Goal: Task Accomplishment & Management: Complete application form

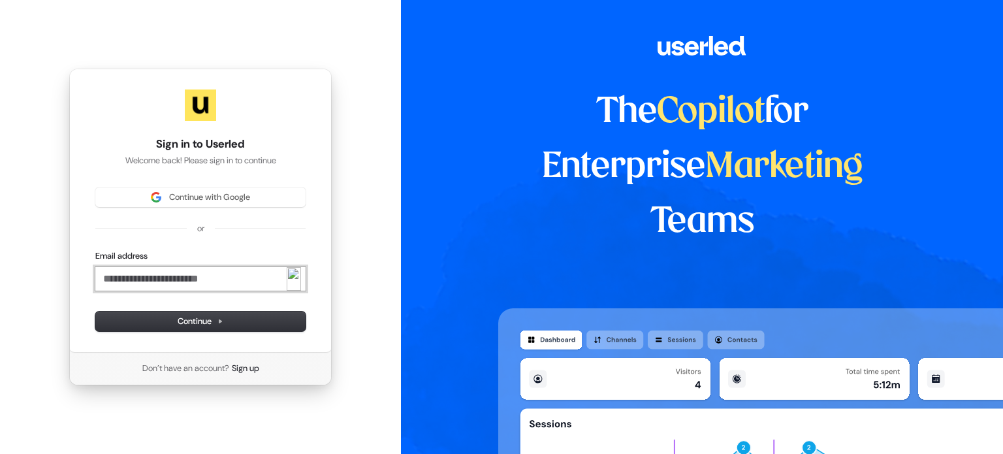
click at [170, 282] on input "Email address" at bounding box center [200, 279] width 210 height 24
type input "*"
click at [95, 250] on button "submit" at bounding box center [95, 250] width 0 height 0
type input "**********"
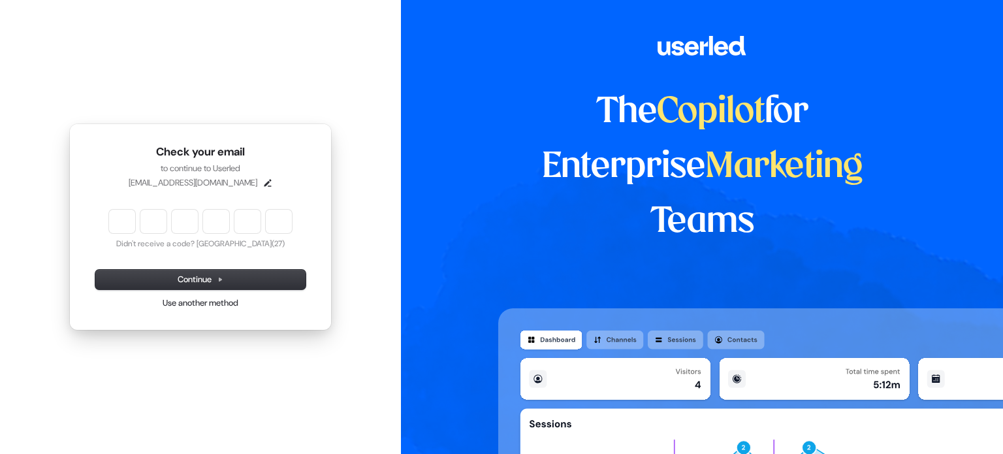
click at [52, 104] on div "Check your email to continue to Userled or@netnut.io Didn't receive a code? Res…" at bounding box center [200, 227] width 401 height 454
click at [121, 72] on div "Check your email to continue to Userled or@netnut.io Didn't receive a code? Res…" at bounding box center [200, 227] width 401 height 454
click at [120, 223] on input "Enter verification code" at bounding box center [200, 222] width 183 height 24
paste input "******"
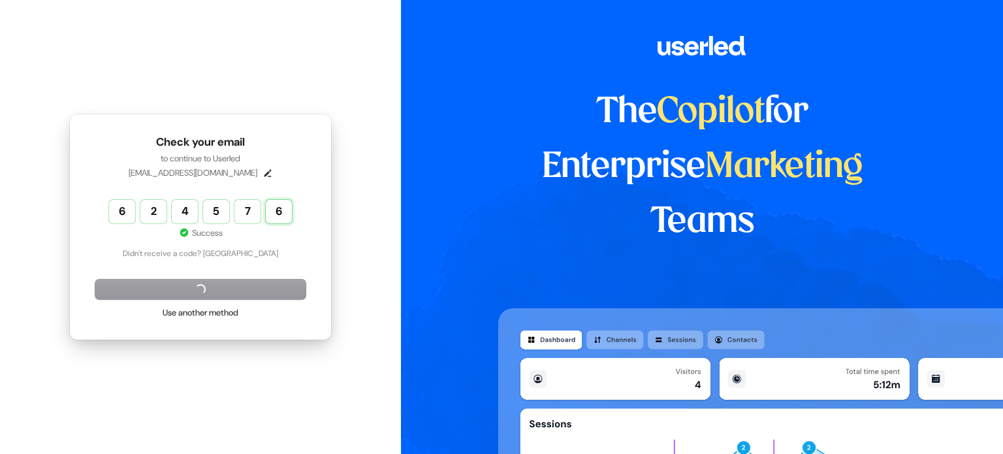
type input "******"
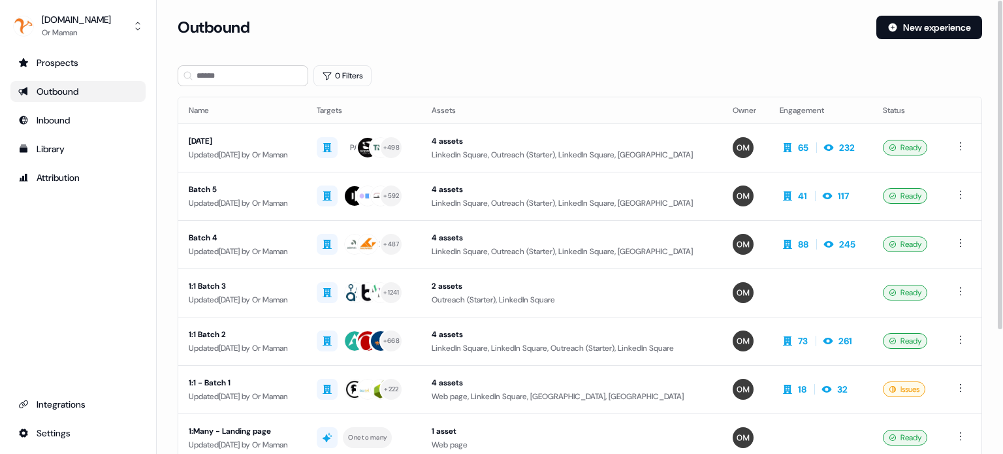
click at [567, 67] on div "0 Filters" at bounding box center [580, 75] width 804 height 21
click at [965, 148] on html "For the best experience switch devices to a bigger screen. Go to Userled.io Net…" at bounding box center [501, 227] width 1003 height 454
drag, startPoint x: 940, startPoint y: 174, endPoint x: 650, endPoint y: 26, distance: 326.2
click at [650, 26] on html "For the best experience switch devices to a bigger screen. Go to Userled.io Net…" at bounding box center [501, 227] width 1003 height 454
click at [952, 165] on span "Duplicate" at bounding box center [943, 170] width 33 height 10
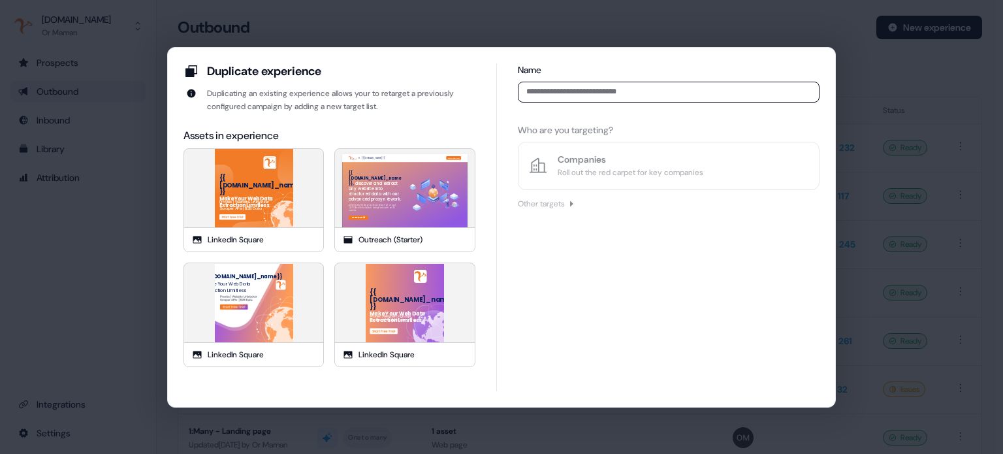
click at [828, 104] on div "Duplicate experience Duplicating an existing experience allows your to retarget…" at bounding box center [501, 227] width 669 height 360
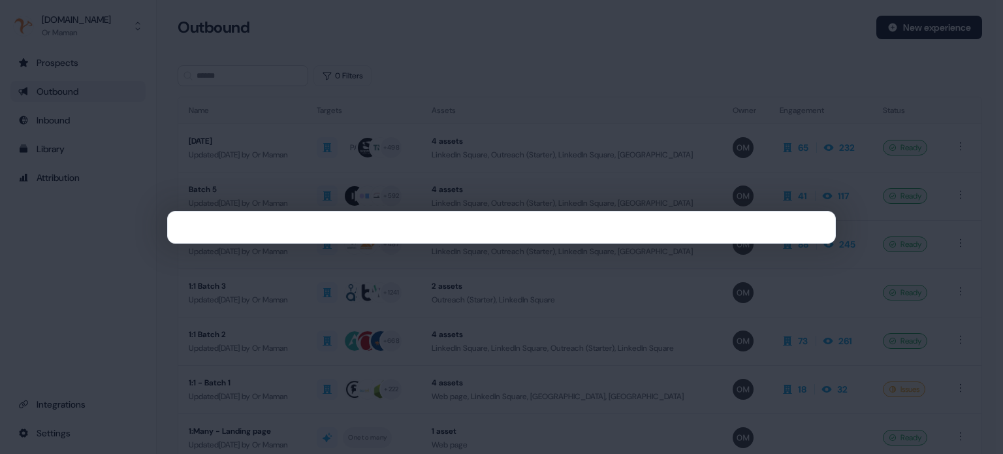
click at [900, 94] on div at bounding box center [501, 227] width 1003 height 454
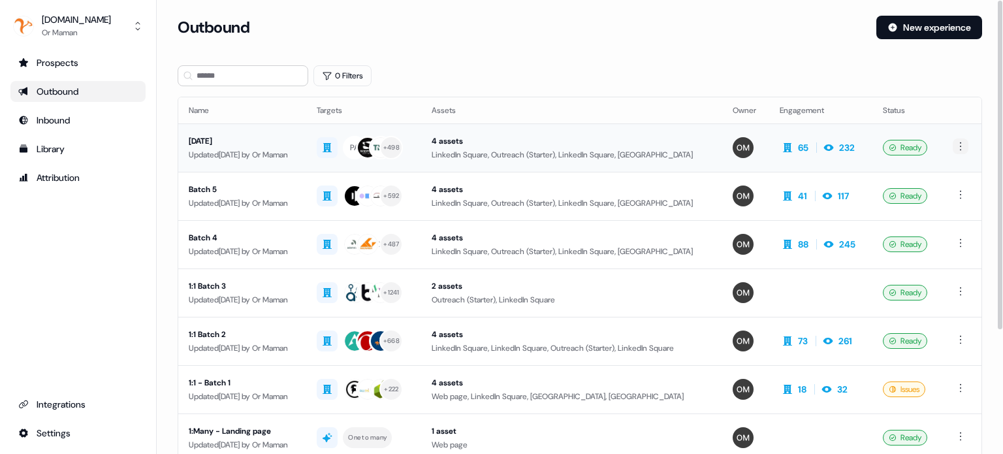
click at [963, 150] on html "For the best experience switch devices to a bigger screen. Go to Userled.io Net…" at bounding box center [501, 227] width 1003 height 454
click at [944, 165] on span "Duplicate" at bounding box center [943, 170] width 33 height 10
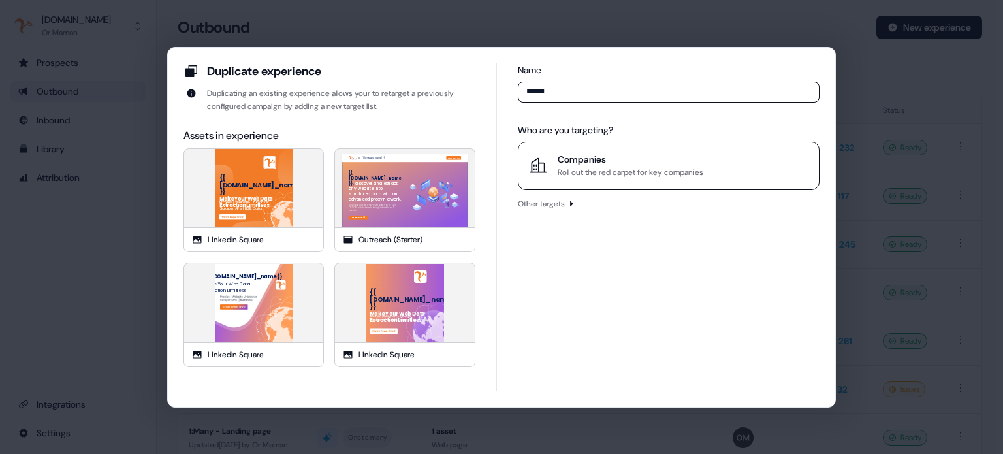
type input "******"
click at [606, 172] on div "Roll out the red carpet for key companies" at bounding box center [631, 172] width 146 height 13
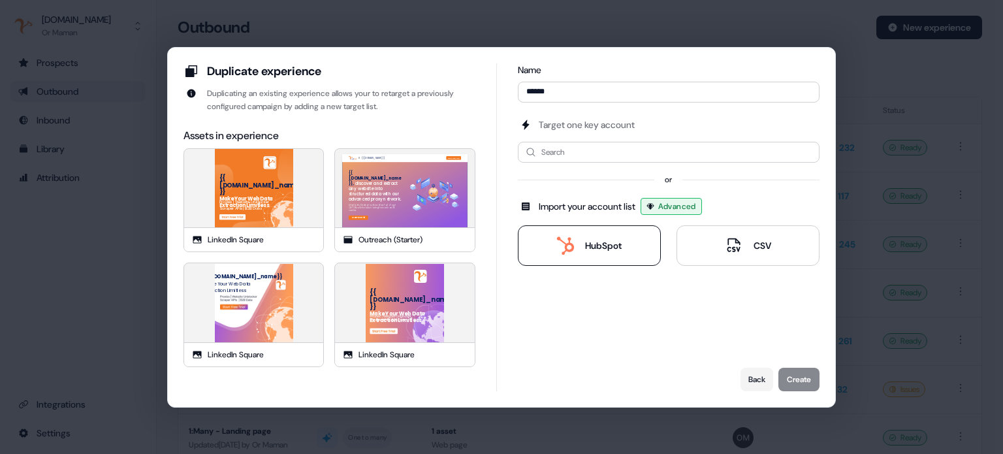
click at [605, 243] on div "HubSpot" at bounding box center [603, 245] width 37 height 13
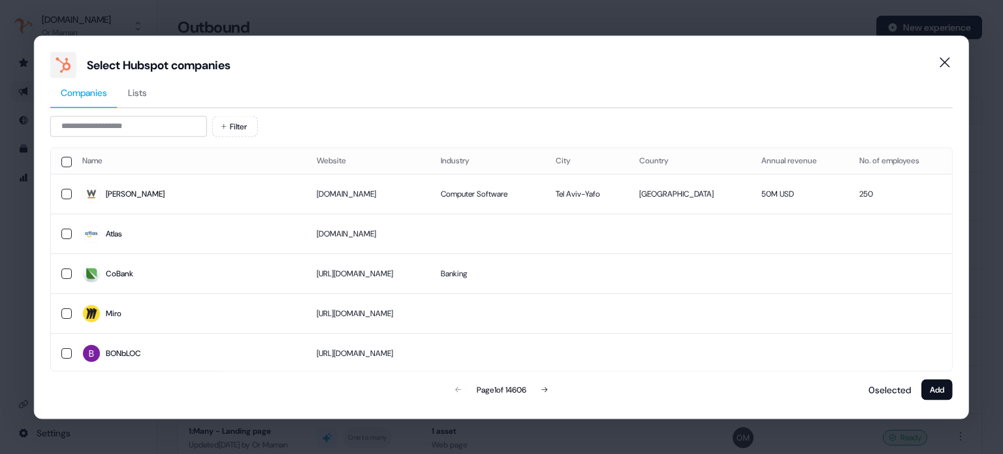
click at [142, 103] on button "Lists" at bounding box center [138, 93] width 40 height 30
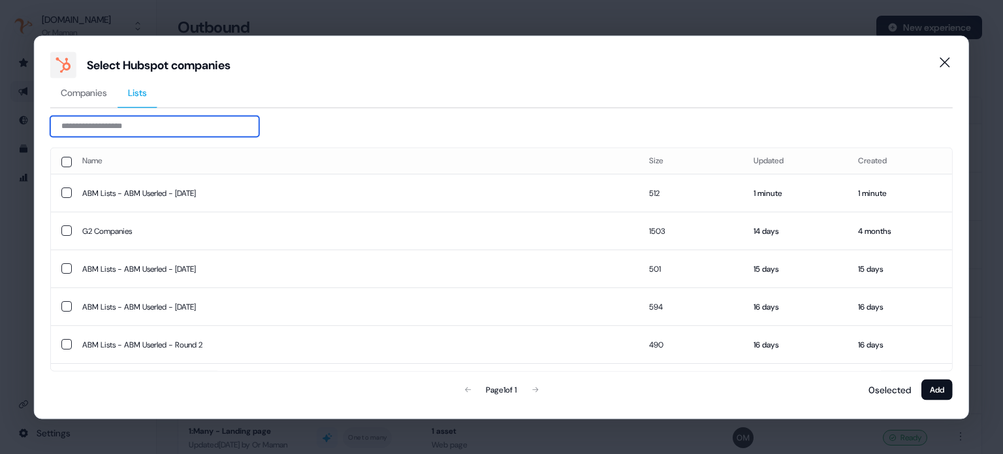
click at [133, 129] on input at bounding box center [154, 126] width 209 height 21
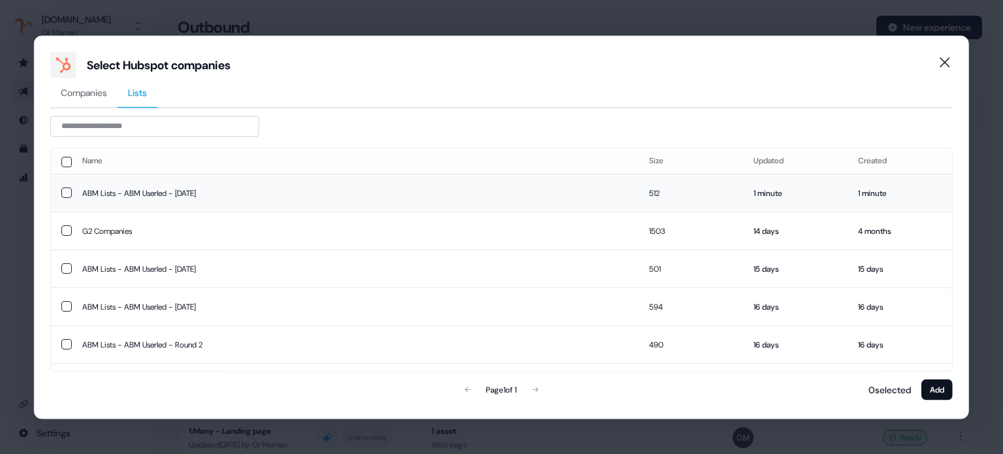
click at [140, 193] on td "ABM Lists - ABM Userled - 9.8.25" at bounding box center [355, 193] width 567 height 38
click at [933, 391] on button "Add" at bounding box center [936, 389] width 31 height 21
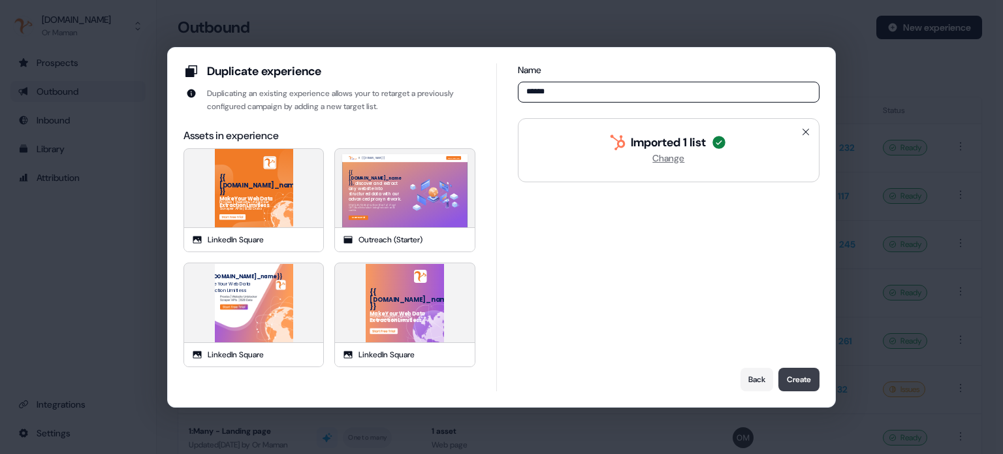
click at [799, 378] on button "Create" at bounding box center [798, 380] width 41 height 24
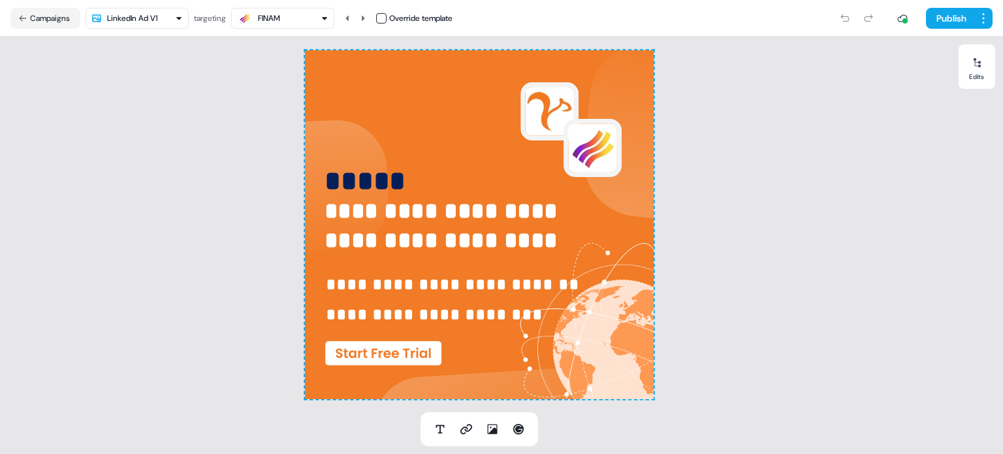
click at [720, 143] on div "**********" at bounding box center [479, 224] width 959 height 375
click at [938, 20] on button "Publish" at bounding box center [950, 18] width 48 height 21
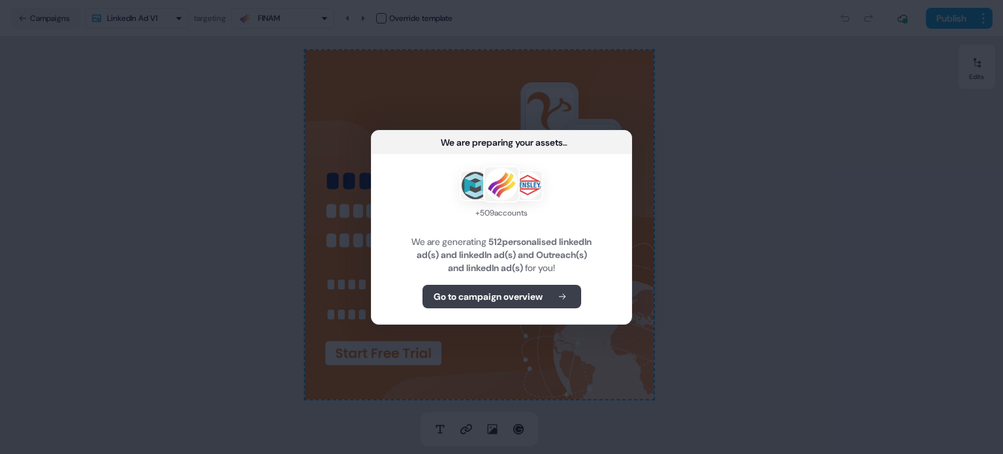
click at [536, 291] on b "Go to campaign overview" at bounding box center [488, 296] width 109 height 13
click at [514, 298] on b "Go to campaign overview" at bounding box center [488, 296] width 109 height 13
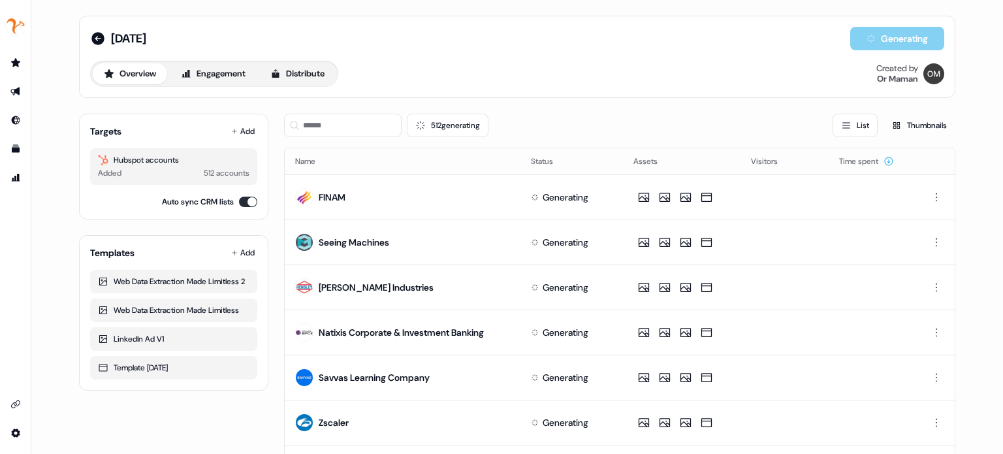
click at [573, 70] on div "Overview Engagement Distribute Created by Or Maman" at bounding box center [517, 74] width 854 height 26
click at [589, 75] on div "Overview Engagement Distribute Created by Or Maman" at bounding box center [517, 74] width 854 height 26
click at [576, 80] on div "Overview Engagement Distribute Created by Or Maman" at bounding box center [517, 74] width 854 height 26
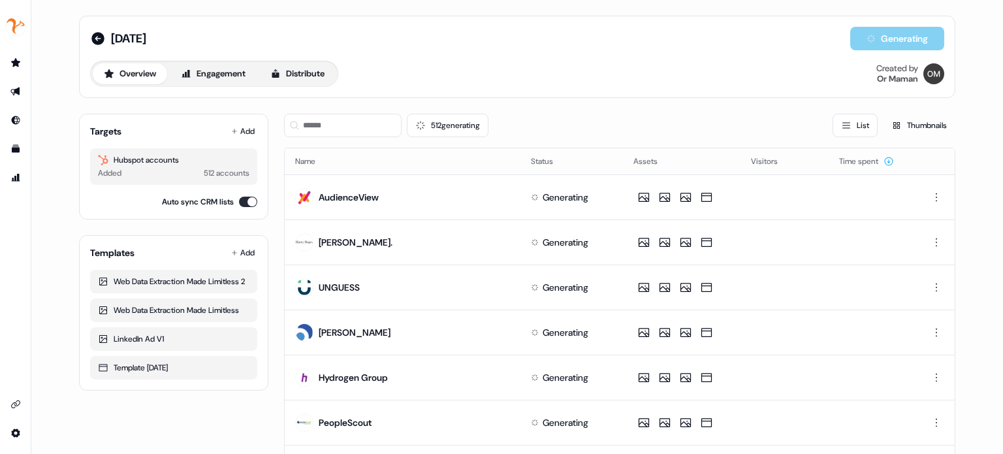
click at [660, 127] on div "512 generating List Thumbnails" at bounding box center [619, 126] width 671 height 24
click at [687, 94] on div "9.8.25 Generating Overview Engagement Distribute Created by Or Maman" at bounding box center [517, 57] width 876 height 82
click at [641, 97] on div "9.8.25 Generating Overview Engagement Distribute Created by Or Maman" at bounding box center [517, 57] width 876 height 82
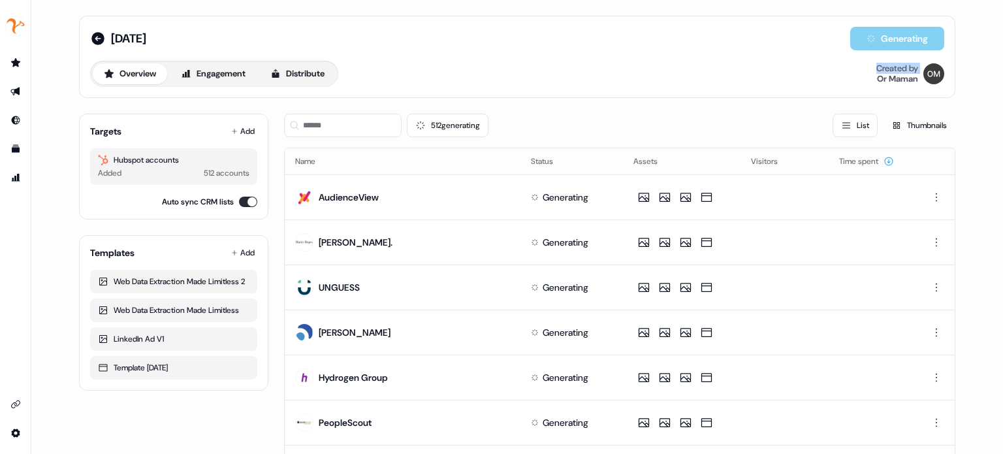
click at [641, 97] on div "9.8.25 Generating Overview Engagement Distribute Created by Or Maman" at bounding box center [517, 57] width 876 height 82
click at [665, 90] on div "9.8.25 Generating Overview Engagement Distribute Created by Or Maman" at bounding box center [517, 57] width 876 height 82
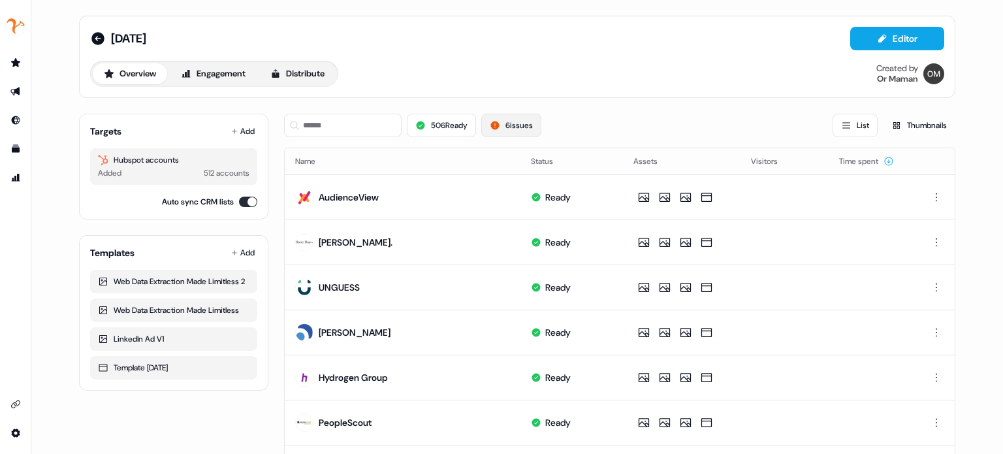
click at [517, 122] on button "6 issues" at bounding box center [511, 126] width 60 height 24
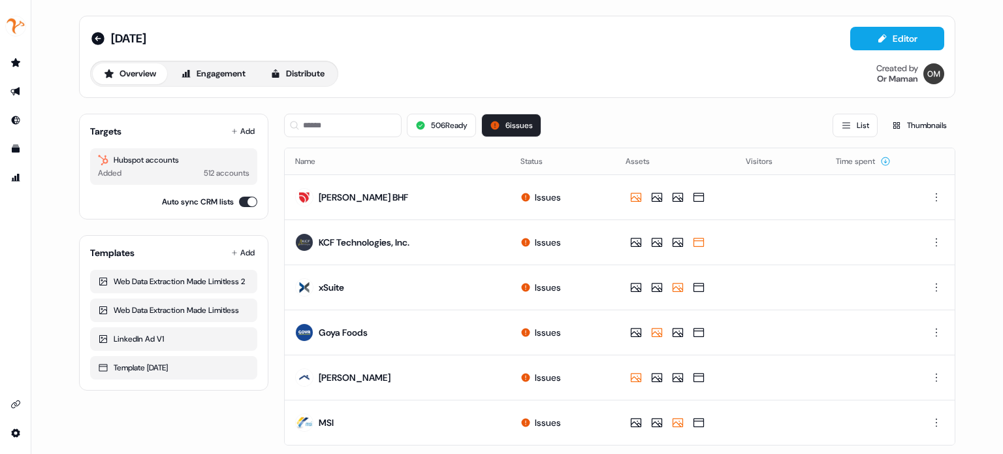
click at [609, 101] on div "9.8.25 Editor Overview Engagement Distribute Created by Or Maman Targets Add Hu…" at bounding box center [517, 243] width 908 height 487
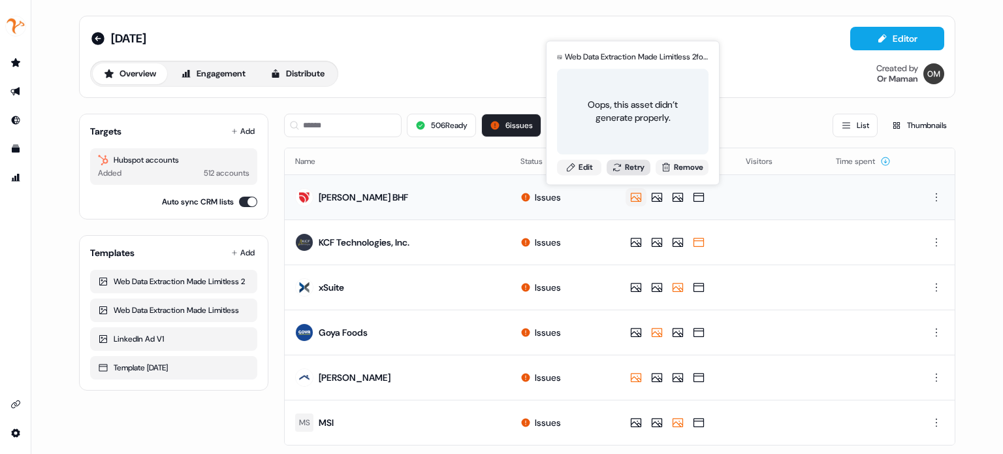
click at [632, 163] on button "Retry" at bounding box center [629, 167] width 44 height 16
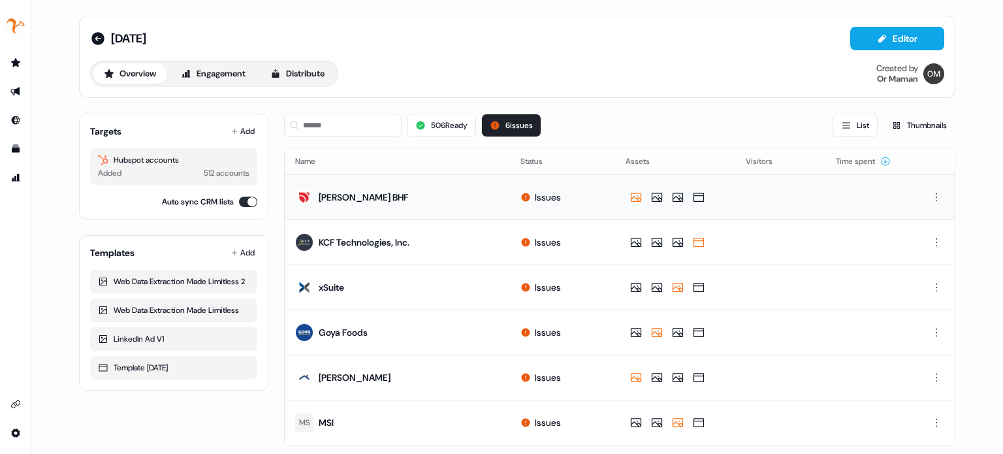
click at [413, 72] on div "Overview Engagement Distribute Created by Or Maman" at bounding box center [517, 74] width 854 height 26
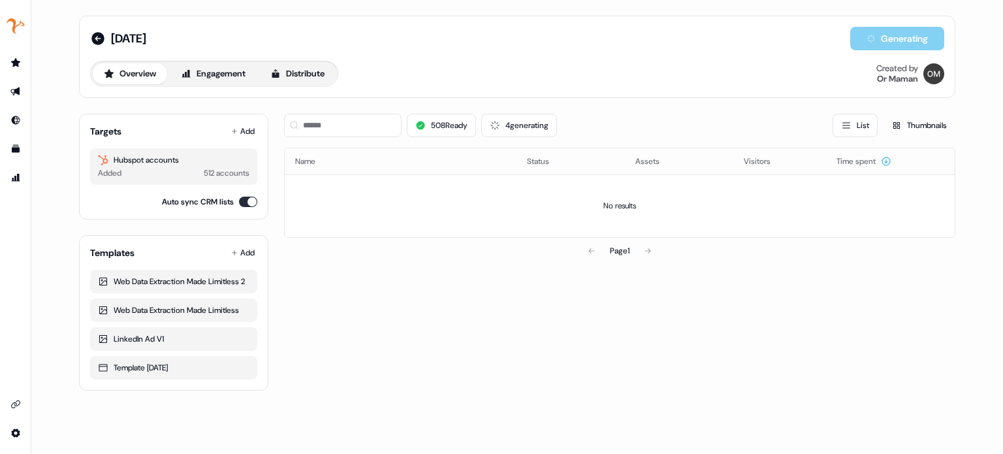
click at [491, 72] on div "Overview Engagement Distribute Created by Or Maman" at bounding box center [517, 74] width 854 height 26
click at [567, 76] on div "Overview Engagement Distribute Created by Or Maman" at bounding box center [517, 74] width 854 height 26
click at [269, 71] on button "Distribute" at bounding box center [297, 73] width 76 height 21
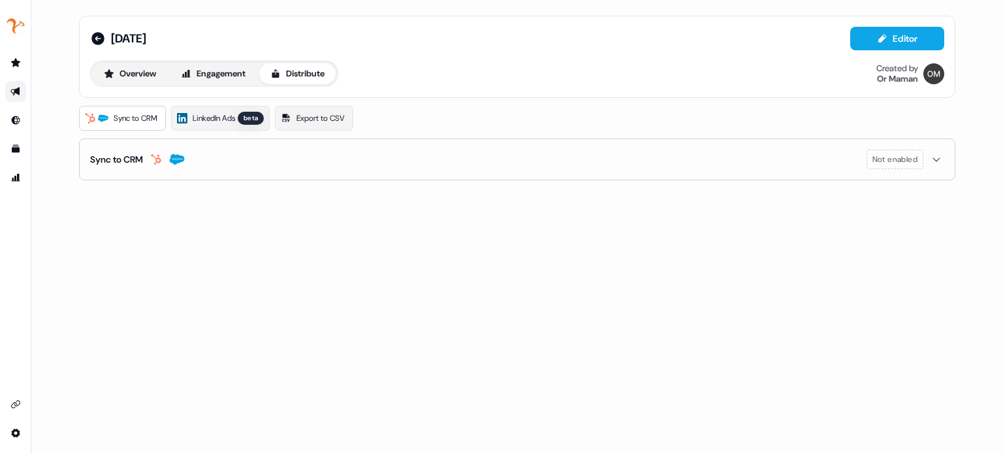
click at [405, 78] on div "Overview Engagement Distribute Created by Or Maman" at bounding box center [517, 74] width 854 height 26
click at [235, 112] on span "LinkedIn Ads" at bounding box center [214, 118] width 42 height 13
click at [486, 62] on div "Overview Engagement Distribute Created by Or Maman" at bounding box center [517, 74] width 854 height 26
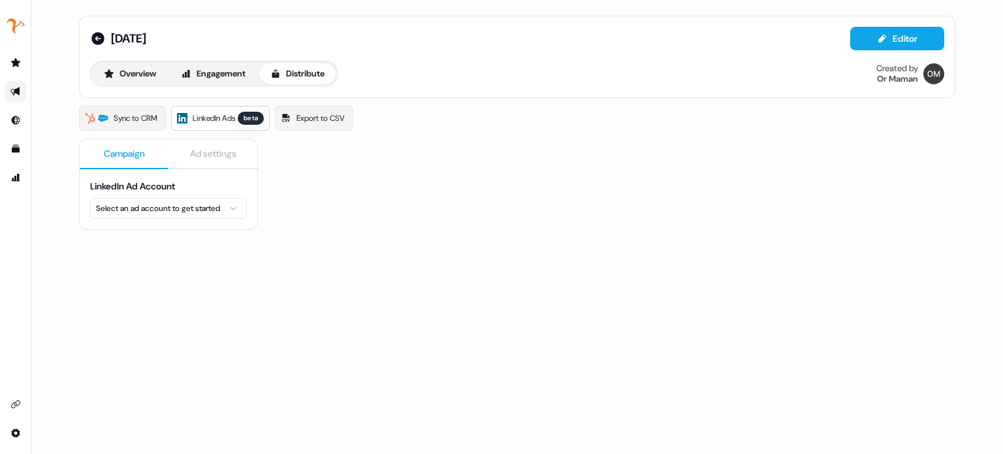
click at [546, 63] on div "Overview Engagement Distribute Created by Or Maman" at bounding box center [517, 74] width 854 height 26
click at [559, 63] on div "Overview Engagement Distribute Created by Or Maman" at bounding box center [517, 74] width 854 height 26
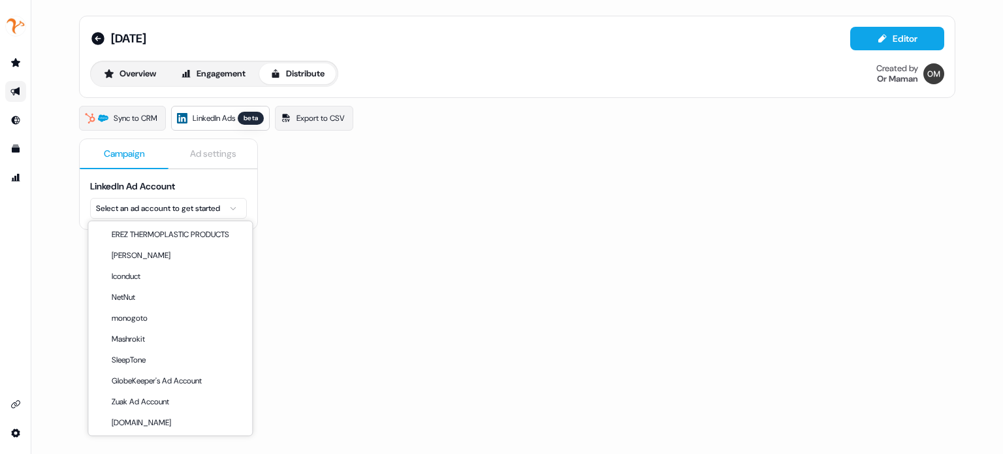
click at [180, 204] on html "For the best experience switch devices to a bigger screen. Go to Userled.io 9.8…" at bounding box center [501, 227] width 1003 height 454
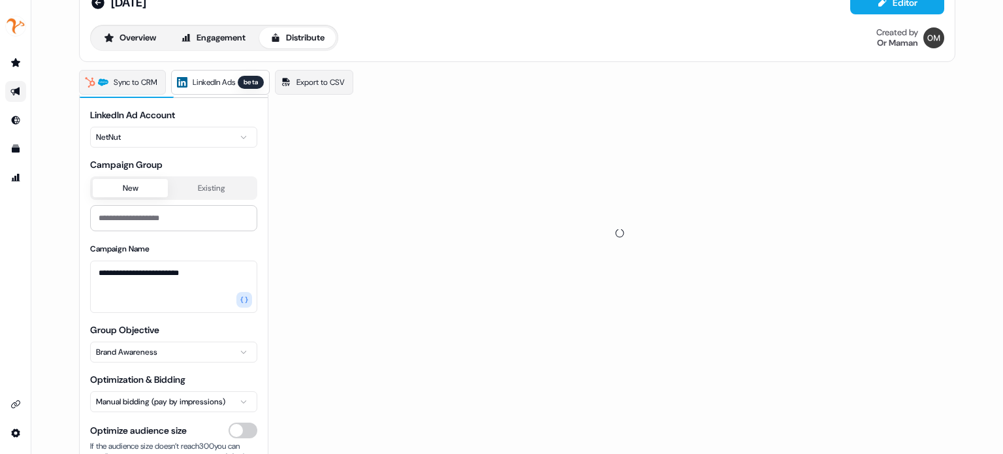
scroll to position [36, 0]
click at [150, 219] on input at bounding box center [173, 217] width 167 height 26
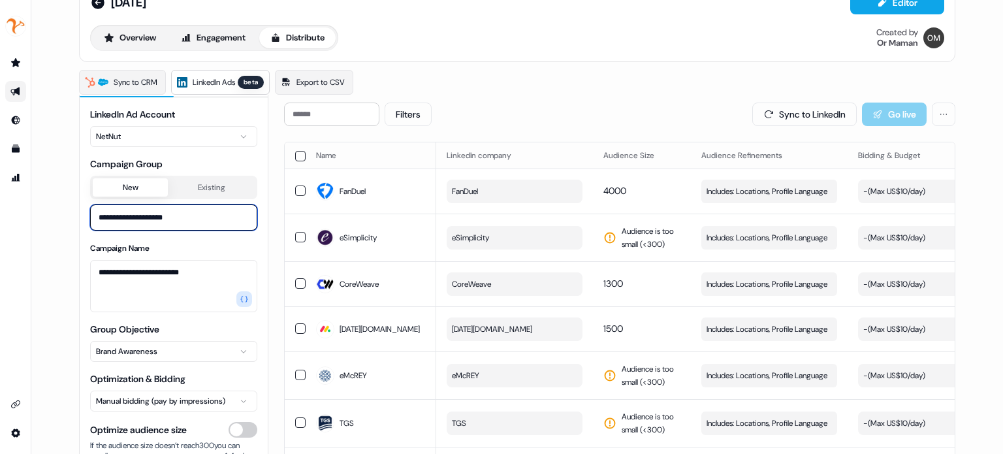
type input "**********"
click at [60, 333] on div "**********" at bounding box center [517, 227] width 972 height 454
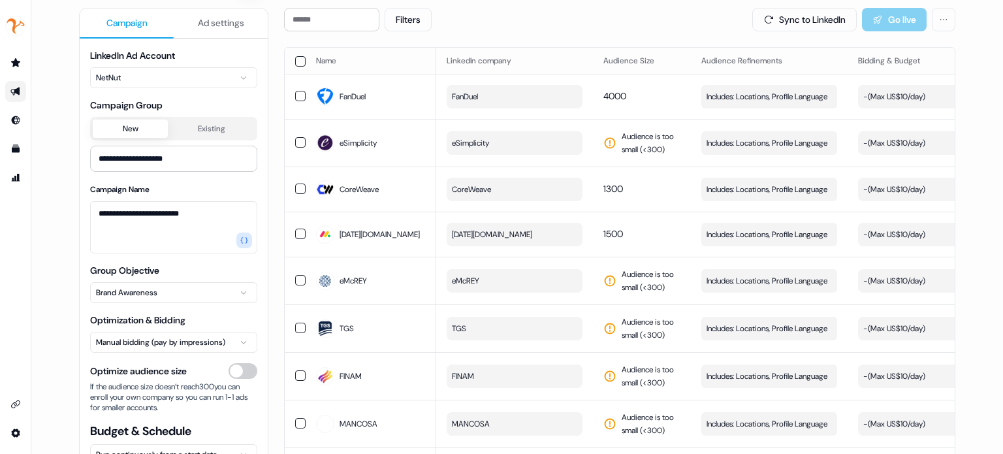
scroll to position [0, 0]
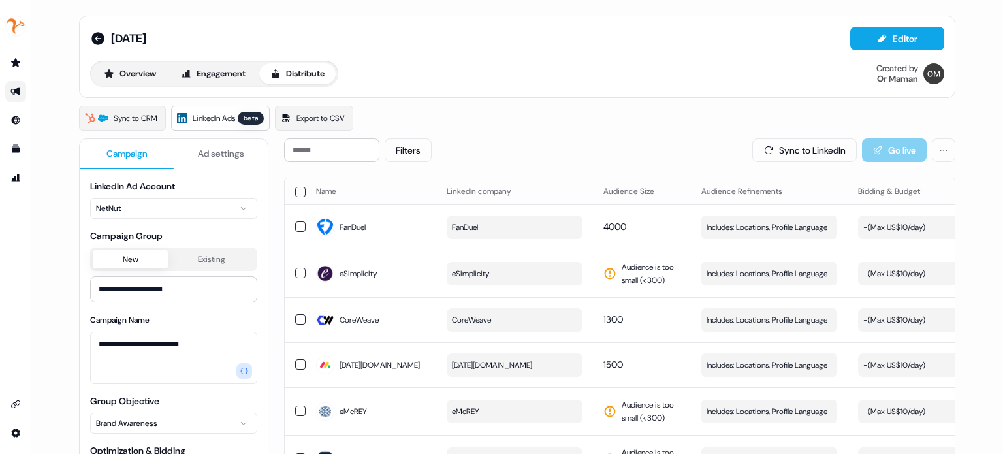
click at [300, 189] on button "button" at bounding box center [300, 192] width 10 height 10
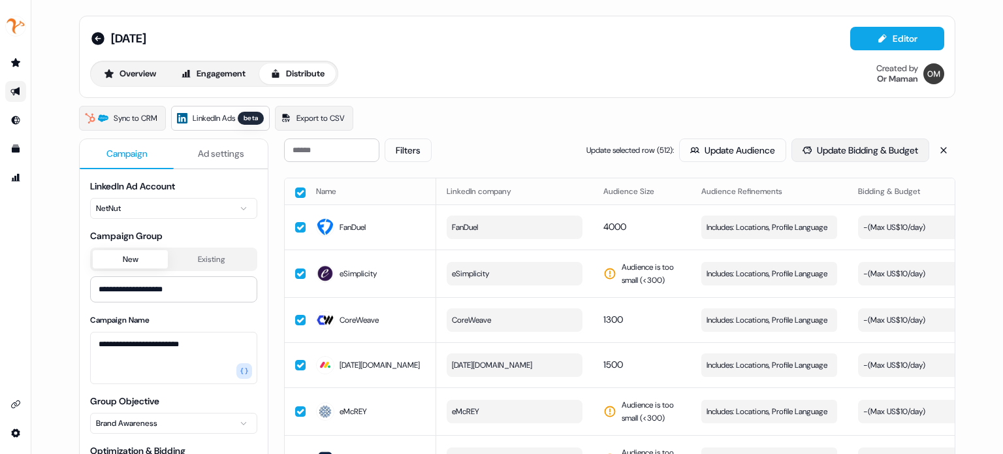
click at [807, 150] on button "Update Bidding & Budget" at bounding box center [860, 150] width 138 height 24
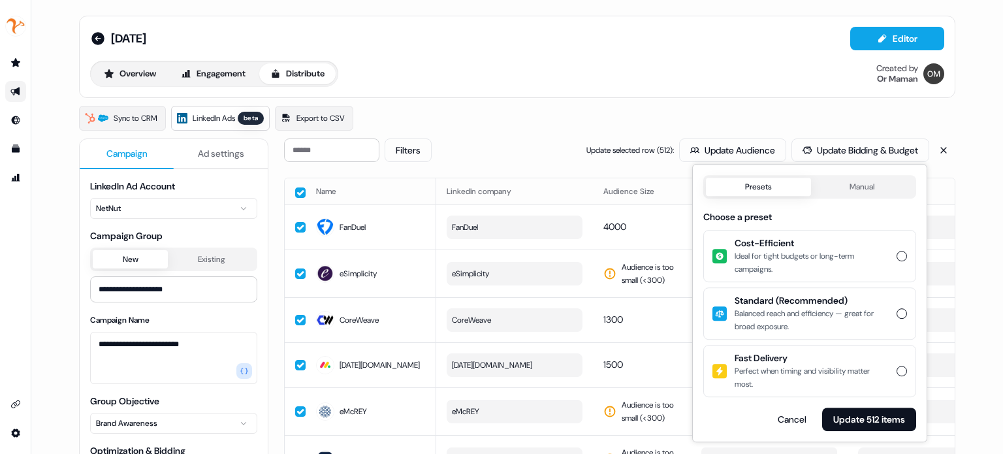
click at [879, 182] on button "Manual" at bounding box center [862, 187] width 103 height 18
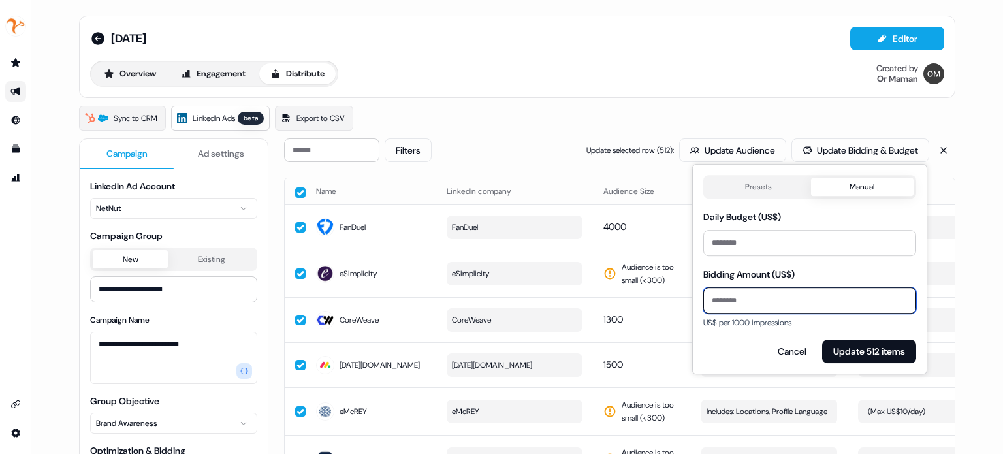
click at [778, 289] on input "Bidding Amount (US$)" at bounding box center [809, 300] width 213 height 26
type input "*"
type input "**"
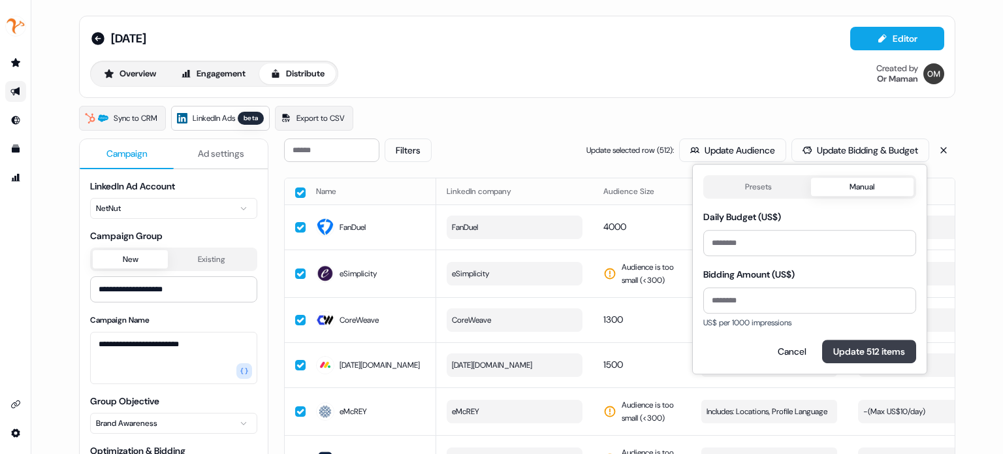
click at [835, 347] on button "Update 512 items" at bounding box center [869, 352] width 94 height 24
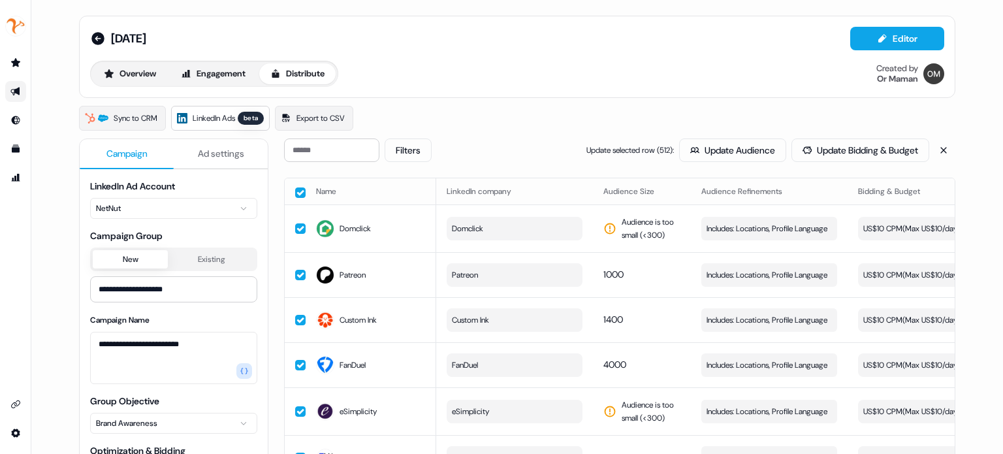
click at [232, 157] on span "Ad settings" at bounding box center [221, 153] width 46 height 13
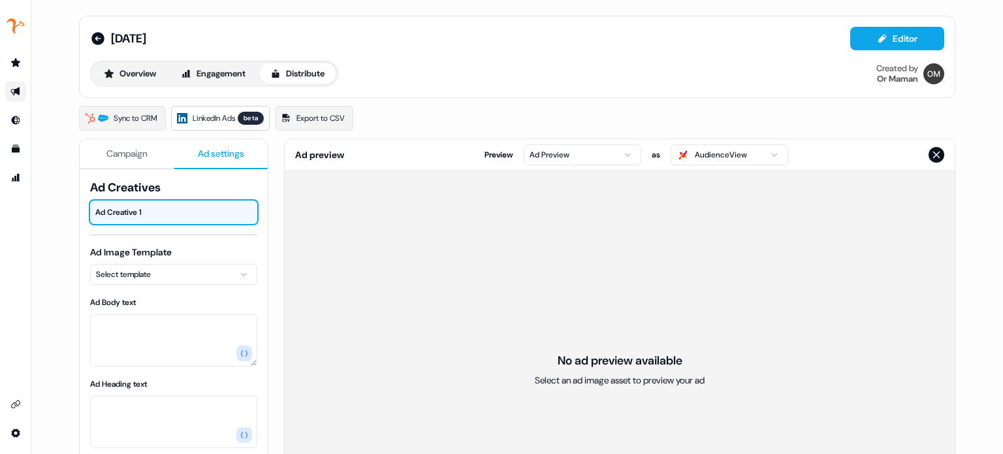
click at [180, 261] on div "Ad Image Template Select template" at bounding box center [173, 265] width 167 height 39
click at [179, 266] on html "For the best experience switch devices to a bigger screen. Go to Userled.io 9.8…" at bounding box center [501, 227] width 1003 height 454
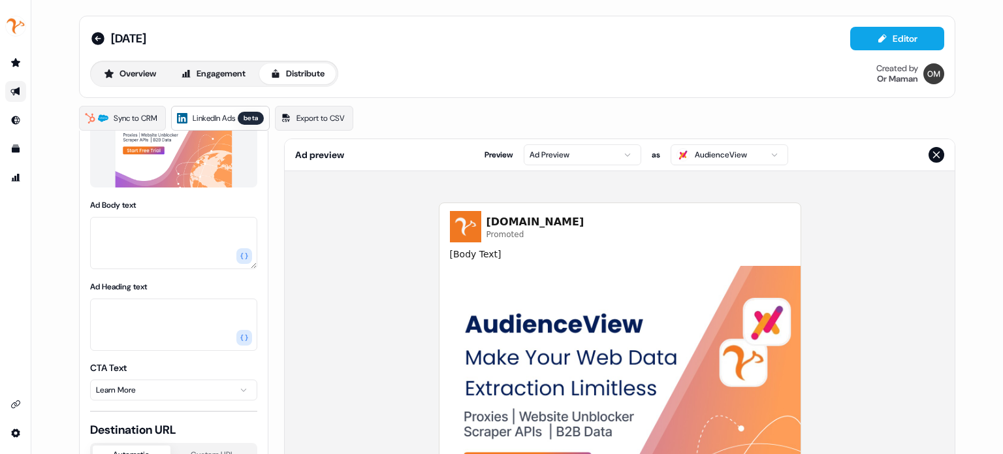
scroll to position [165, 0]
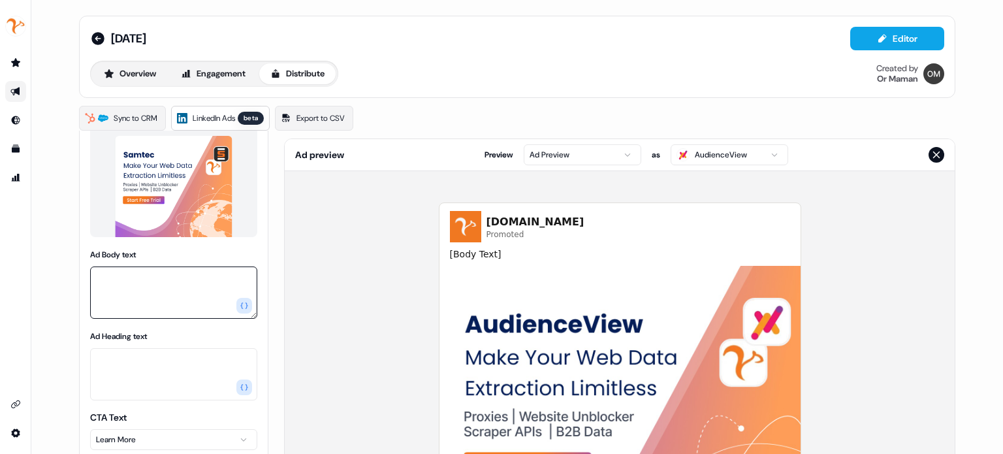
click at [184, 294] on textarea "Ad Body text" at bounding box center [173, 292] width 167 height 52
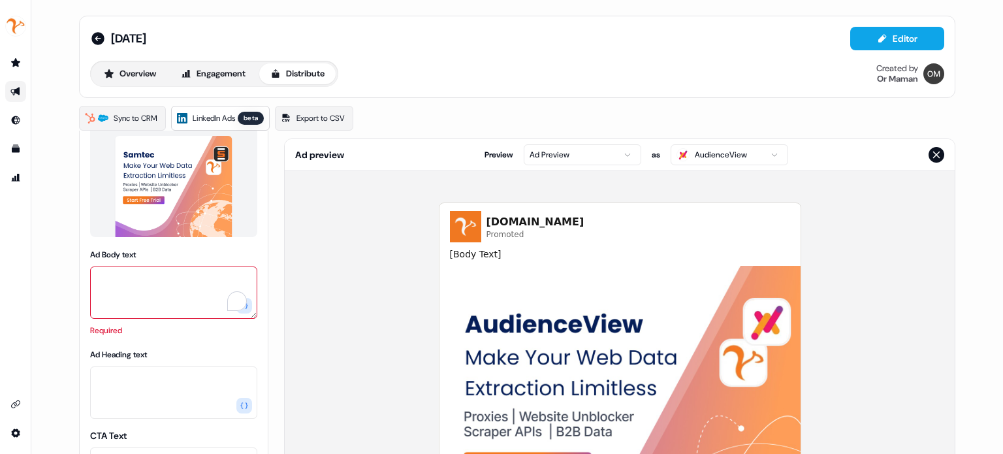
paste textarea "**********"
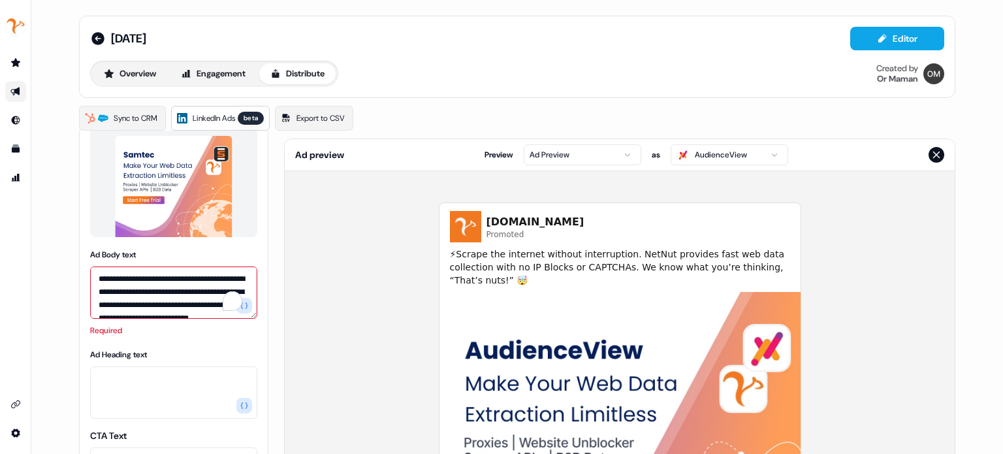
scroll to position [31, 0]
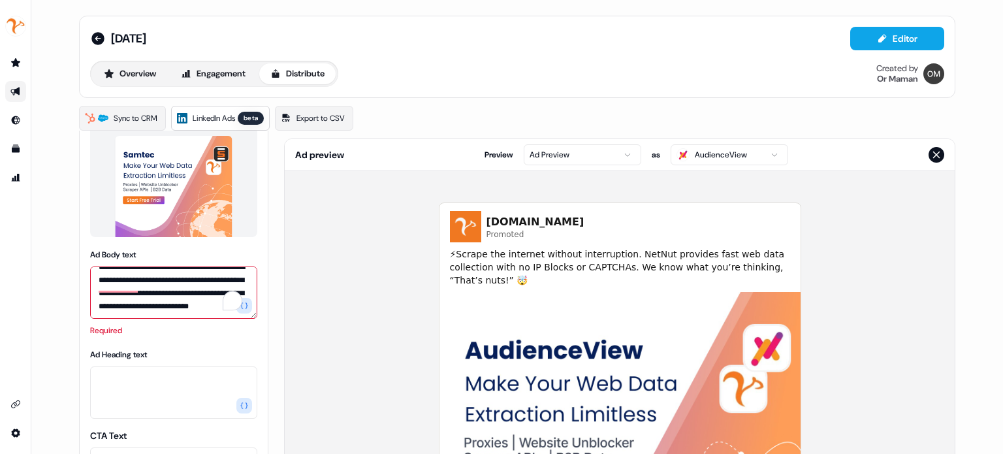
type textarea "**********"
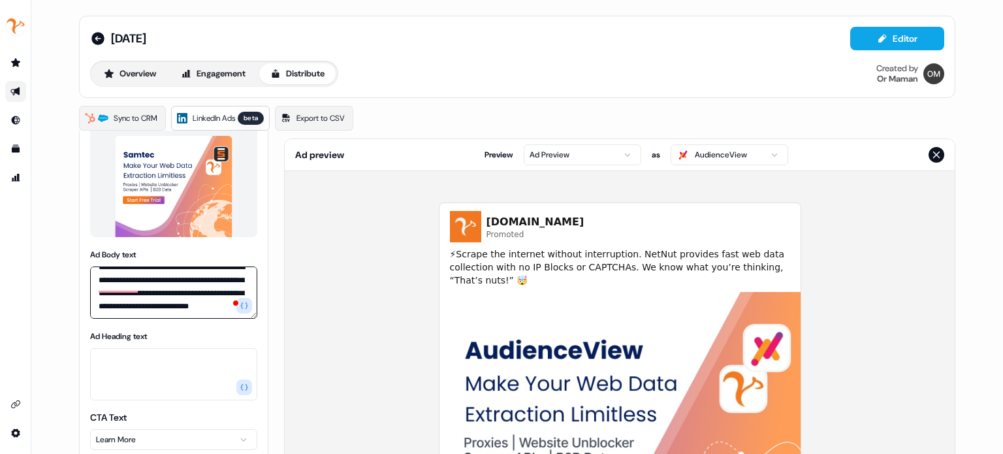
scroll to position [37, 0]
click at [163, 352] on textarea "Ad Heading text" at bounding box center [173, 374] width 167 height 52
paste textarea "**********"
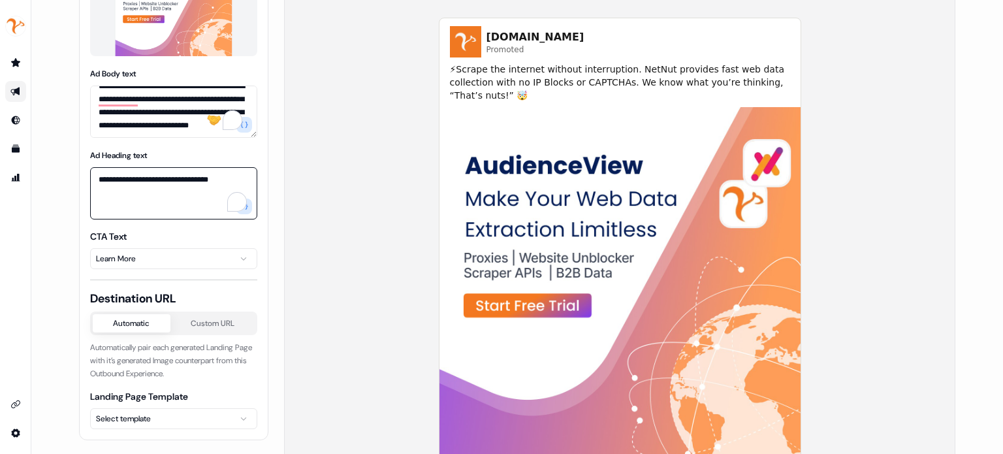
scroll to position [282, 0]
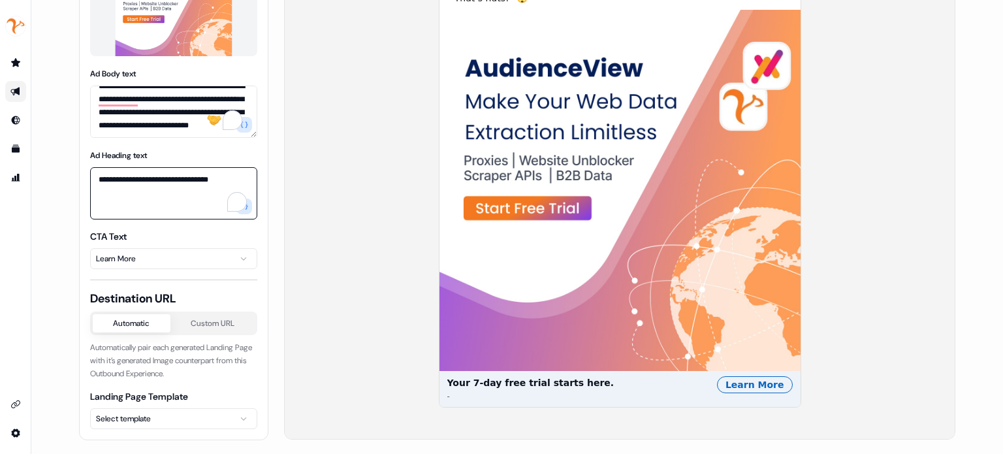
type textarea "**********"
click at [165, 417] on html "**********" at bounding box center [501, 227] width 1003 height 454
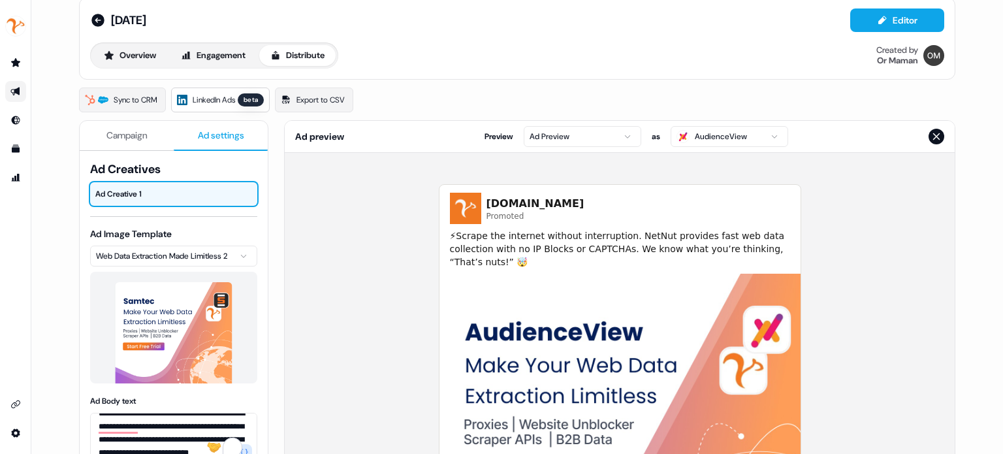
scroll to position [0, 0]
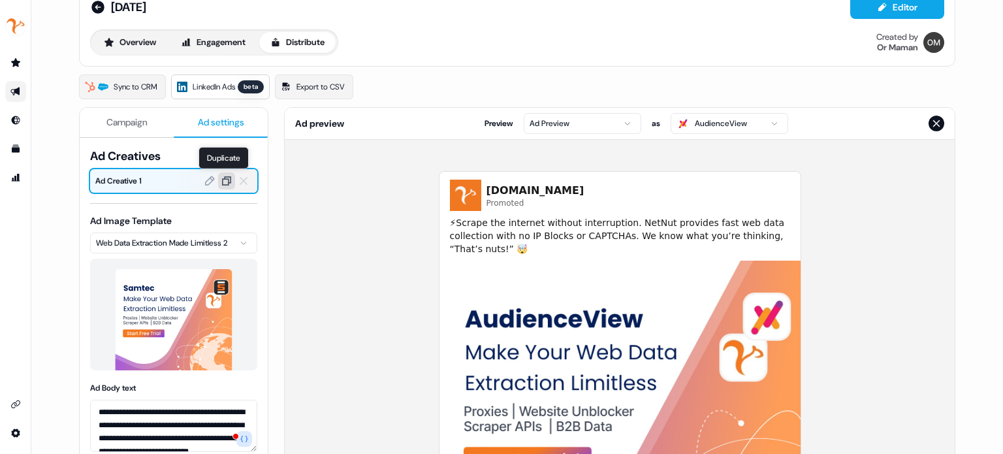
click at [225, 182] on icon at bounding box center [227, 181] width 12 height 12
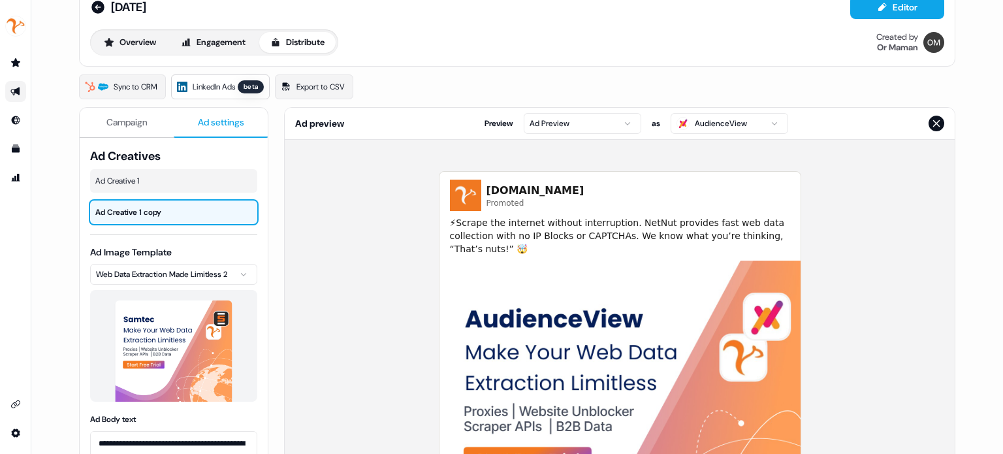
click at [190, 261] on div "Ad Image Template Web Data Extraction Made Limitless 2" at bounding box center [173, 324] width 167 height 156
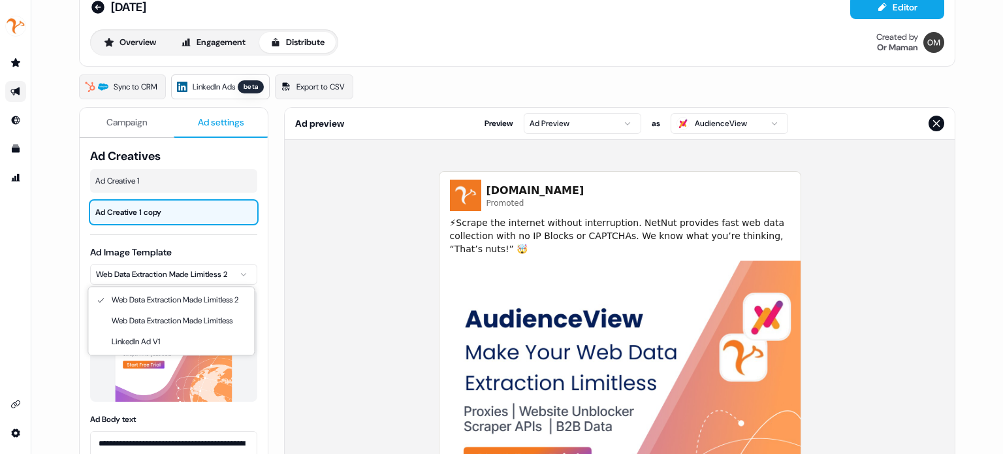
click at [185, 270] on html "**********" at bounding box center [501, 227] width 1003 height 454
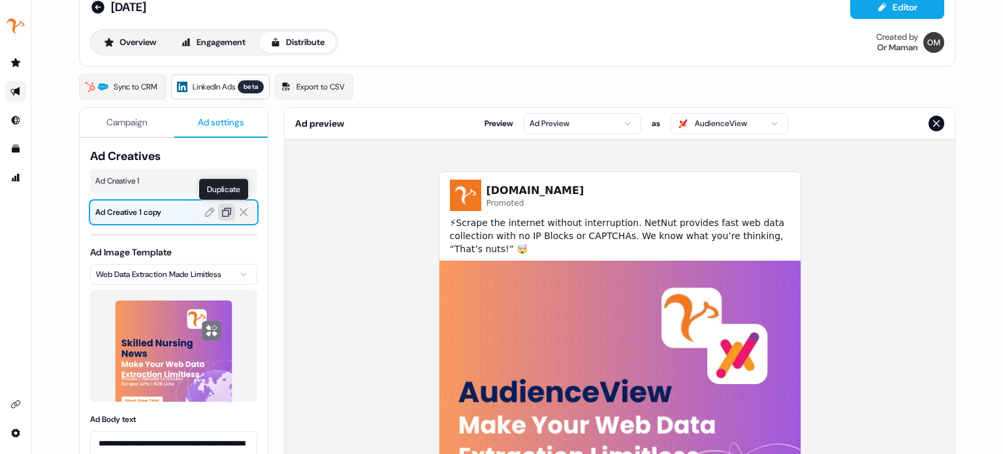
click at [225, 210] on icon at bounding box center [227, 212] width 12 height 12
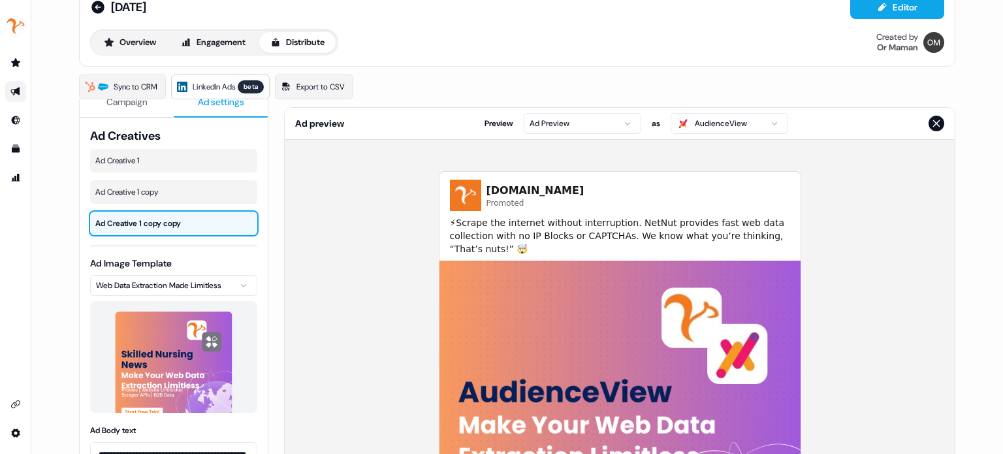
scroll to position [21, 0]
click at [187, 283] on html "**********" at bounding box center [501, 227] width 1003 height 454
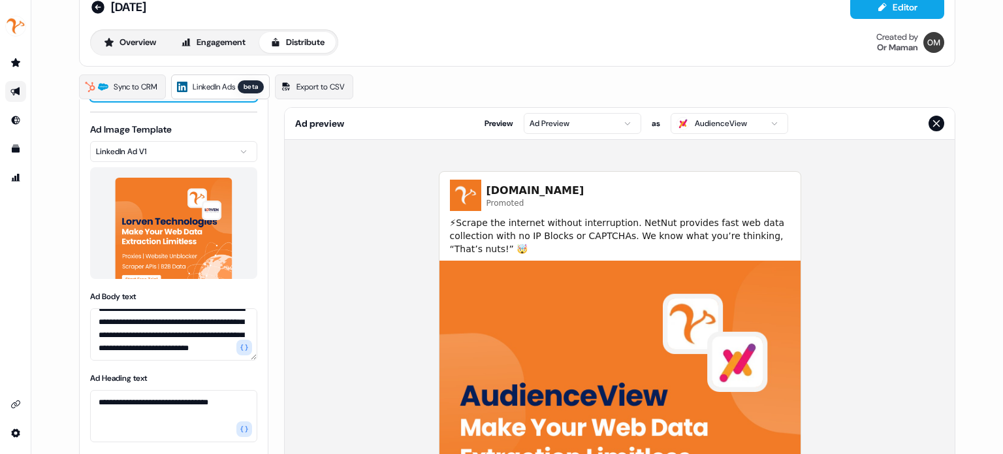
scroll to position [0, 0]
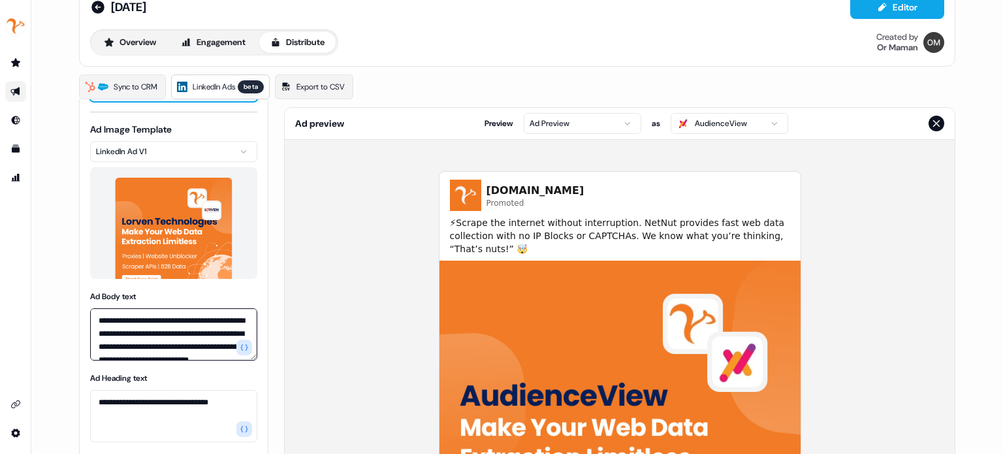
click at [97, 318] on textarea "**********" at bounding box center [173, 334] width 167 height 52
click at [243, 345] on icon "button" at bounding box center [244, 347] width 8 height 8
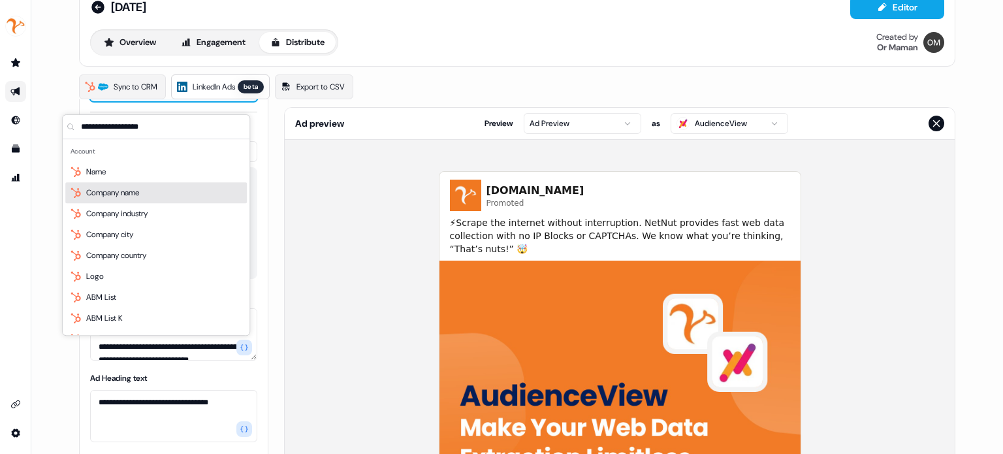
click at [121, 192] on span "Company name" at bounding box center [112, 192] width 53 height 13
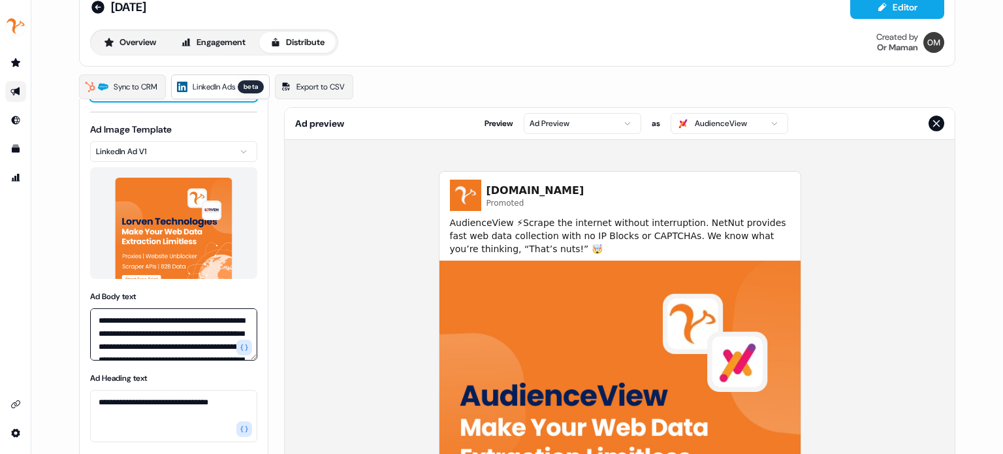
click at [238, 320] on textarea "**********" at bounding box center [173, 334] width 167 height 52
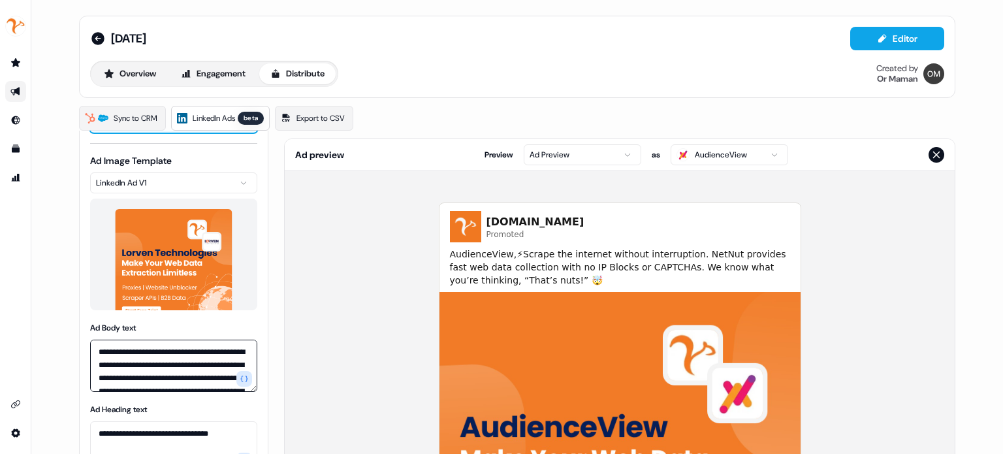
type textarea "**********"
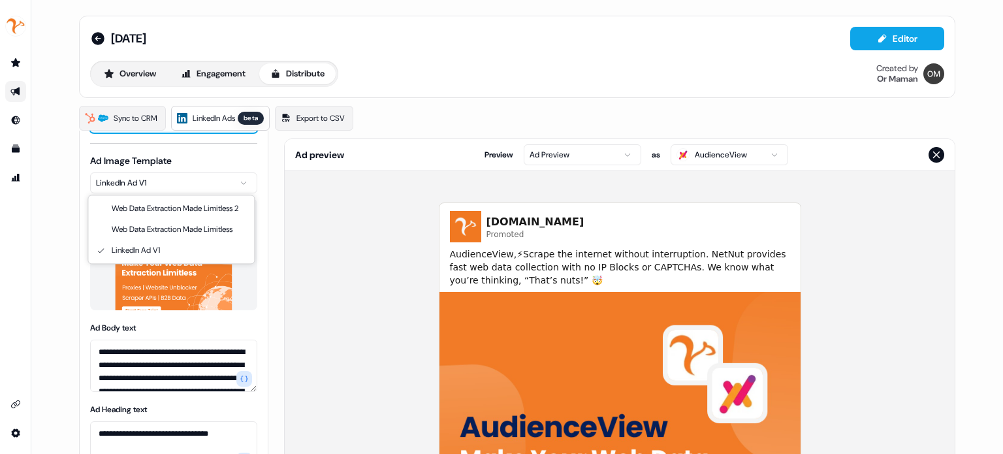
click at [170, 186] on html "**********" at bounding box center [501, 227] width 1003 height 454
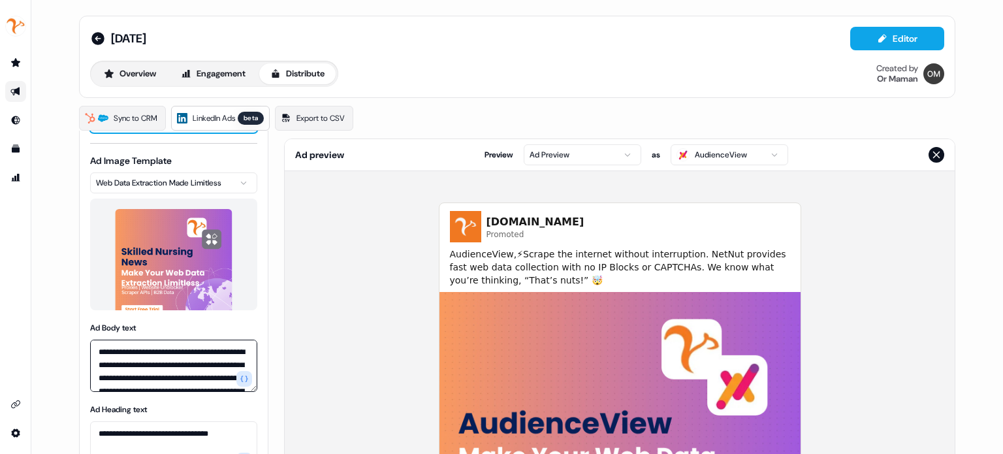
click at [148, 374] on textarea "**********" at bounding box center [173, 366] width 167 height 52
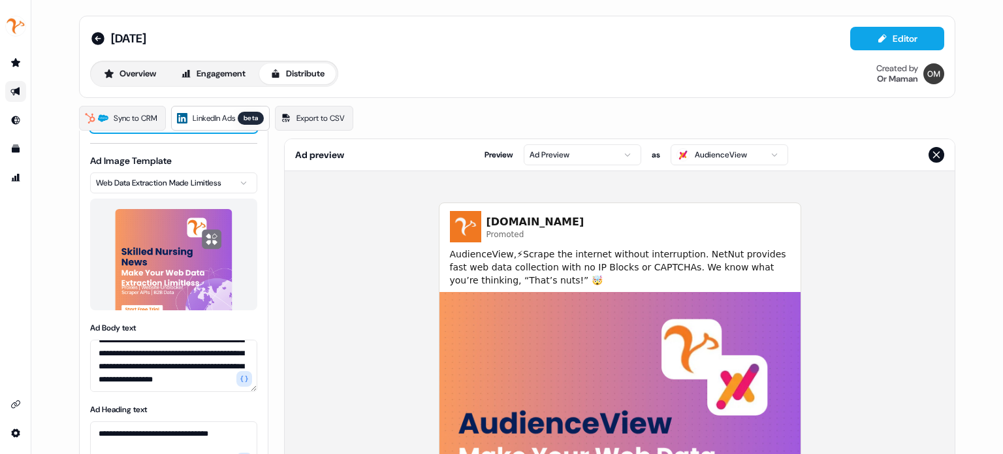
click at [180, 178] on html "**********" at bounding box center [501, 227] width 1003 height 454
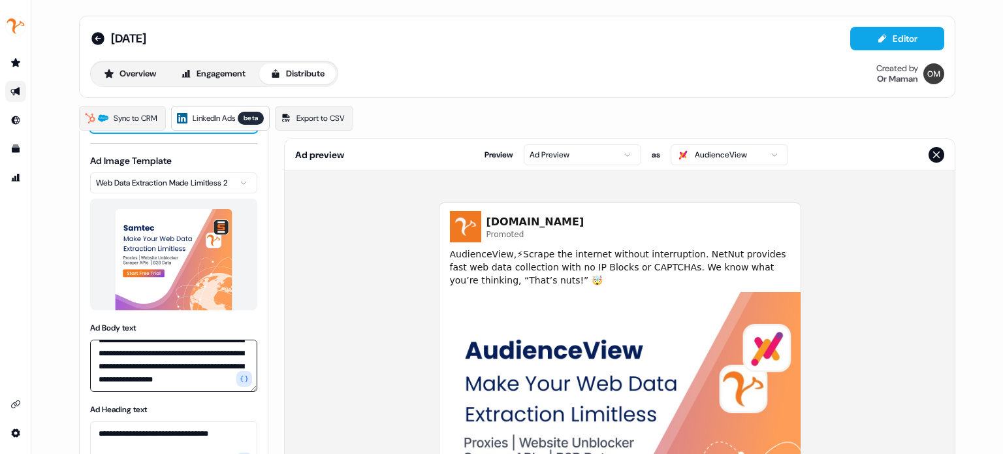
click at [142, 351] on textarea "**********" at bounding box center [173, 366] width 167 height 52
click at [308, 330] on div "NetNut.io Promoted AudienceView,⚡Scrape the internet without interruption. NetN…" at bounding box center [620, 446] width 670 height 550
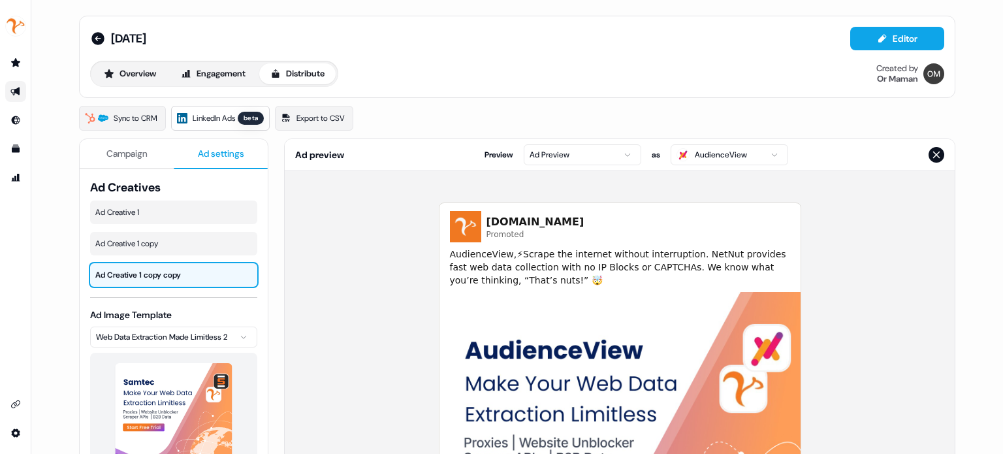
click at [131, 154] on span "Campaign" at bounding box center [126, 153] width 41 height 13
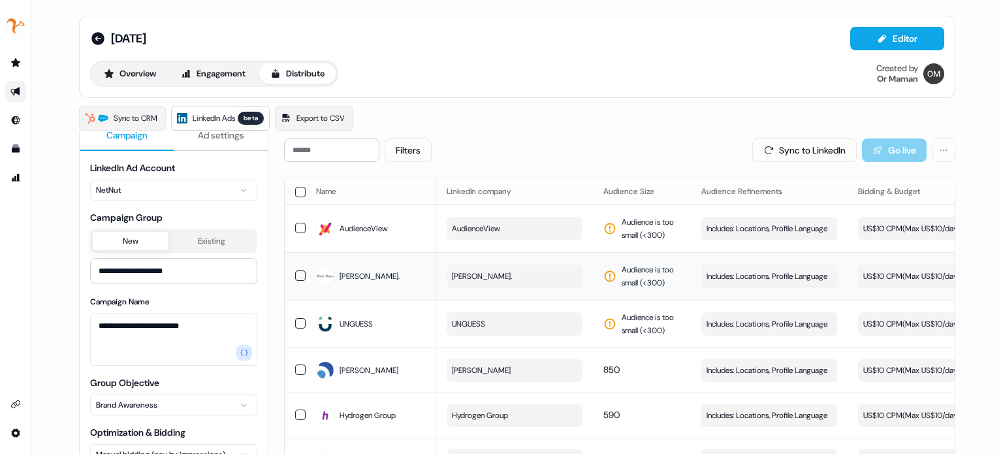
scroll to position [31, 0]
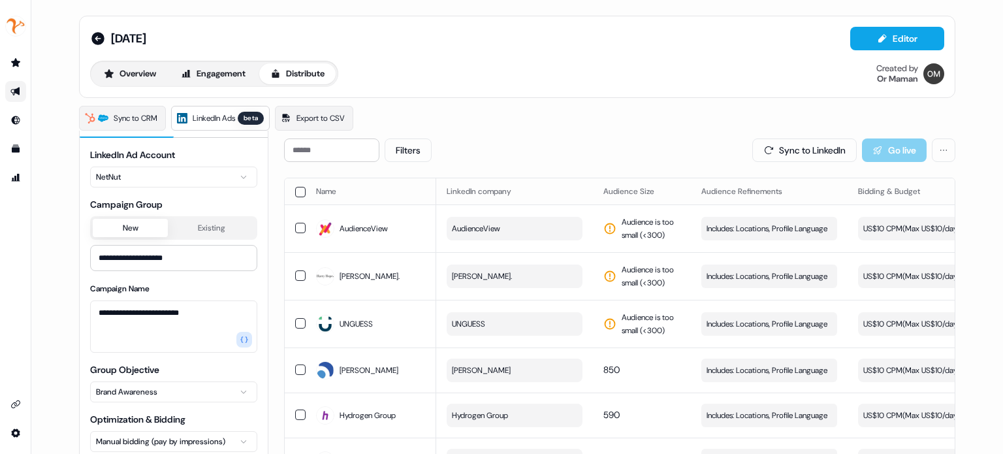
drag, startPoint x: 16, startPoint y: 93, endPoint x: 95, endPoint y: 50, distance: 89.4
click at [95, 50] on div "[DATE] Editor Overview Engagement Distribute Created by Or Maman" at bounding box center [517, 57] width 854 height 60
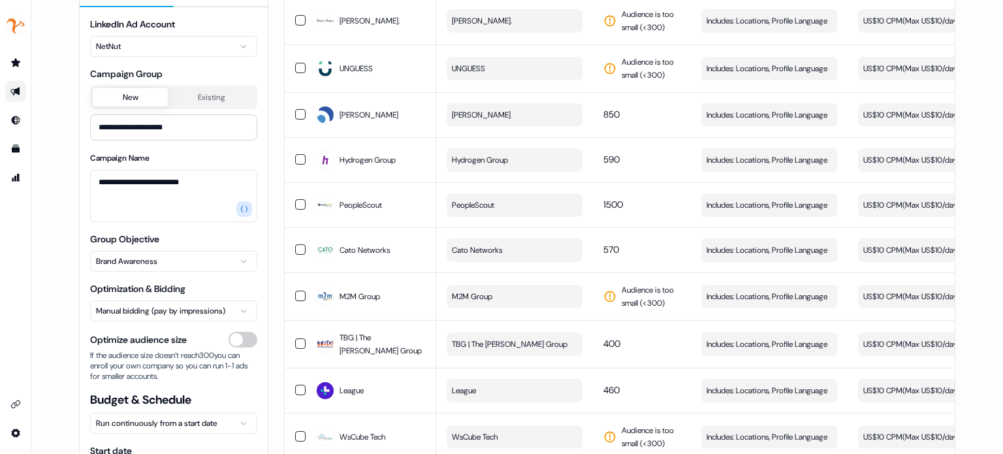
scroll to position [0, 0]
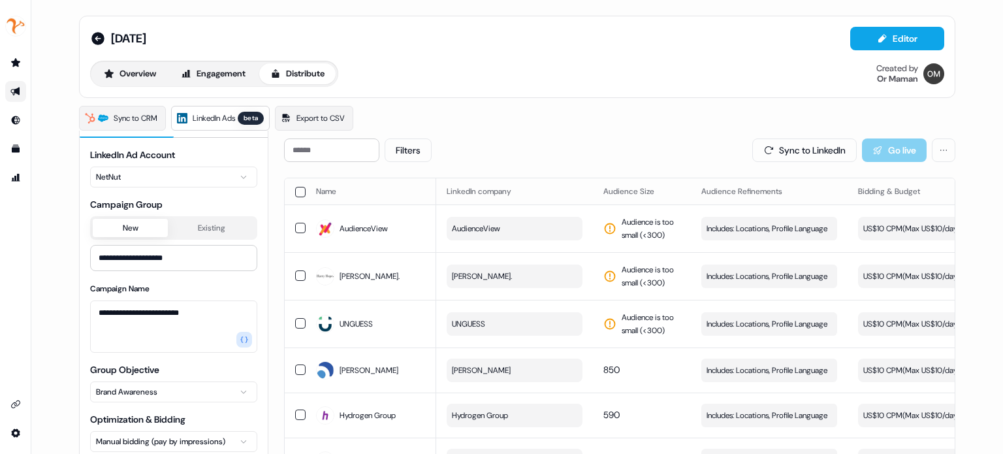
click at [296, 193] on button "button" at bounding box center [300, 192] width 10 height 10
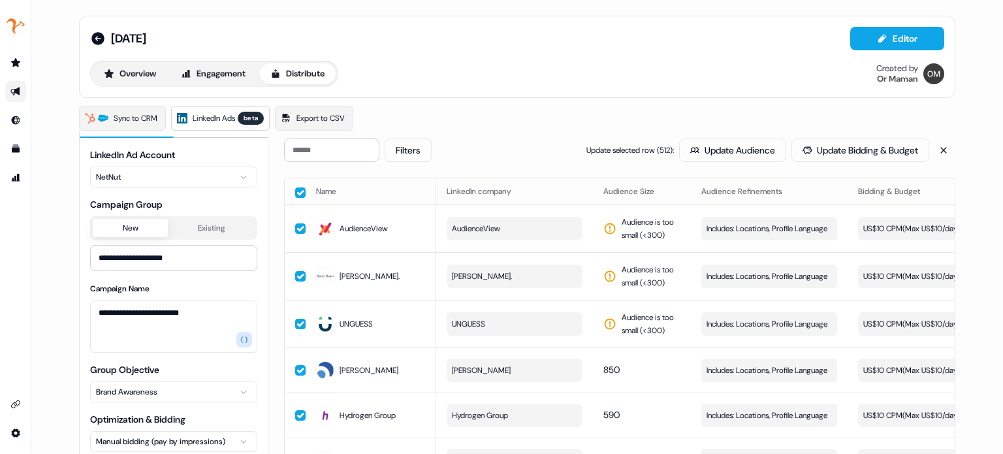
click at [296, 192] on button "button" at bounding box center [300, 192] width 10 height 10
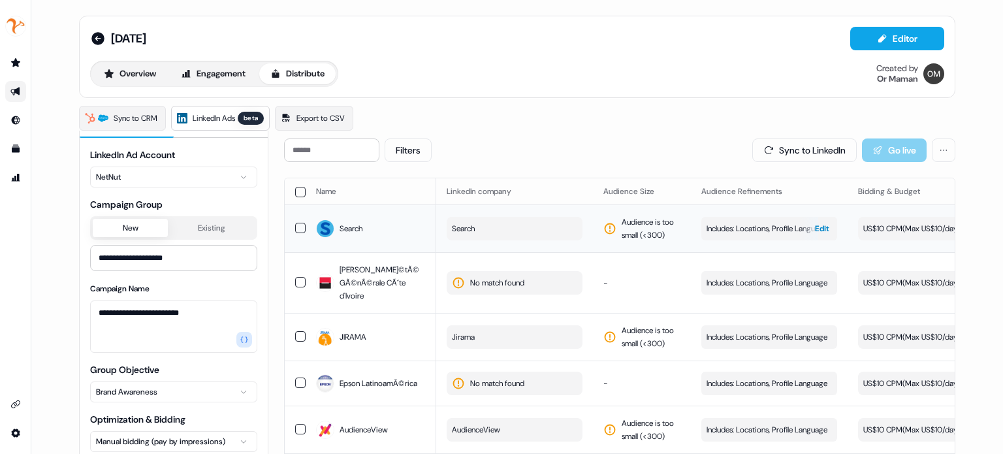
scroll to position [0, 59]
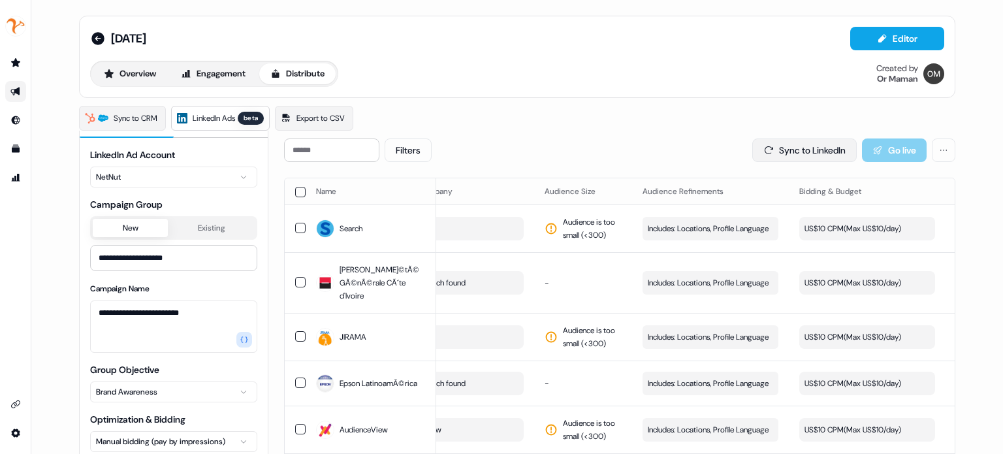
click at [808, 151] on button "Sync to LinkedIn" at bounding box center [804, 150] width 104 height 24
click at [726, 159] on div "Filters Sync to LinkedIn Go live" at bounding box center [619, 150] width 671 height 24
click at [779, 151] on button "Sync to LinkedIn" at bounding box center [804, 150] width 104 height 24
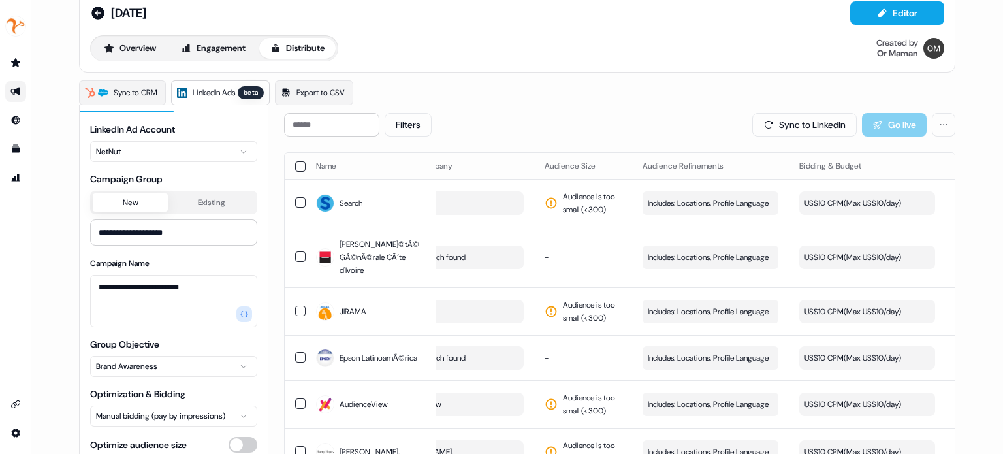
scroll to position [0, 0]
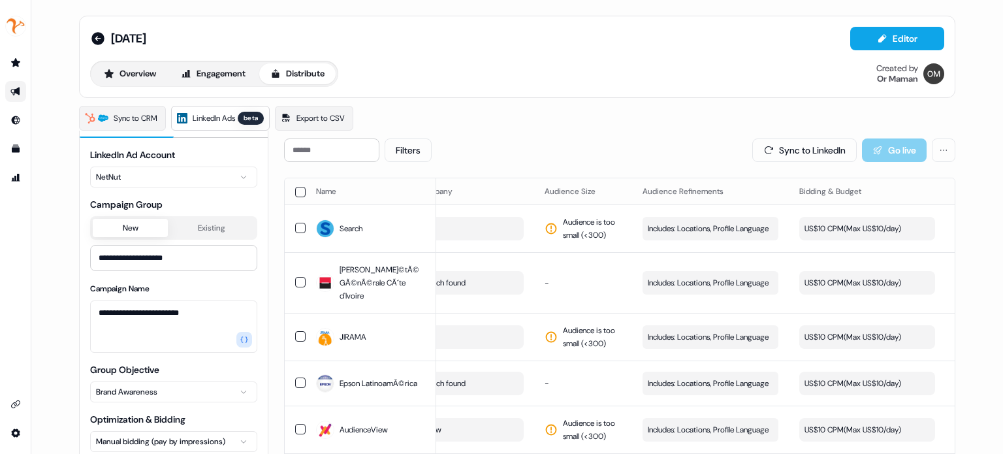
click at [295, 190] on button "button" at bounding box center [300, 192] width 10 height 10
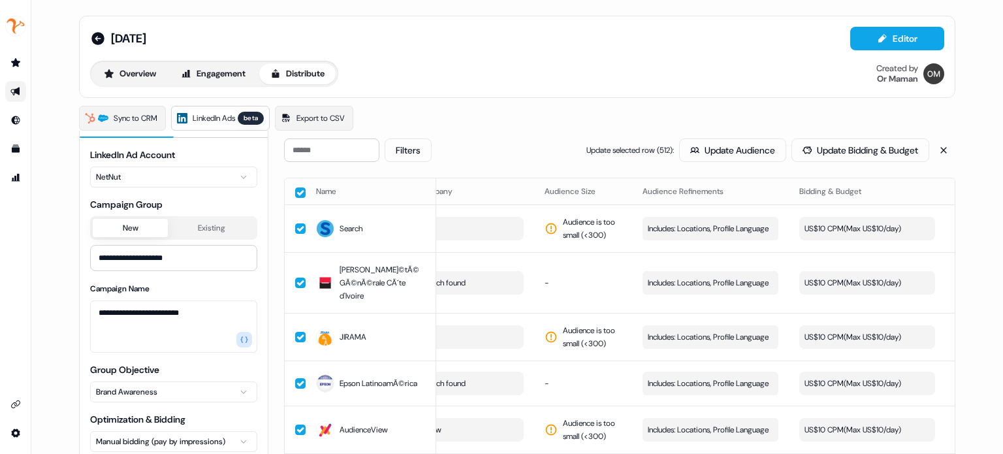
click at [295, 190] on button "button" at bounding box center [300, 192] width 10 height 10
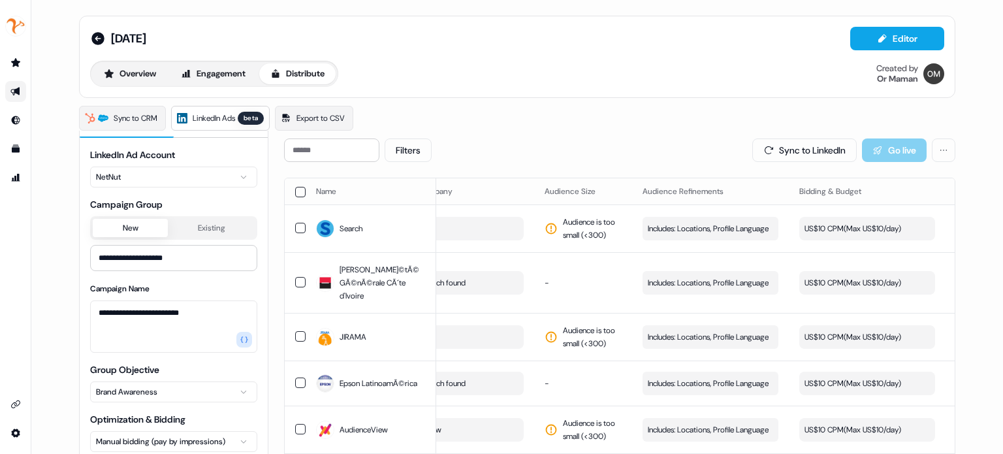
click at [656, 108] on div "Sync to CRM LinkedIn Ads beta Export to CSV" at bounding box center [517, 118] width 876 height 25
click at [774, 157] on button "Sync to LinkedIn" at bounding box center [804, 150] width 104 height 24
click at [665, 117] on div "Sync to CRM LinkedIn Ads beta Export to CSV" at bounding box center [517, 118] width 876 height 25
click at [684, 114] on div "Sync to CRM LinkedIn Ads beta Export to CSV" at bounding box center [517, 118] width 876 height 25
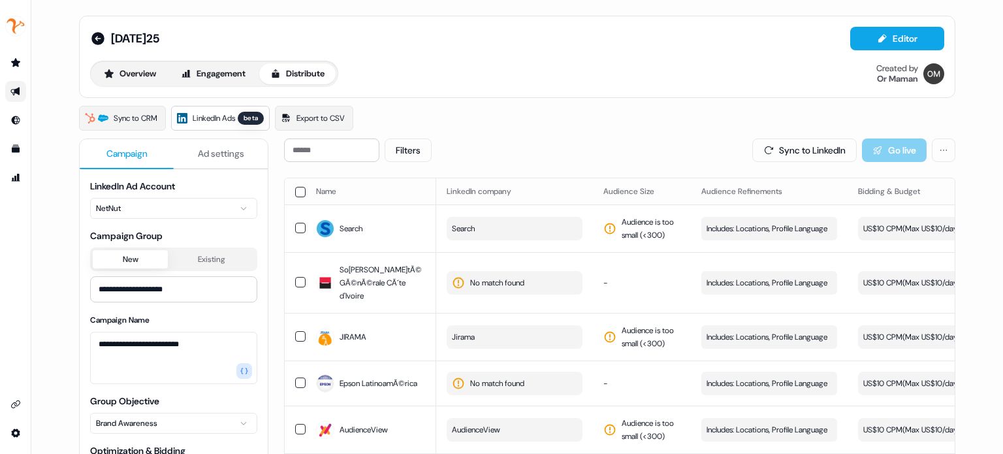
click at [20, 88] on icon "Go to outbound experience" at bounding box center [15, 91] width 10 height 10
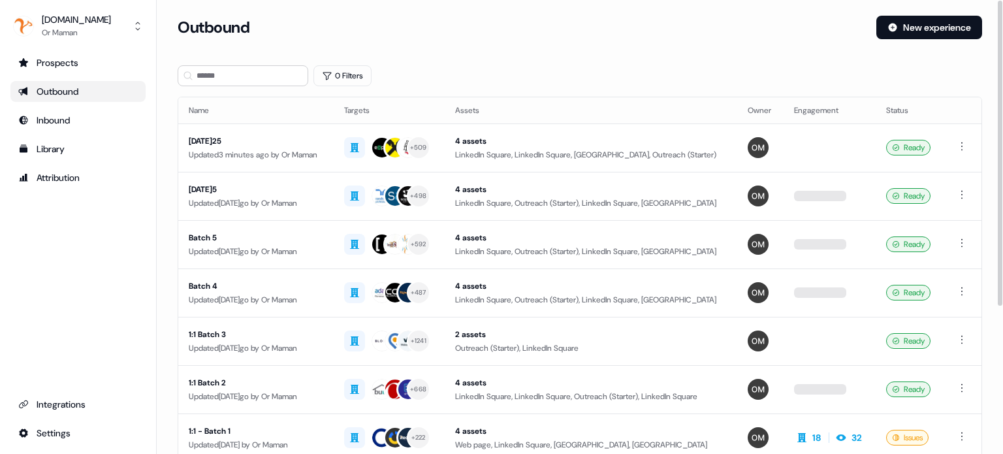
click at [507, 59] on section "Loading... Outbound New experience 0 Filters Name Targets Assets Owner Engageme…" at bounding box center [580, 345] width 846 height 659
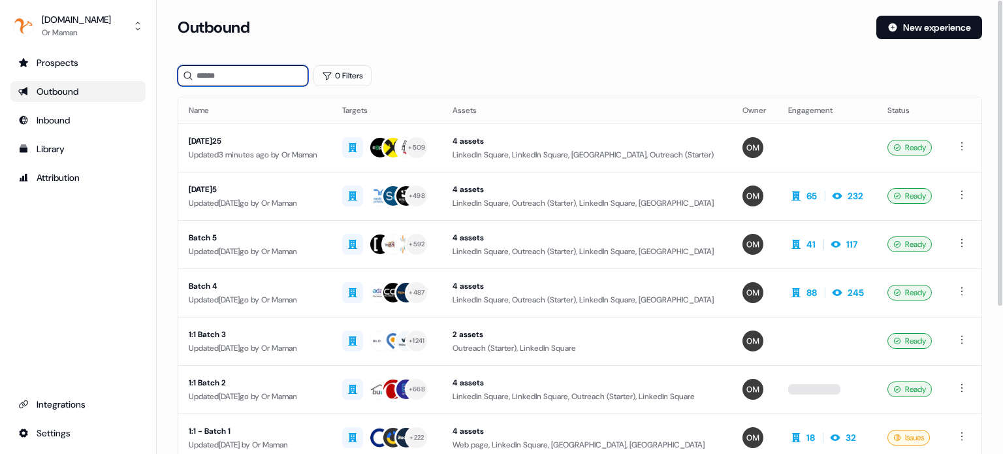
click at [270, 74] on input at bounding box center [243, 75] width 131 height 21
click at [279, 197] on div "Updated 15 days ago by Or Maman" at bounding box center [255, 203] width 133 height 13
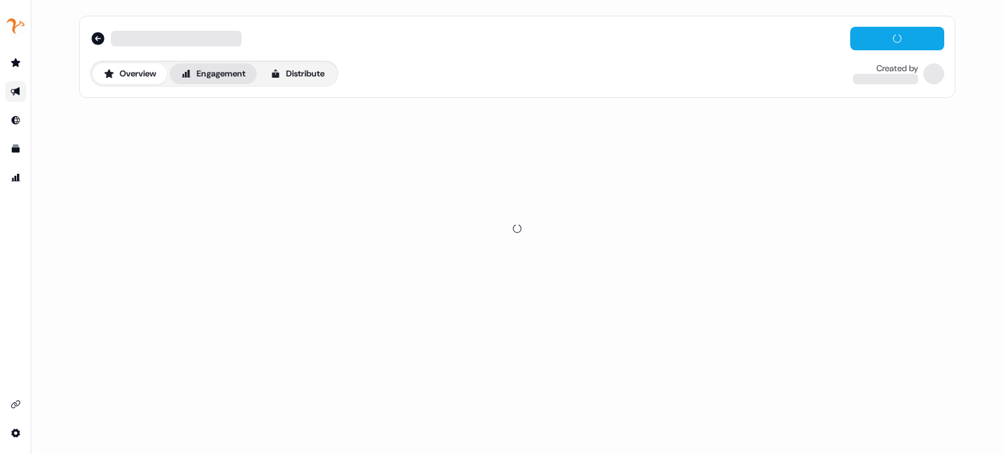
click at [221, 72] on button "Engagement" at bounding box center [213, 73] width 87 height 21
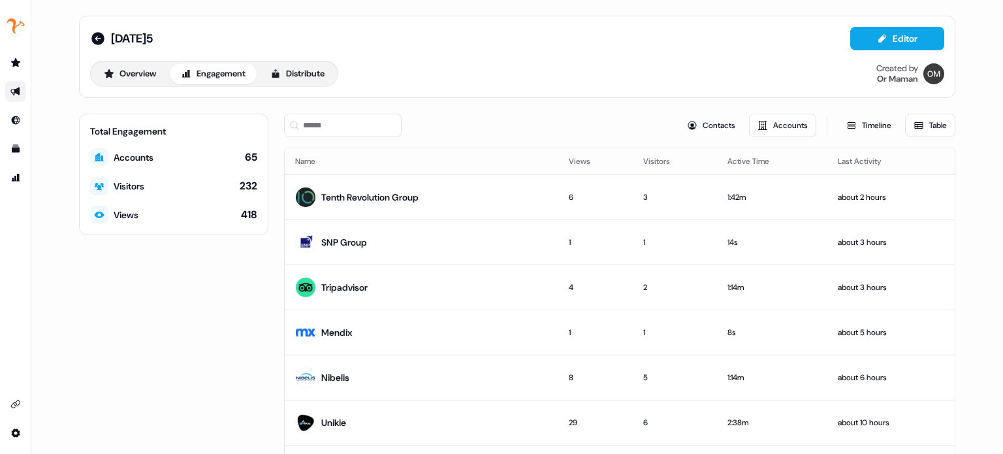
click at [278, 86] on div "Overview Engagement Distribute" at bounding box center [214, 74] width 248 height 26
click at [293, 76] on button "Distribute" at bounding box center [297, 73] width 76 height 21
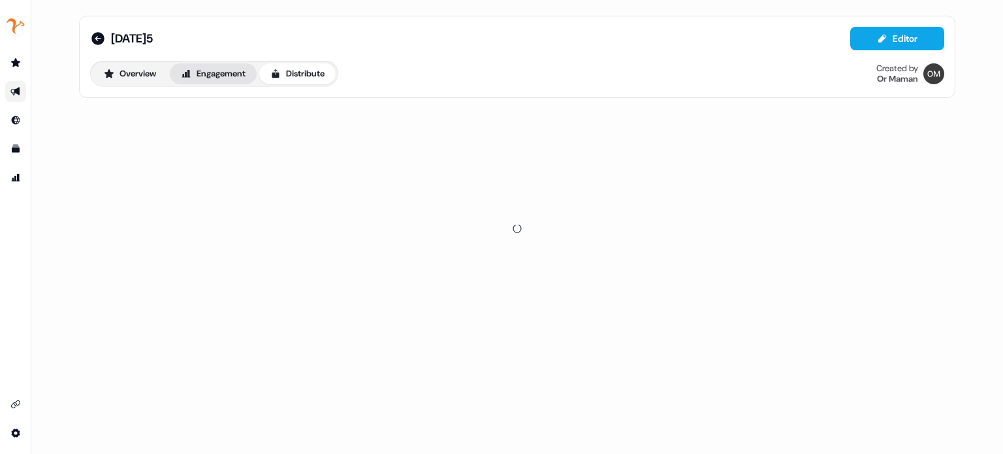
click at [247, 80] on button "Engagement" at bounding box center [213, 73] width 87 height 21
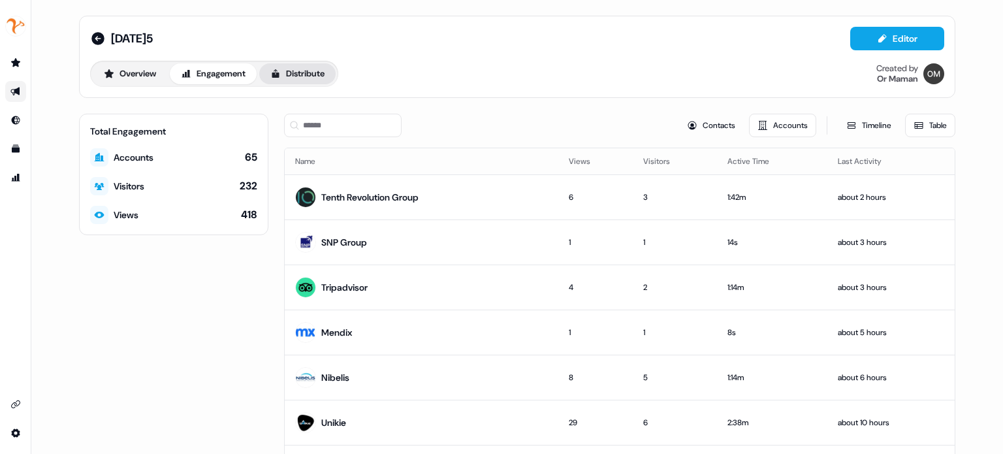
click at [296, 76] on button "Distribute" at bounding box center [297, 73] width 76 height 21
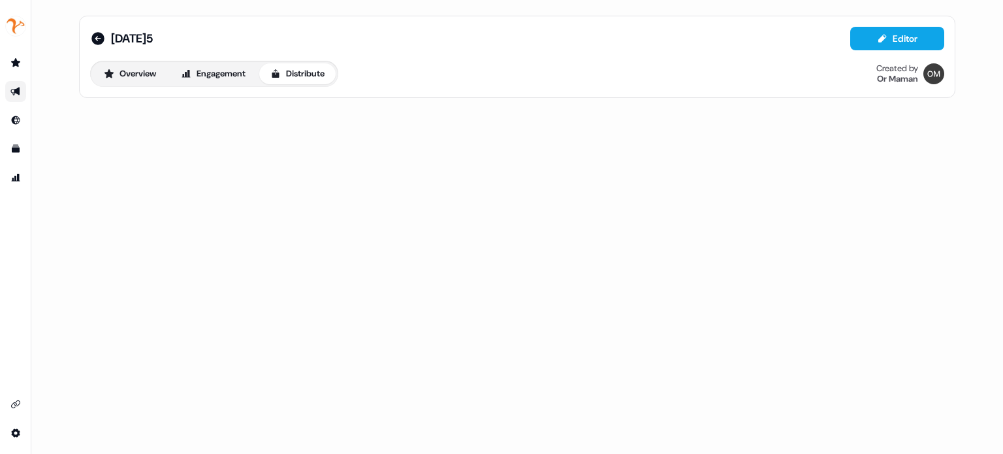
click at [384, 80] on div "Overview Engagement Distribute Created by Or Maman" at bounding box center [517, 74] width 854 height 26
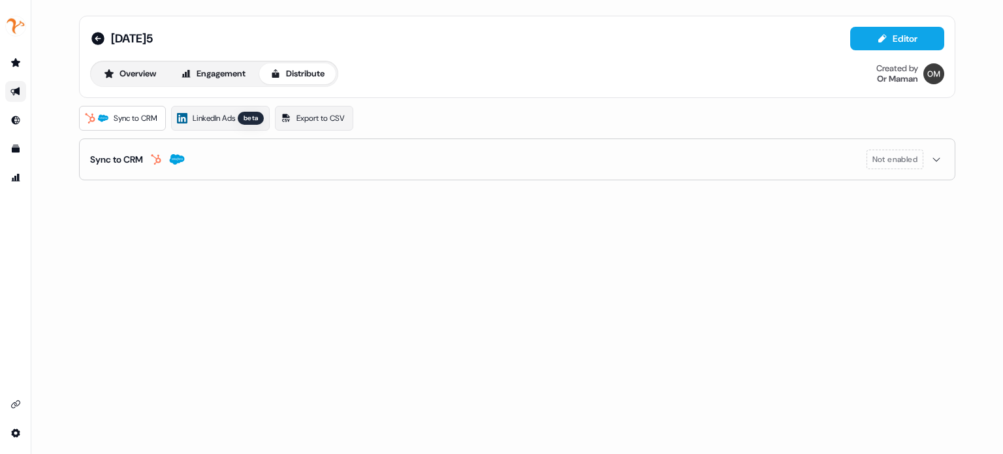
click at [413, 71] on div "Overview Engagement Distribute Created by Or Maman" at bounding box center [517, 74] width 854 height 26
click at [230, 114] on span "LinkedIn Ads" at bounding box center [214, 118] width 42 height 13
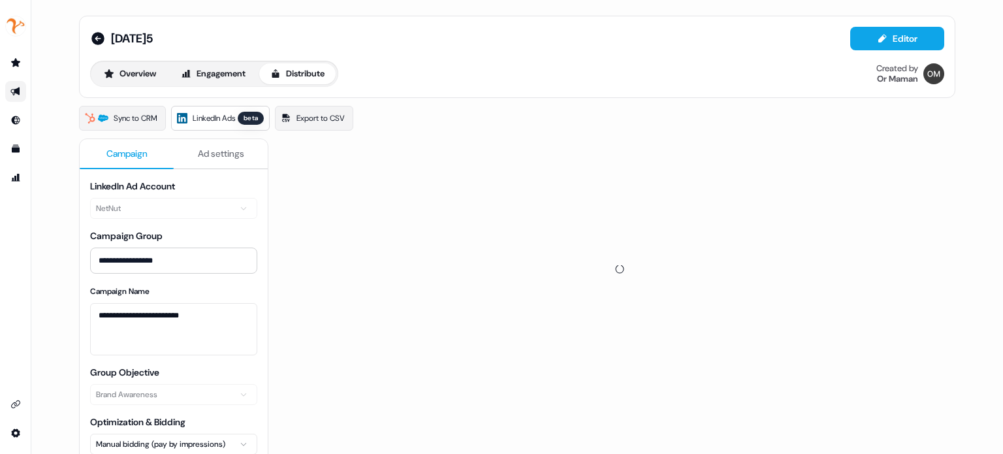
click at [434, 59] on div "26.8.25 Editor Overview Engagement Distribute Created by Or Maman" at bounding box center [517, 57] width 854 height 60
click at [448, 61] on div "Overview Engagement Distribute Created by Or Maman" at bounding box center [517, 74] width 854 height 26
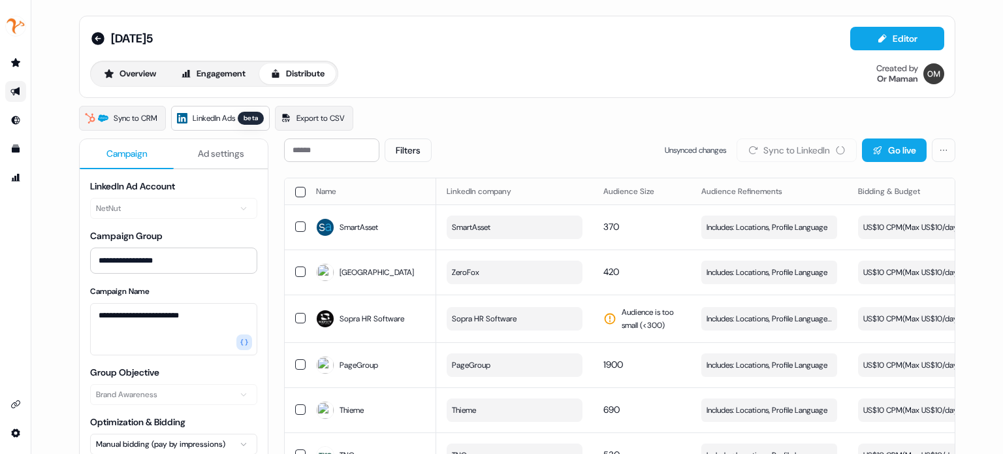
click at [465, 57] on div "26.8.25 Editor Overview Engagement Distribute Created by Or Maman" at bounding box center [517, 57] width 854 height 60
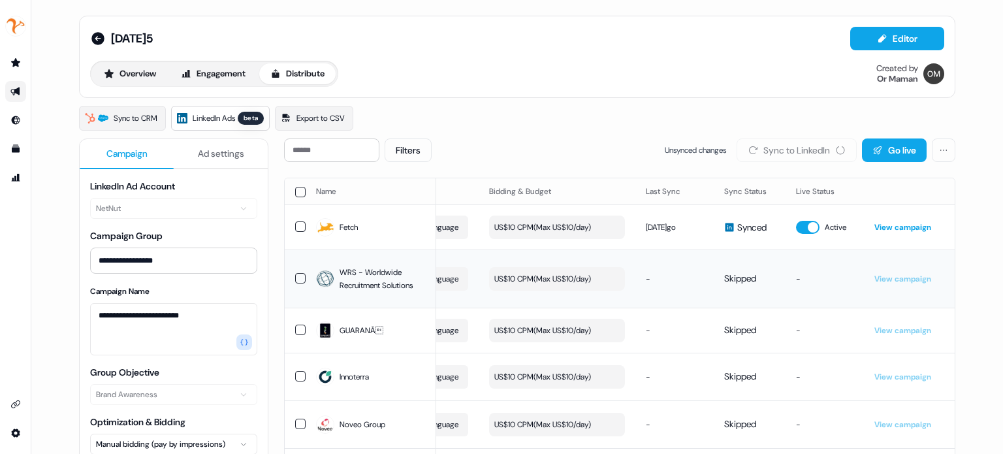
scroll to position [0, 351]
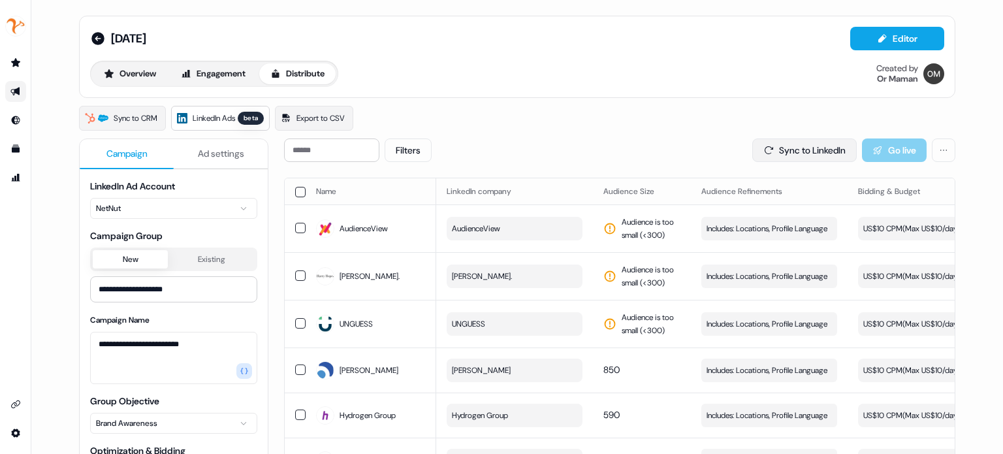
click at [789, 150] on button "Sync to LinkedIn" at bounding box center [804, 150] width 104 height 24
click at [654, 117] on div "Sync to CRM LinkedIn Ads beta Export to CSV" at bounding box center [517, 118] width 876 height 25
click at [673, 122] on div "Sync to CRM LinkedIn Ads beta Export to CSV" at bounding box center [517, 118] width 876 height 25
click at [781, 147] on button "Sync to LinkedIn" at bounding box center [804, 150] width 104 height 24
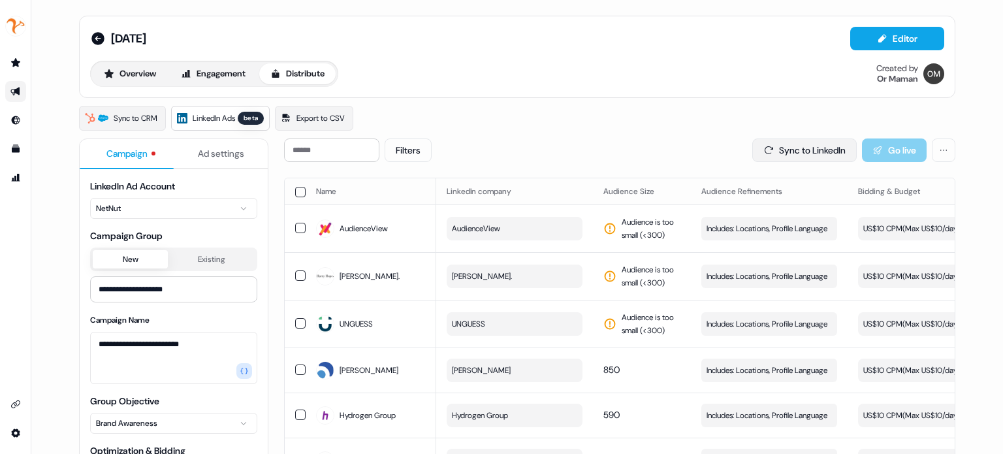
click at [765, 146] on icon at bounding box center [768, 150] width 10 height 10
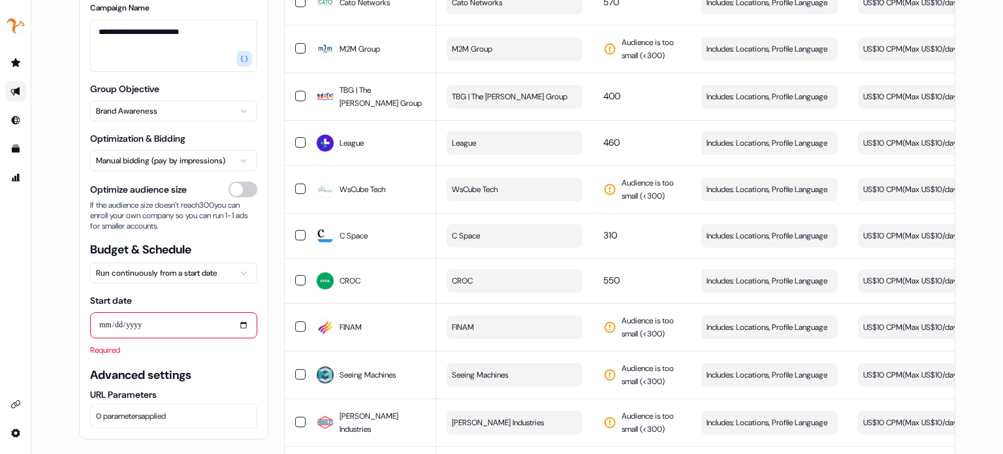
scroll to position [503, 0]
click at [240, 324] on input "Start date" at bounding box center [173, 325] width 167 height 26
type input "**********"
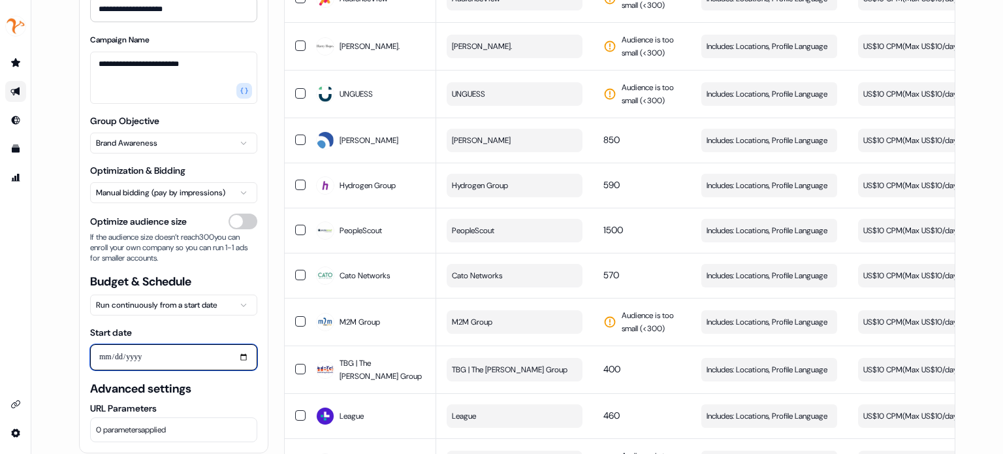
scroll to position [149, 0]
click at [150, 426] on span "0 parameters applied" at bounding box center [131, 430] width 70 height 13
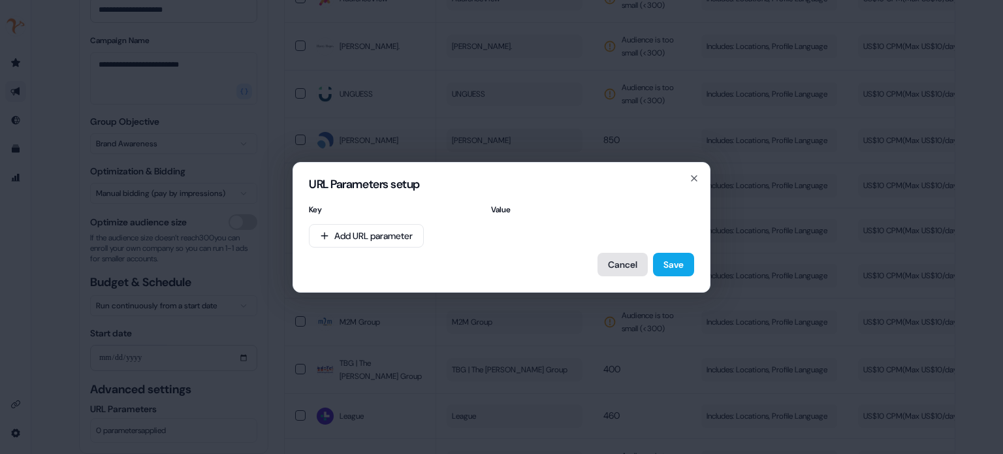
click at [617, 268] on button "Cancel" at bounding box center [622, 265] width 50 height 24
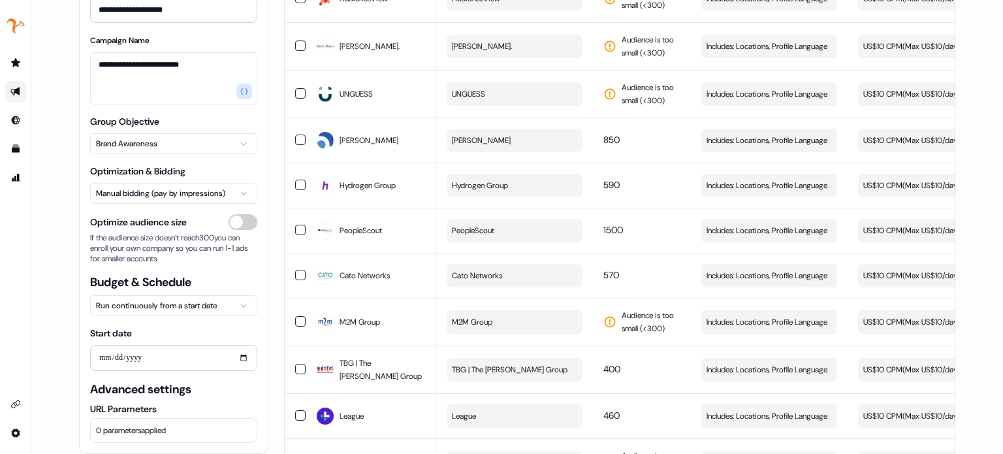
scroll to position [0, 0]
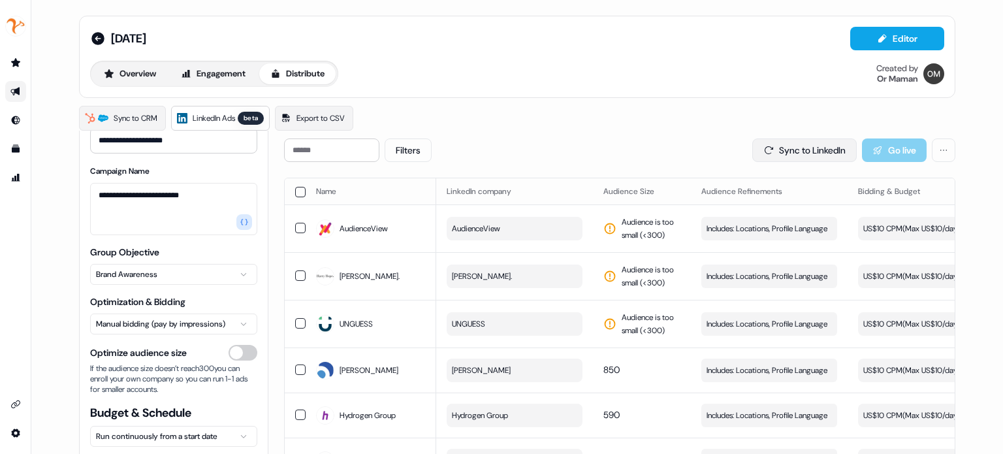
click at [752, 148] on button "Sync to LinkedIn" at bounding box center [804, 150] width 104 height 24
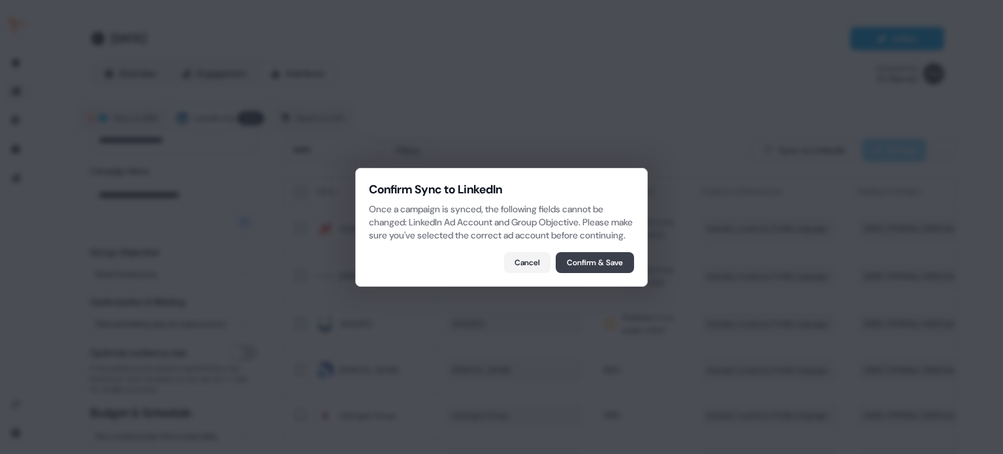
click at [597, 270] on button "Confirm & Save" at bounding box center [595, 262] width 78 height 21
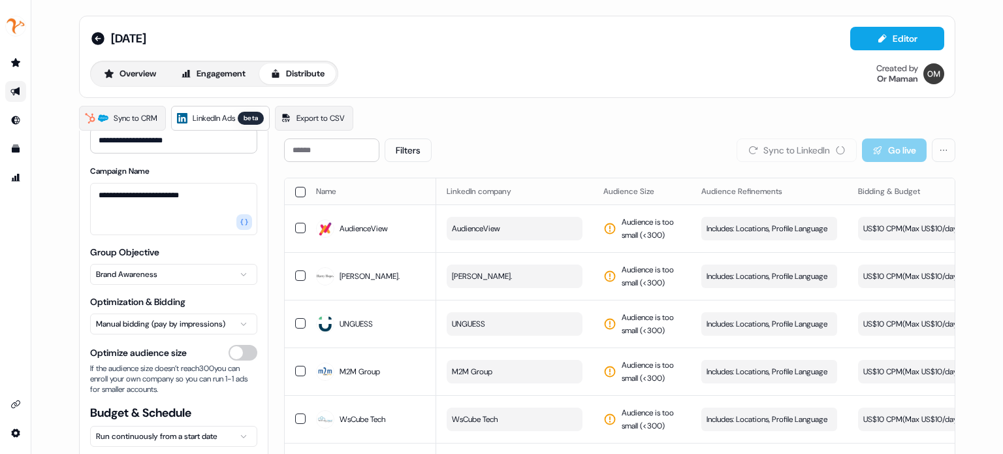
click at [591, 159] on div "Filters Sync to LinkedIn Go live" at bounding box center [619, 150] width 671 height 24
click at [535, 93] on div "9.8.25 Editor Overview Engagement Distribute Created by Or Maman" at bounding box center [517, 57] width 876 height 82
click at [620, 120] on div "Sync to CRM LinkedIn Ads beta Export to CSV" at bounding box center [517, 118] width 876 height 25
click at [643, 118] on div "Sync to CRM LinkedIn Ads beta Export to CSV" at bounding box center [517, 118] width 876 height 25
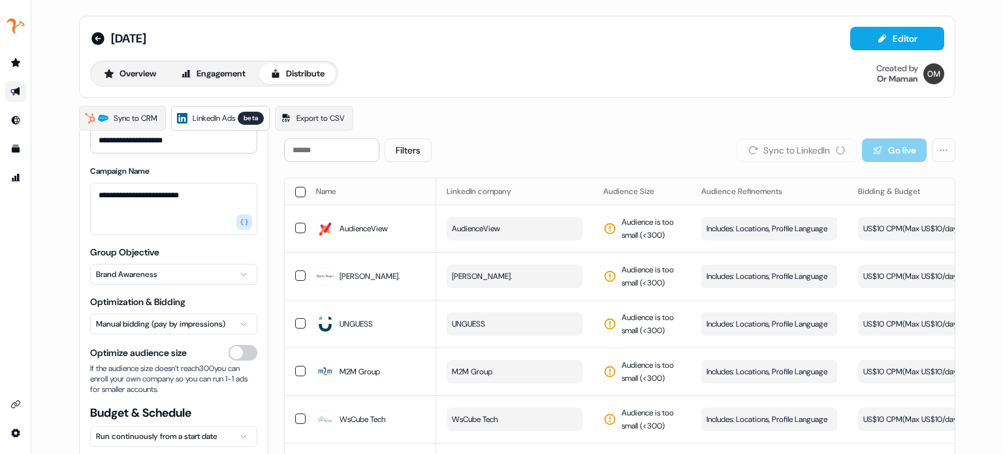
click at [567, 52] on div "9.8.25 Editor Overview Engagement Distribute Created by Or Maman" at bounding box center [517, 57] width 854 height 60
click at [580, 53] on div "9.8.25 Editor Overview Engagement Distribute Created by Or Maman" at bounding box center [517, 57] width 854 height 60
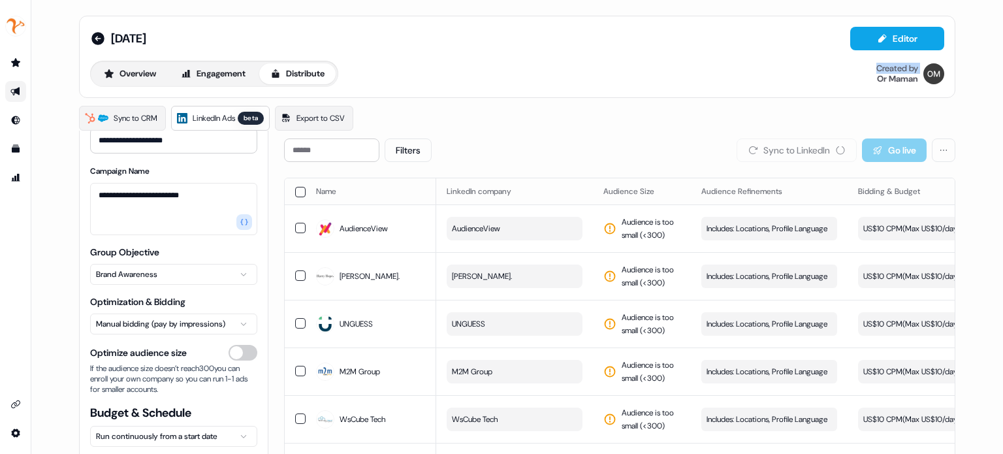
click at [590, 82] on div "Overview Engagement Distribute Created by Or Maman" at bounding box center [517, 74] width 854 height 26
click at [547, 76] on div "Overview Engagement Distribute Created by Or Maman" at bounding box center [517, 74] width 854 height 26
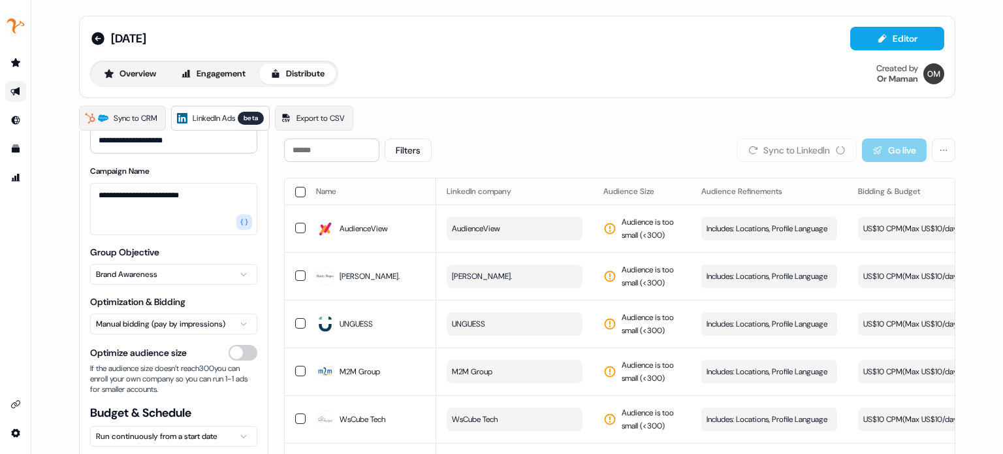
click at [514, 78] on div "Overview Engagement Distribute Created by Or Maman" at bounding box center [517, 74] width 854 height 26
click at [562, 76] on div "Overview Engagement Distribute Created by Or Maman" at bounding box center [517, 74] width 854 height 26
click at [619, 144] on div "Filters Sync to LinkedIn Go live" at bounding box center [619, 150] width 671 height 24
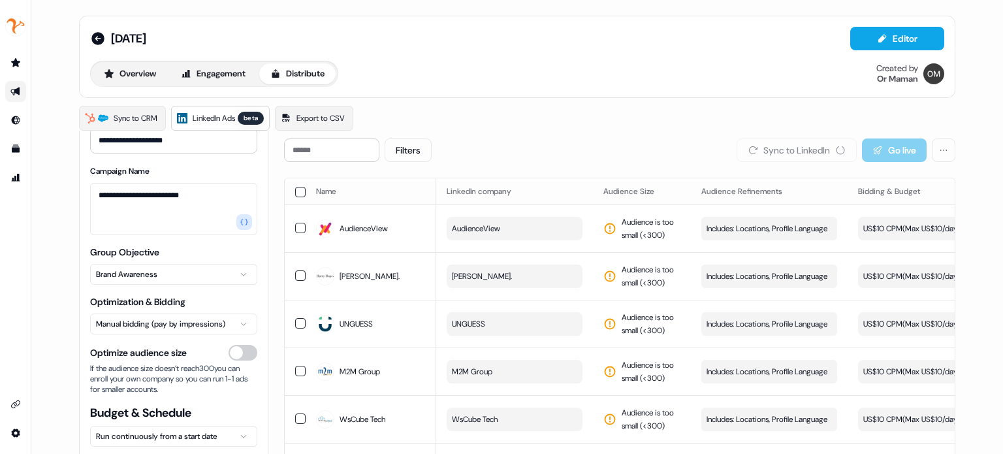
click at [598, 108] on div "Sync to CRM LinkedIn Ads beta Export to CSV" at bounding box center [517, 118] width 876 height 25
click at [420, 122] on div "Sync to CRM LinkedIn Ads beta Export to CSV" at bounding box center [517, 118] width 876 height 25
click at [60, 208] on div "**********" at bounding box center [517, 227] width 972 height 454
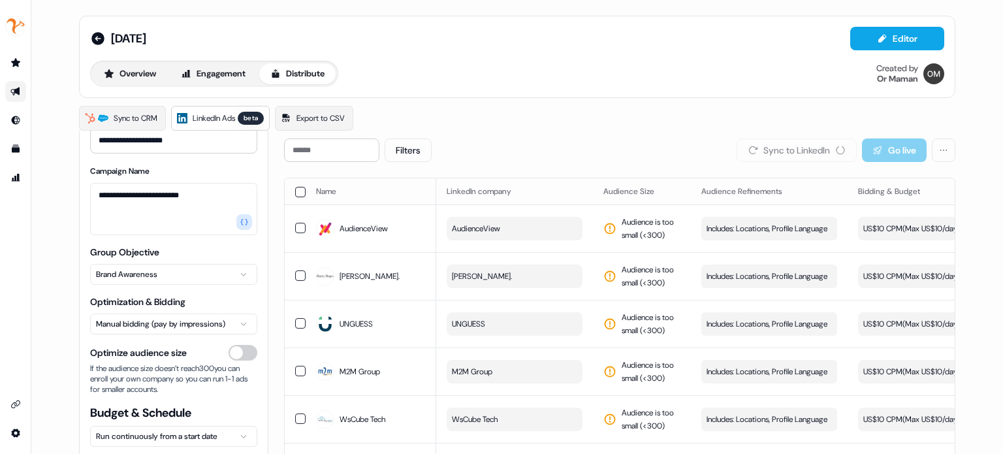
click at [446, 94] on div "9.8.25 Editor Overview Engagement Distribute Created by Or Maman" at bounding box center [517, 57] width 876 height 82
click at [467, 81] on div "Overview Engagement Distribute Created by Or Maman" at bounding box center [517, 74] width 854 height 26
click at [490, 69] on div "Overview Engagement Distribute Created by Or Maman" at bounding box center [517, 74] width 854 height 26
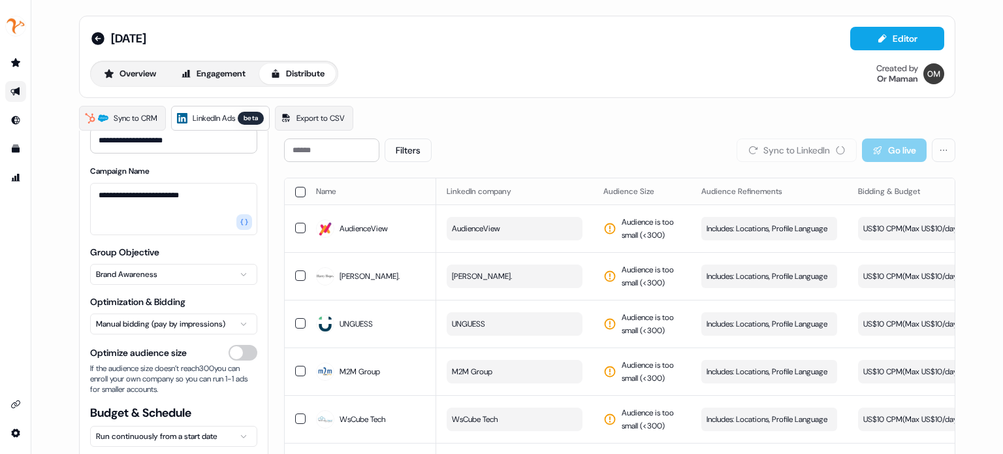
click at [637, 114] on div "Sync to CRM LinkedIn Ads beta Export to CSV" at bounding box center [517, 118] width 876 height 25
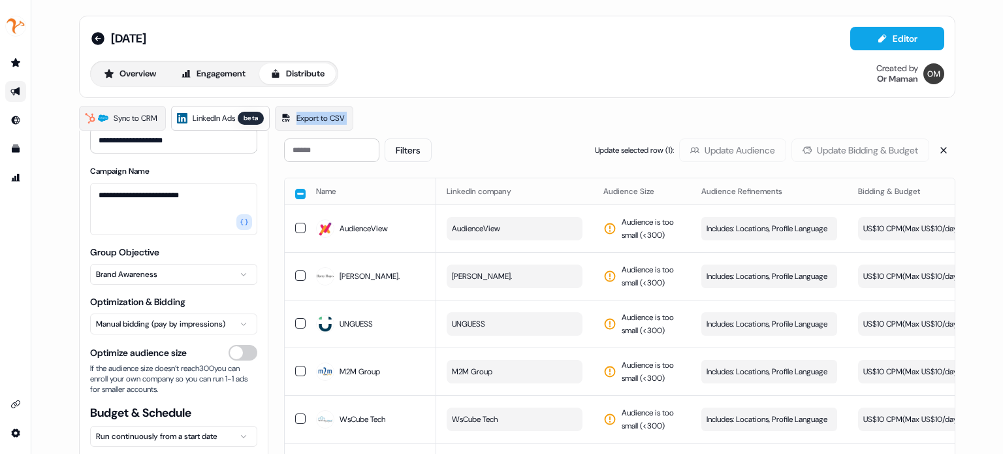
click at [637, 114] on div "Sync to CRM LinkedIn Ads beta Export to CSV" at bounding box center [517, 118] width 876 height 25
click at [668, 107] on div "Sync to CRM LinkedIn Ads beta Export to CSV" at bounding box center [517, 118] width 876 height 25
click at [298, 192] on button "button" at bounding box center [300, 194] width 10 height 10
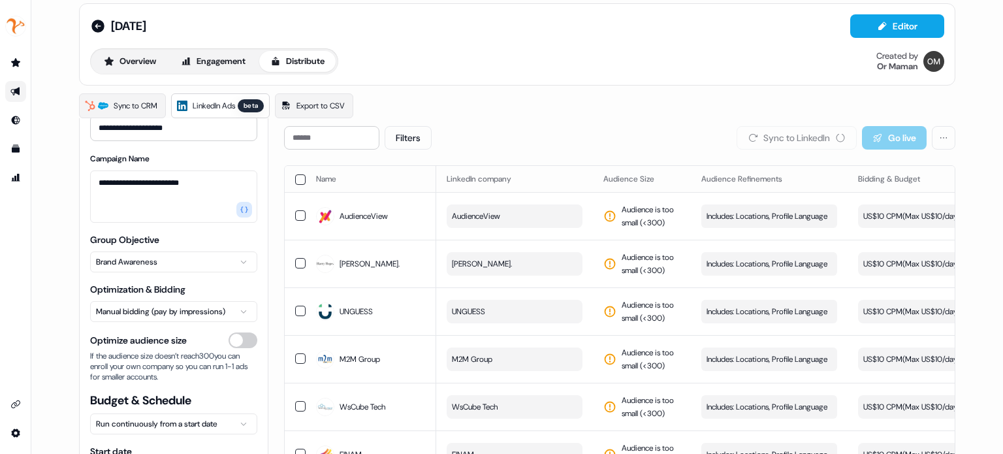
scroll to position [8, 0]
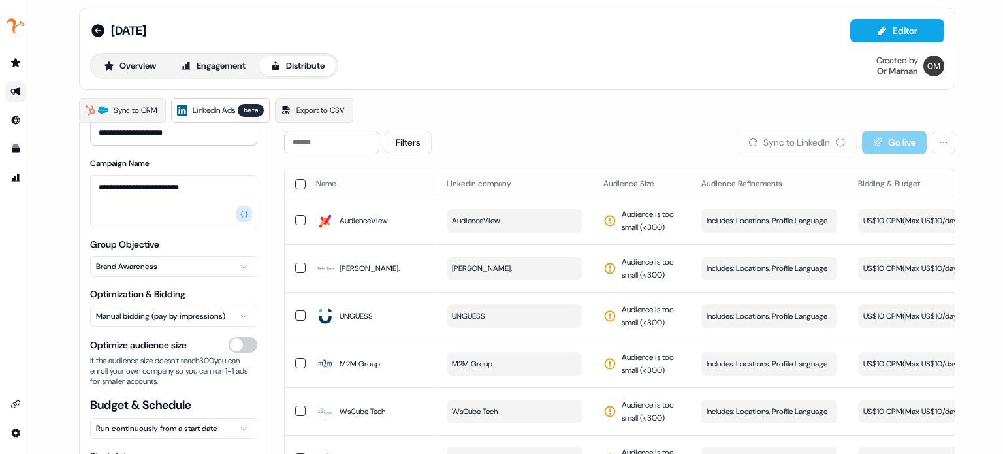
click at [669, 101] on div "Sync to CRM LinkedIn Ads beta Export to CSV" at bounding box center [517, 110] width 876 height 25
click at [692, 131] on div "Filters Sync to LinkedIn Go live" at bounding box center [619, 143] width 671 height 24
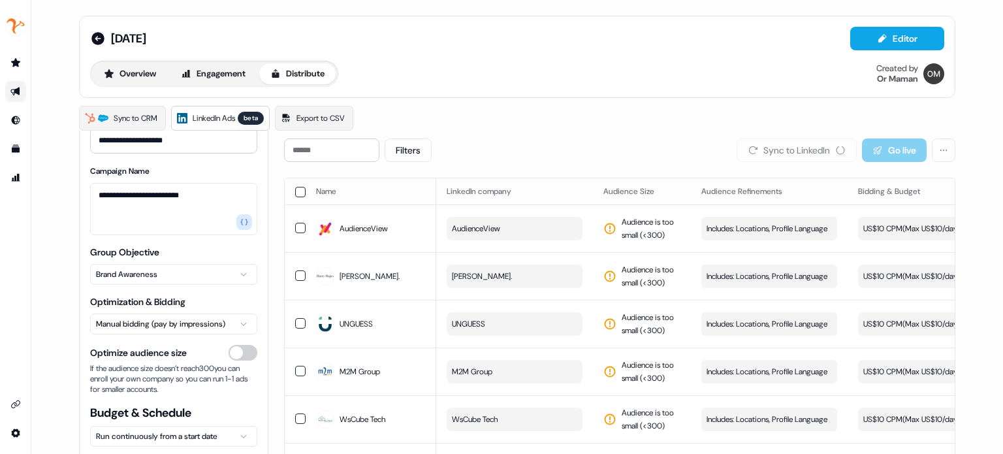
click at [674, 114] on div "Sync to CRM LinkedIn Ads beta Export to CSV" at bounding box center [517, 118] width 876 height 25
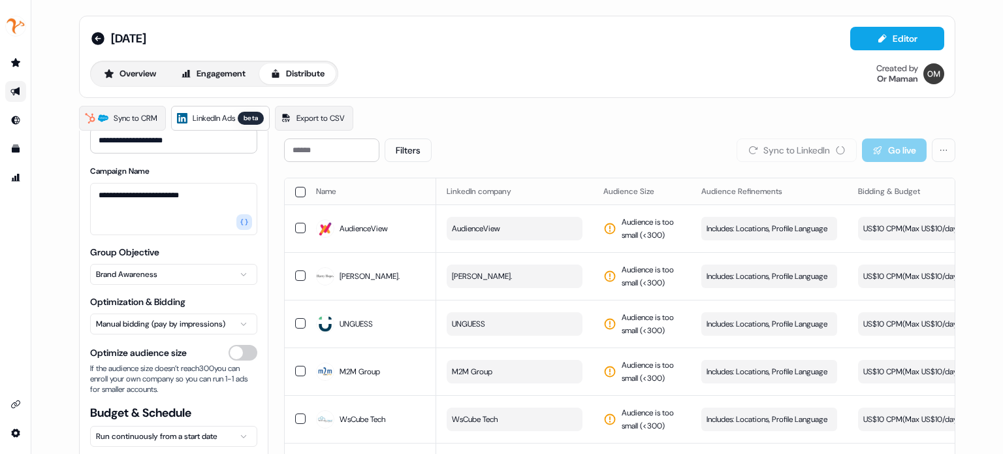
click at [708, 140] on div "Filters Sync to LinkedIn Go live" at bounding box center [619, 150] width 671 height 24
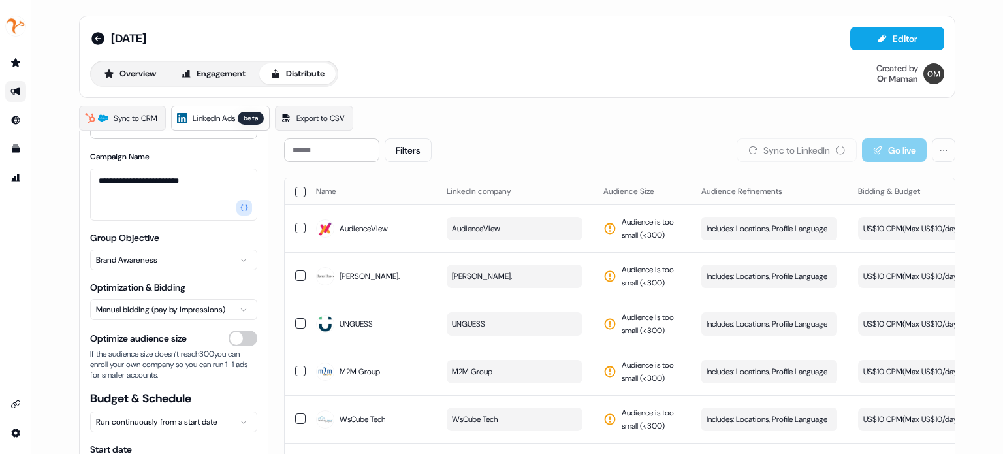
click at [821, 112] on div "Sync to CRM LinkedIn Ads beta Export to CSV" at bounding box center [517, 118] width 876 height 25
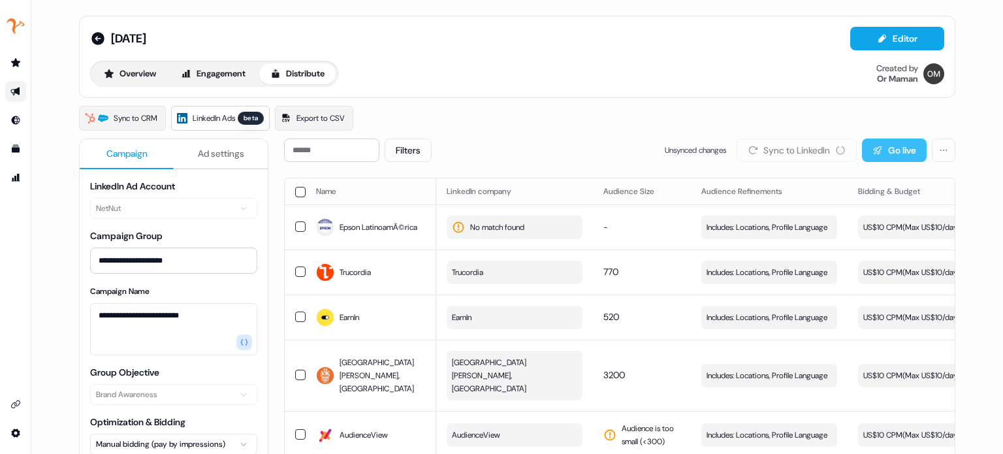
click at [885, 151] on button "Go live" at bounding box center [894, 150] width 65 height 24
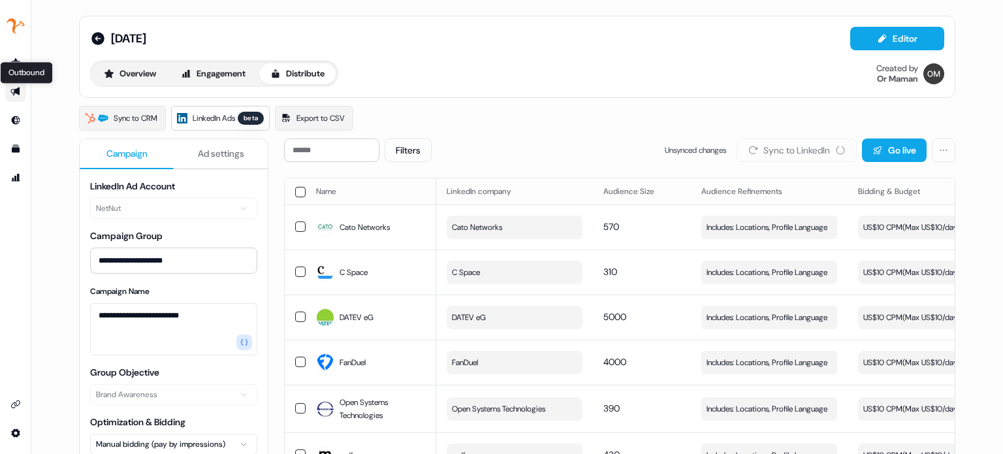
click at [20, 88] on icon "Go to outbound experience" at bounding box center [15, 91] width 10 height 10
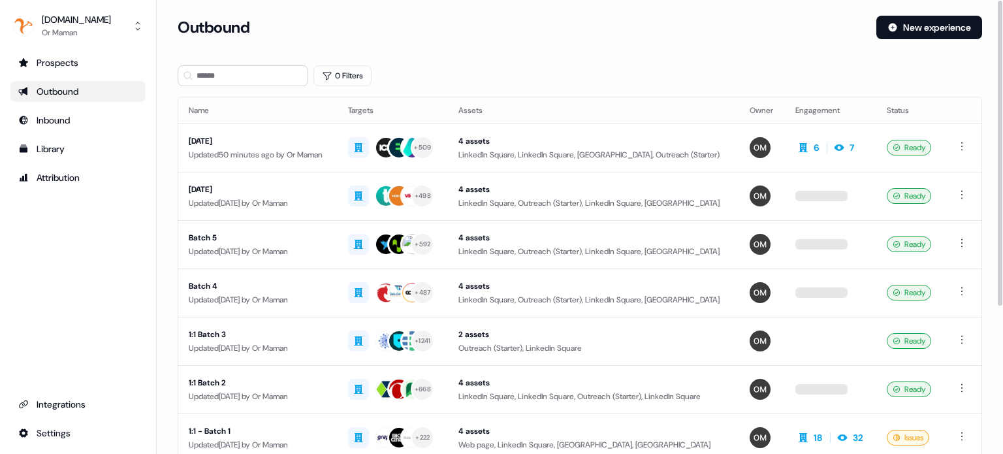
click at [595, 31] on div "Outbound" at bounding box center [522, 28] width 688 height 24
click at [730, 56] on section "Loading... Outbound New experience 0 Filters Name Targets Assets Owner Engageme…" at bounding box center [580, 345] width 846 height 659
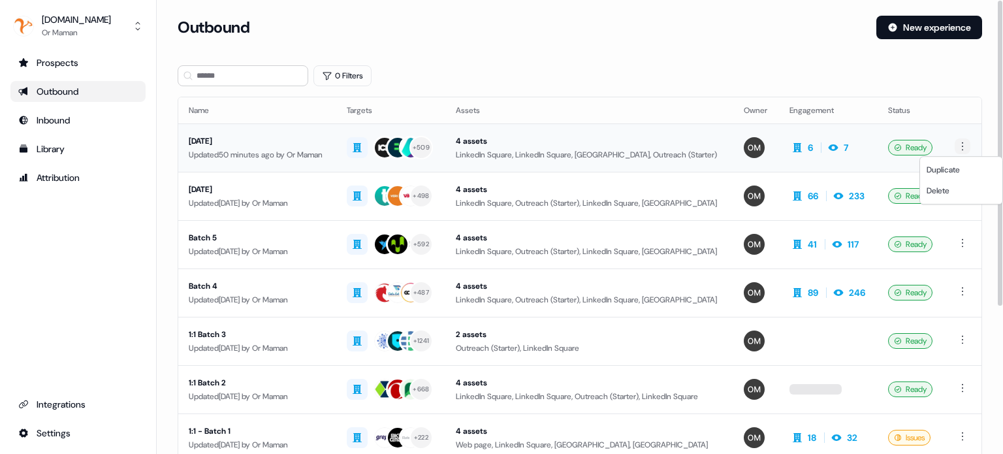
click at [959, 148] on html "For the best experience switch devices to a bigger screen. Go to [DOMAIN_NAME] …" at bounding box center [501, 227] width 1003 height 454
click at [942, 167] on span "Duplicate" at bounding box center [943, 170] width 33 height 10
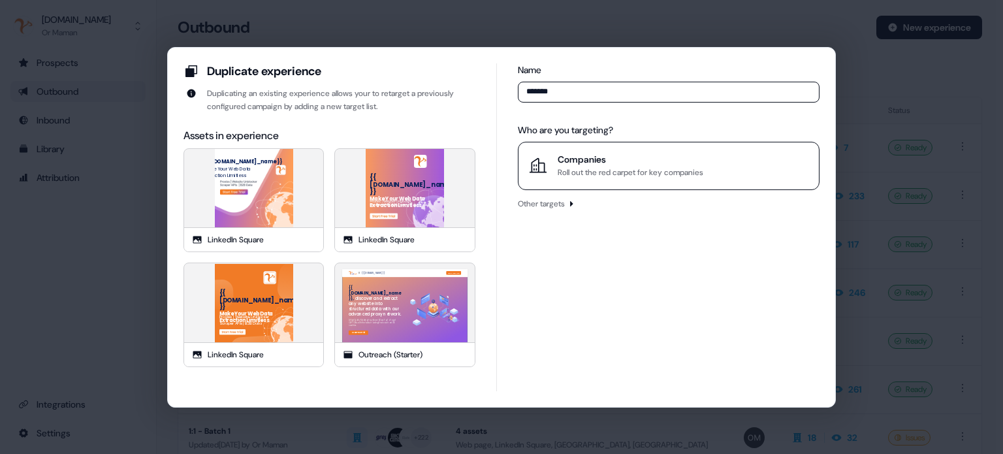
type input "*******"
click at [699, 176] on div "Roll out the red carpet for key companies" at bounding box center [631, 172] width 146 height 13
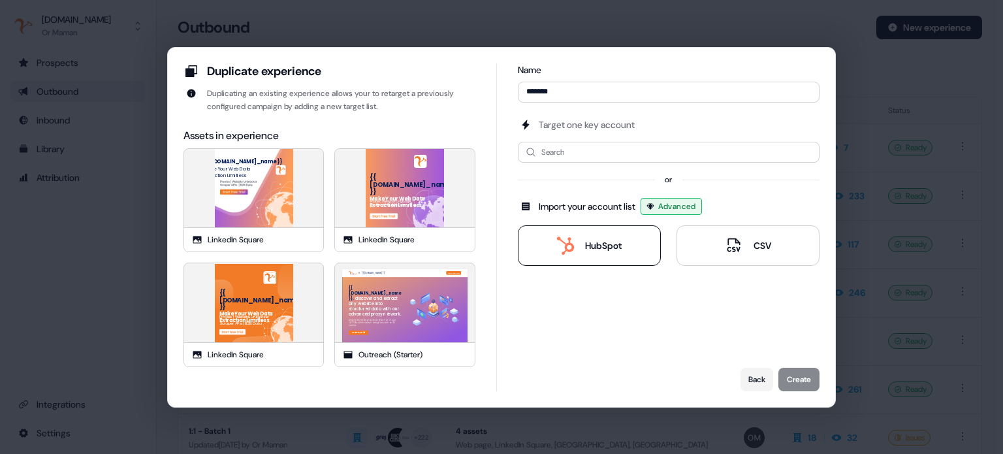
click at [580, 252] on div "HubSpot" at bounding box center [588, 245] width 65 height 18
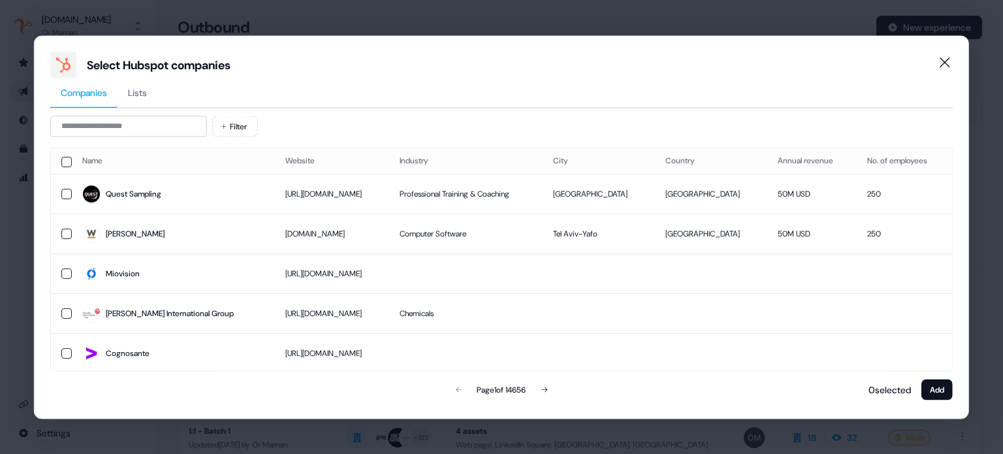
click at [140, 91] on span "Lists" at bounding box center [137, 92] width 19 height 13
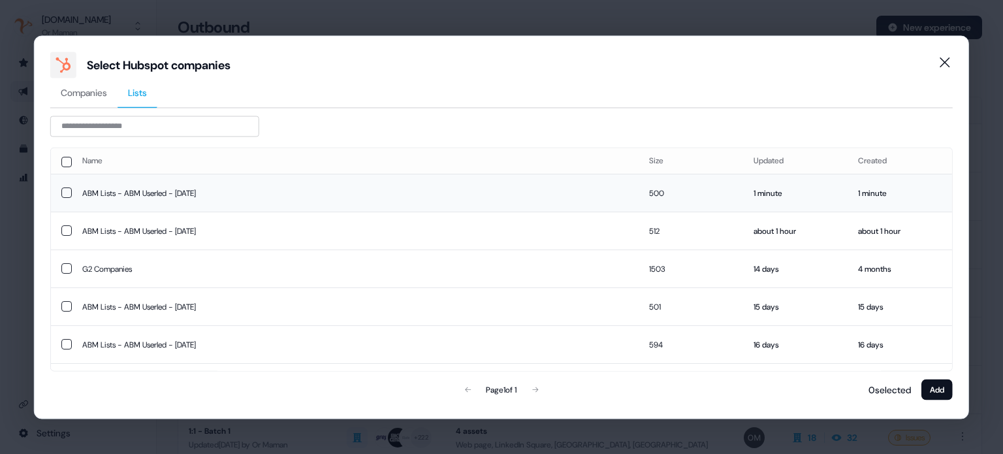
click at [62, 192] on button "button" at bounding box center [66, 192] width 10 height 10
click at [935, 397] on button "Add" at bounding box center [936, 389] width 31 height 21
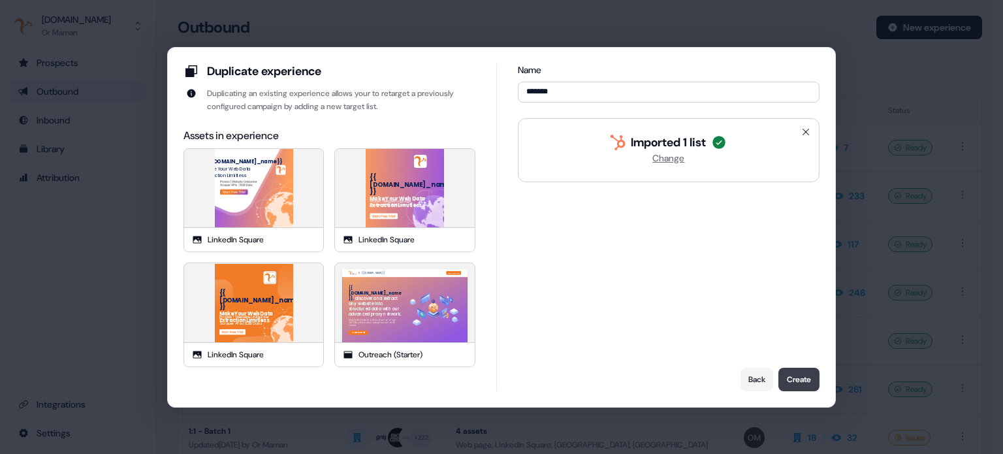
click at [801, 371] on button "Create" at bounding box center [798, 380] width 41 height 24
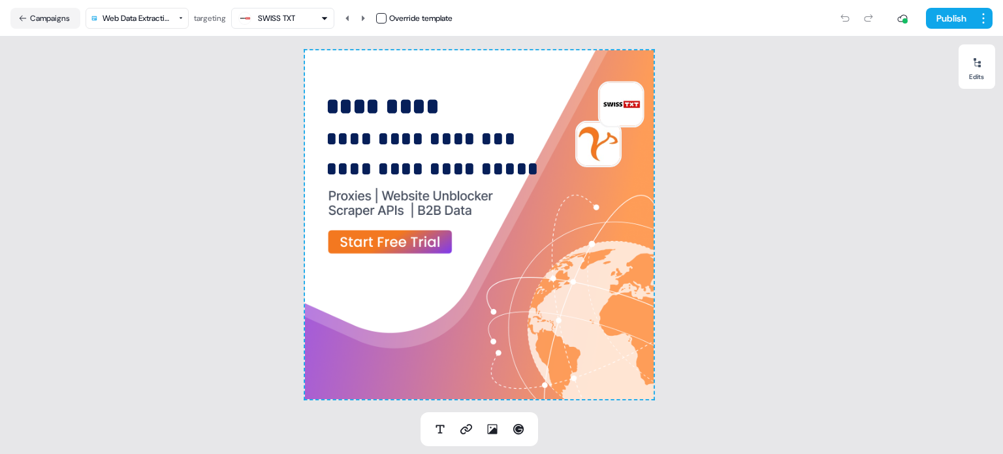
click at [765, 131] on div "**********" at bounding box center [479, 224] width 959 height 375
click at [959, 21] on button "Publish" at bounding box center [950, 18] width 48 height 21
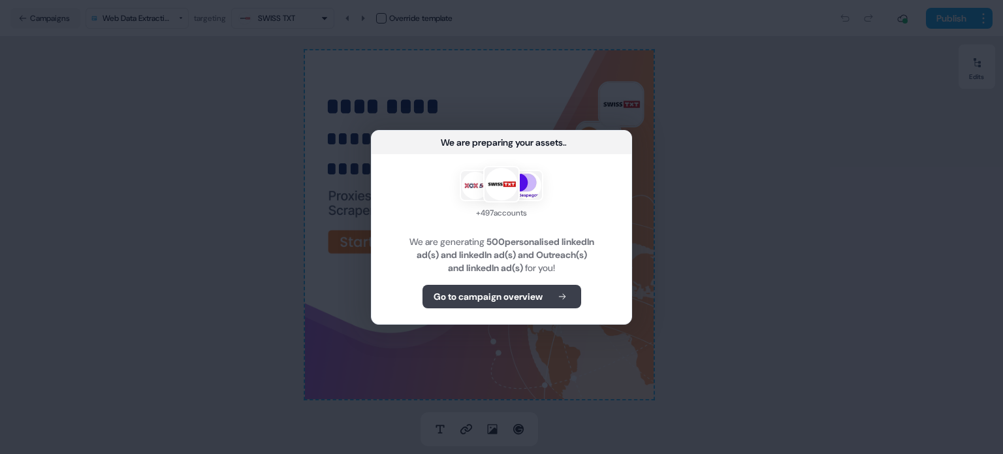
click at [530, 290] on b "Go to campaign overview" at bounding box center [488, 296] width 109 height 13
click at [531, 305] on button "Go to campaign overview" at bounding box center [501, 297] width 159 height 24
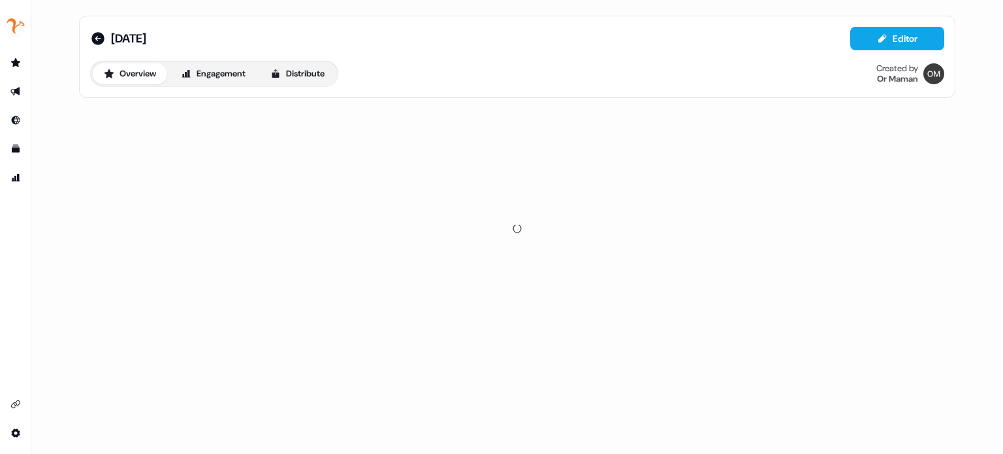
click at [677, 47] on div "10.8.25 Editor" at bounding box center [517, 39] width 854 height 24
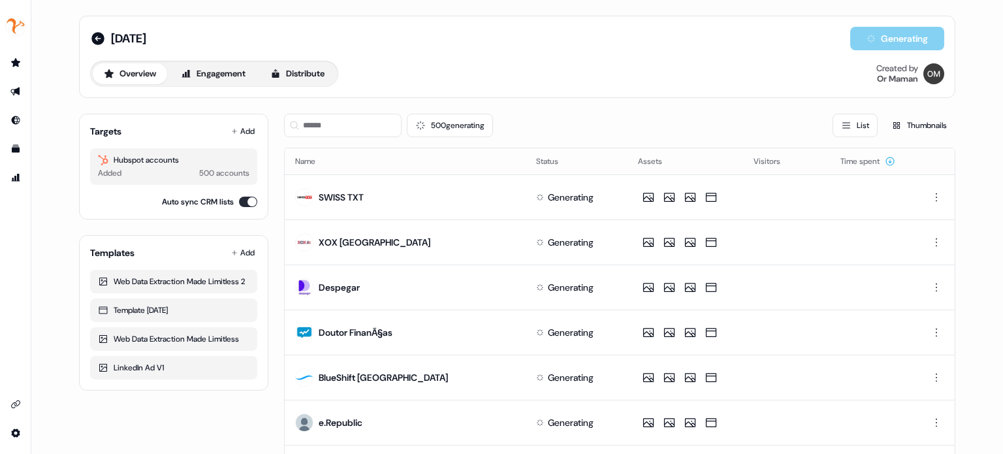
click at [616, 80] on div "Overview Engagement Distribute Created by Or Maman" at bounding box center [517, 74] width 854 height 26
click at [665, 89] on div "10.8.25 Generating Overview Engagement Distribute Created by Or Maman" at bounding box center [517, 57] width 876 height 82
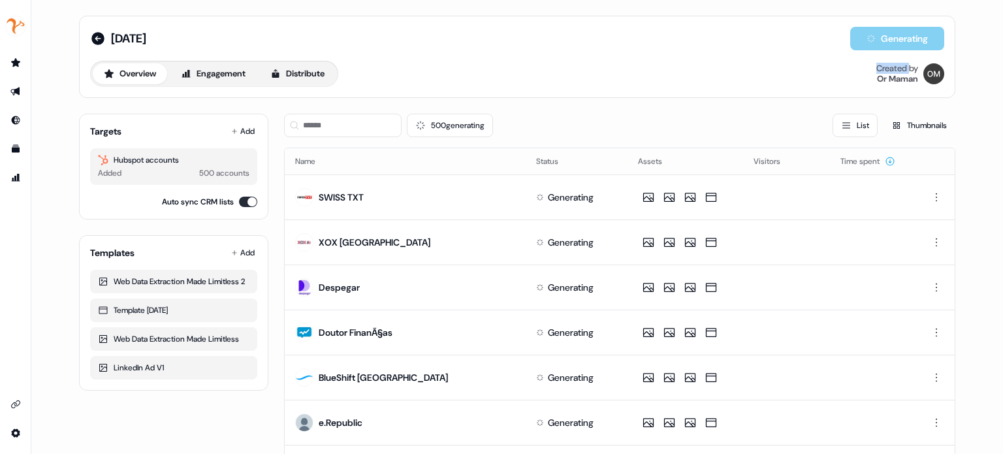
drag, startPoint x: 682, startPoint y: 99, endPoint x: 674, endPoint y: 95, distance: 9.3
click at [689, 93] on div "10.8.25 Generating Overview Engagement Distribute Created by Or Maman" at bounding box center [517, 57] width 876 height 82
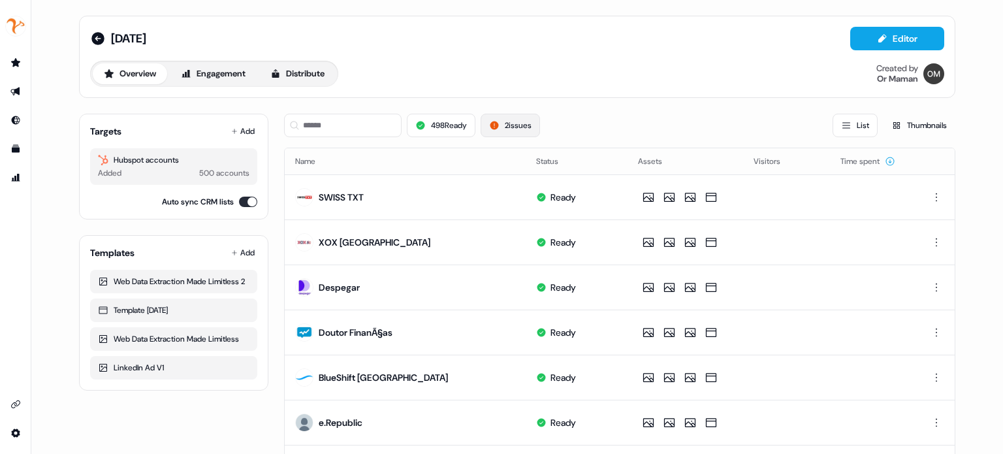
click at [515, 123] on button "2 issues" at bounding box center [510, 126] width 59 height 24
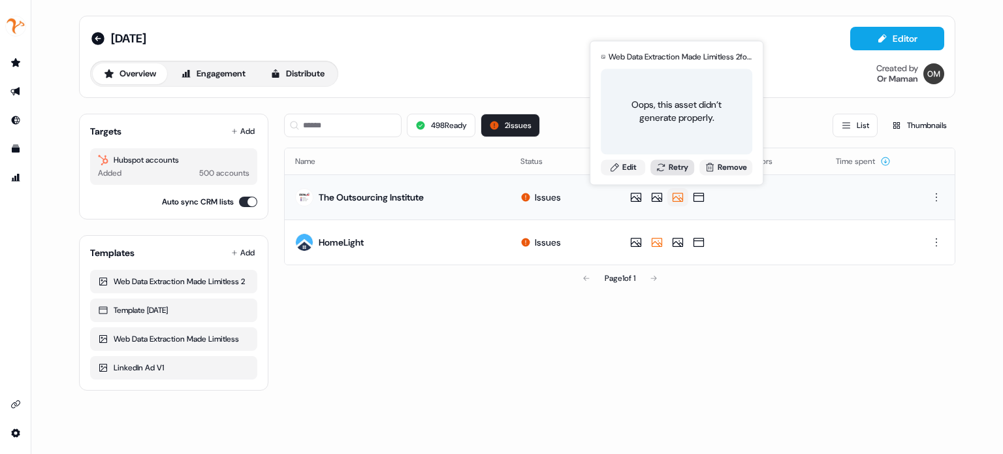
click at [684, 165] on button "Retry" at bounding box center [672, 167] width 44 height 16
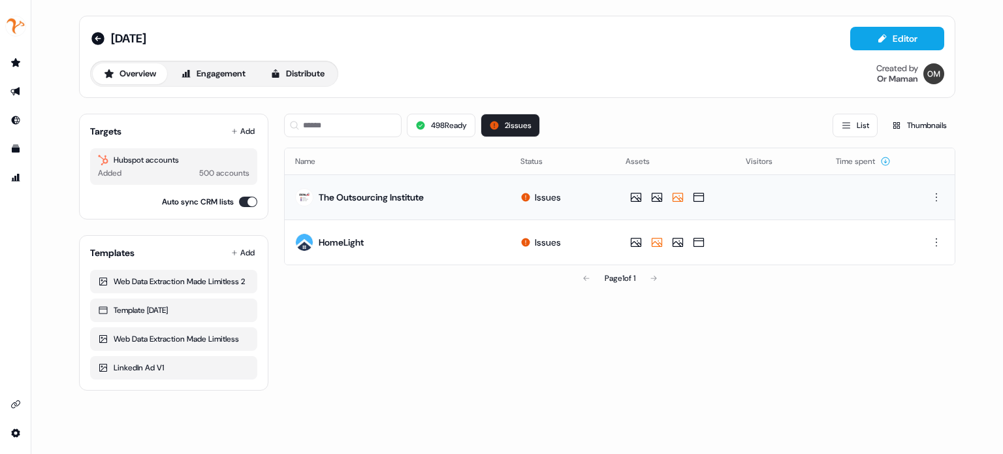
click at [480, 286] on div "Page 1 of 1" at bounding box center [619, 278] width 671 height 26
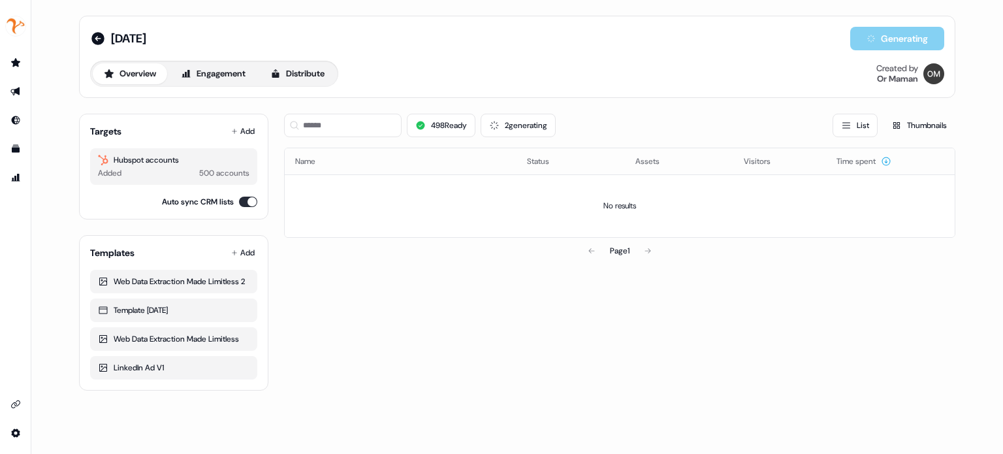
click at [658, 114] on div "498 Ready 2 generating List Thumbnails" at bounding box center [619, 126] width 671 height 24
click at [674, 114] on div "500 Ready List Thumbnails" at bounding box center [619, 126] width 671 height 24
click at [449, 91] on div "10.8.25 Editor Overview Engagement Distribute Created by Or Maman" at bounding box center [517, 57] width 876 height 82
click at [439, 128] on button "500 Ready" at bounding box center [442, 126] width 70 height 24
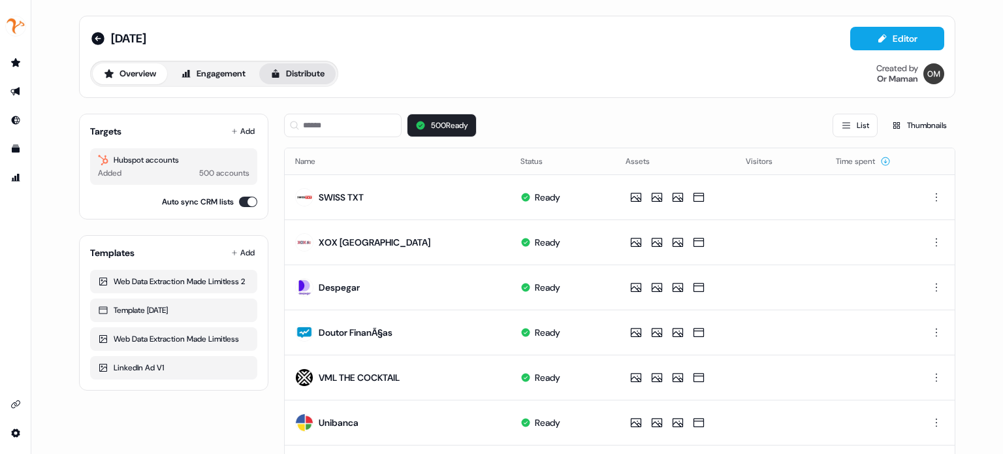
click at [287, 73] on button "Distribute" at bounding box center [297, 73] width 76 height 21
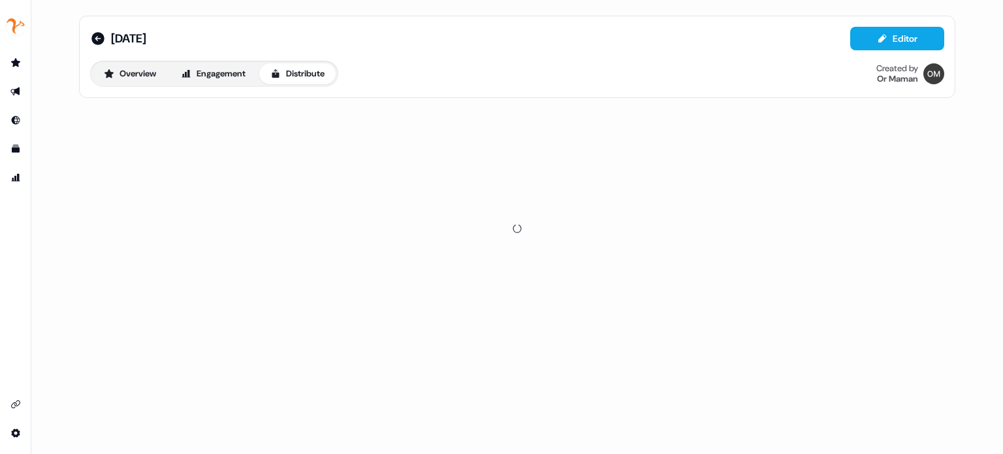
click at [376, 58] on div "10.8.25 Editor Overview Engagement Distribute Created by Or Maman" at bounding box center [517, 57] width 854 height 60
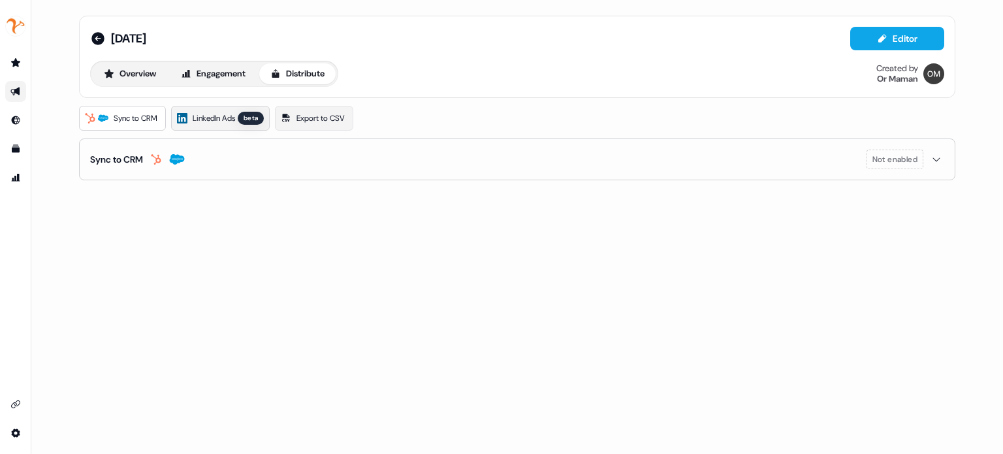
click at [225, 114] on span "LinkedIn Ads" at bounding box center [214, 118] width 42 height 13
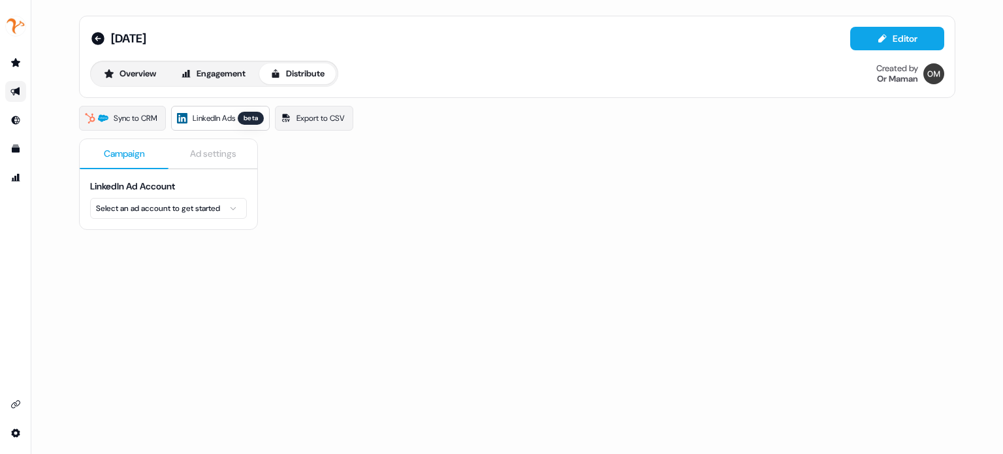
click at [434, 59] on div "10.8.25 Editor Overview Engagement Distribute Created by Or Maman" at bounding box center [517, 57] width 854 height 60
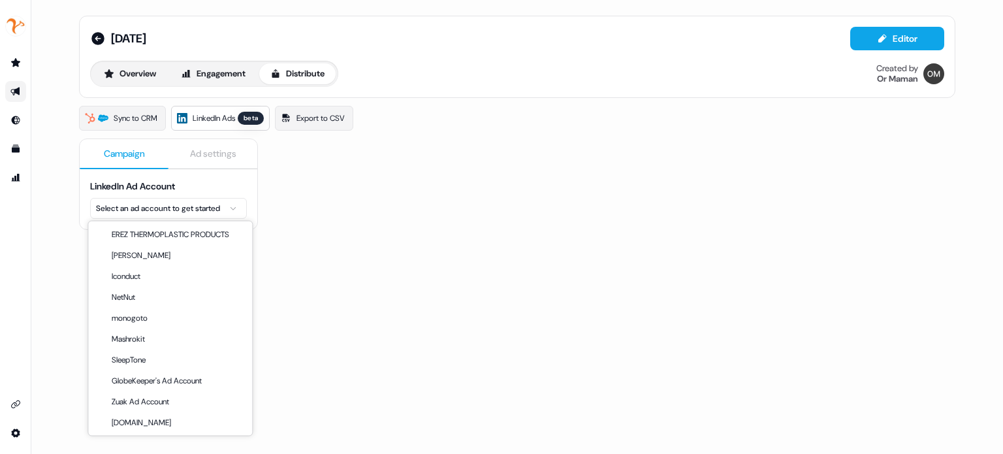
click at [224, 208] on html "For the best experience switch devices to a bigger screen. Go to Userled.io 10.…" at bounding box center [501, 227] width 1003 height 454
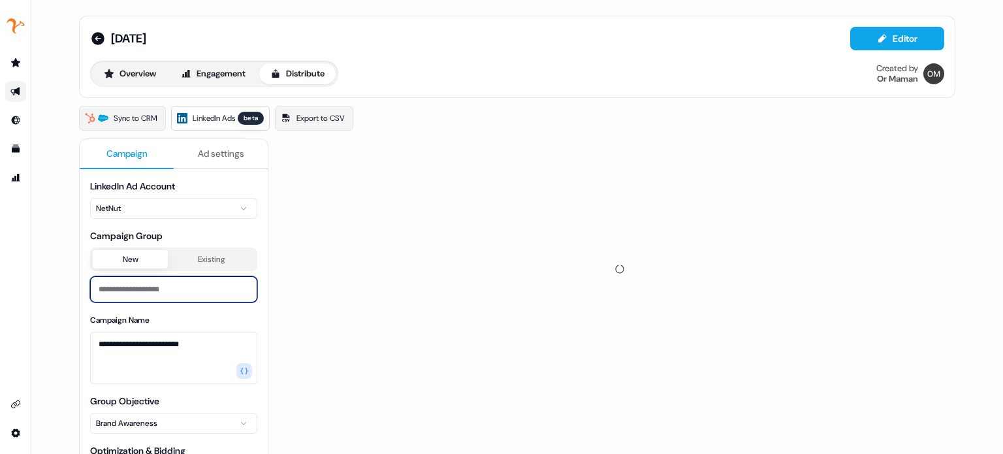
click at [165, 292] on input at bounding box center [173, 289] width 167 height 26
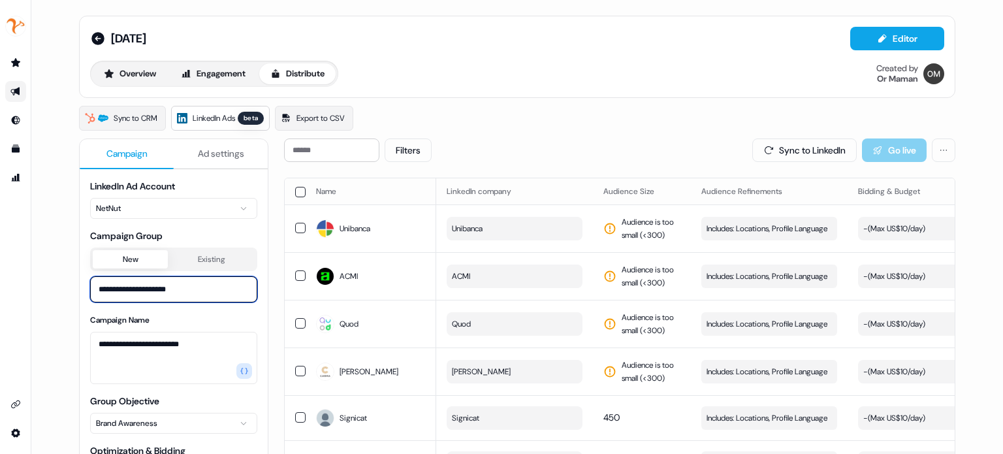
type input "**********"
click at [192, 309] on div "**********" at bounding box center [173, 451] width 167 height 543
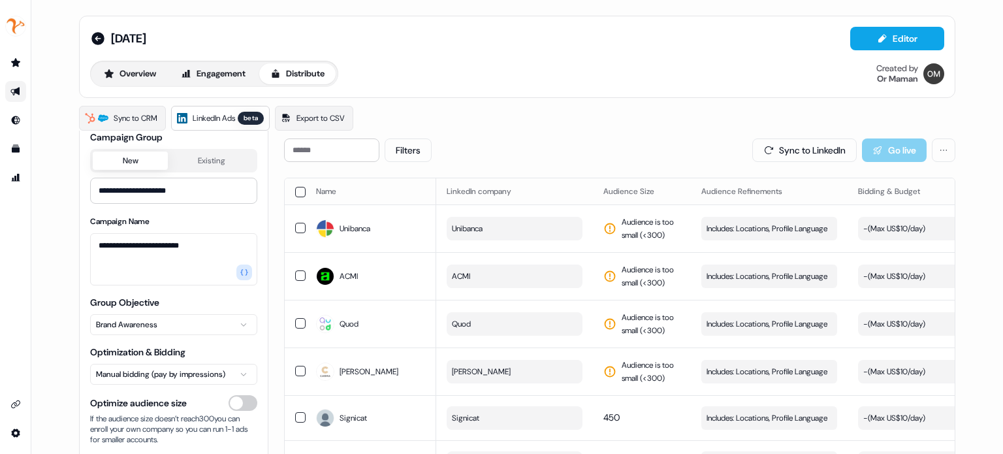
scroll to position [163, 0]
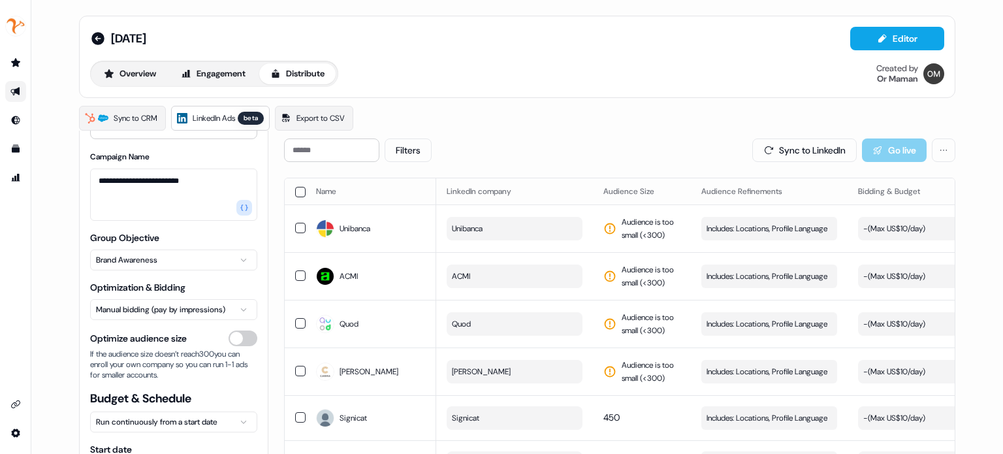
click at [298, 193] on button "button" at bounding box center [300, 192] width 10 height 10
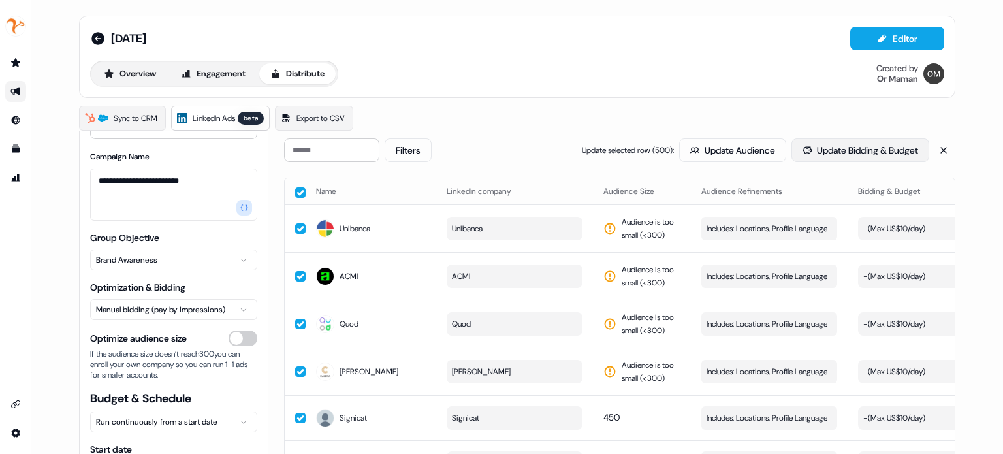
click at [872, 150] on button "Update Bidding & Budget" at bounding box center [860, 150] width 138 height 24
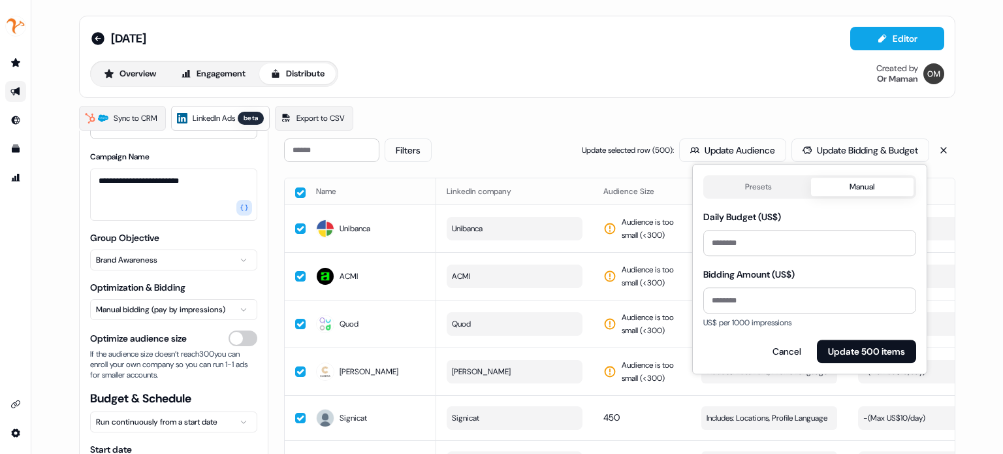
click at [842, 188] on button "Manual" at bounding box center [862, 187] width 103 height 18
click at [772, 298] on input "Bidding Amount (US$)" at bounding box center [809, 300] width 213 height 26
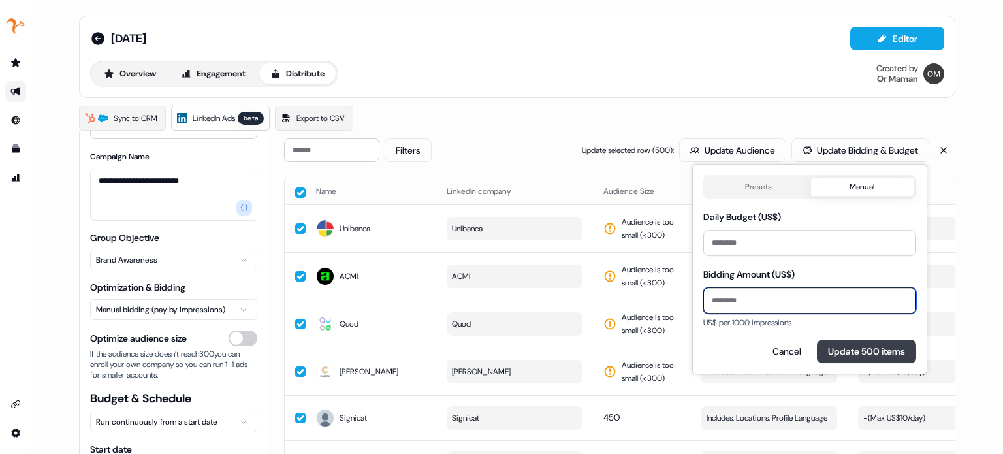
type input "**"
click at [849, 353] on button "Update 500 items" at bounding box center [866, 352] width 99 height 24
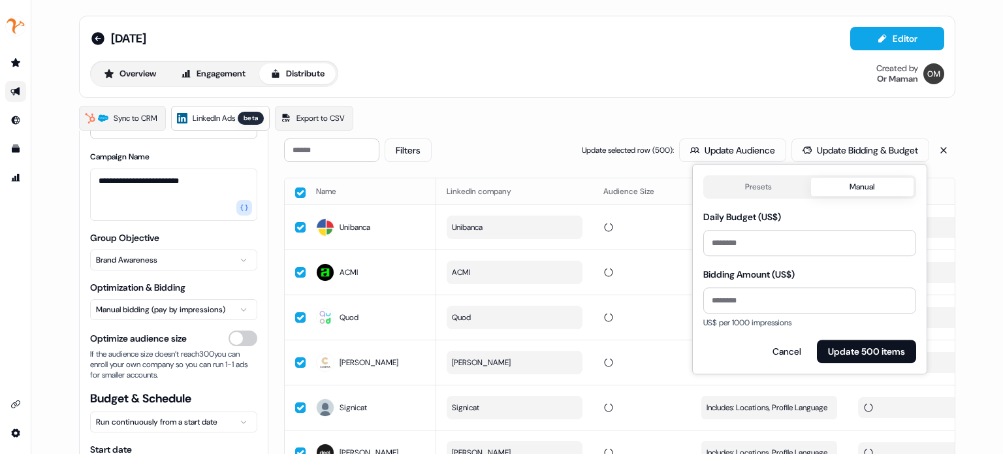
click at [658, 71] on div "Overview Engagement Distribute Created by Or Maman" at bounding box center [517, 74] width 854 height 26
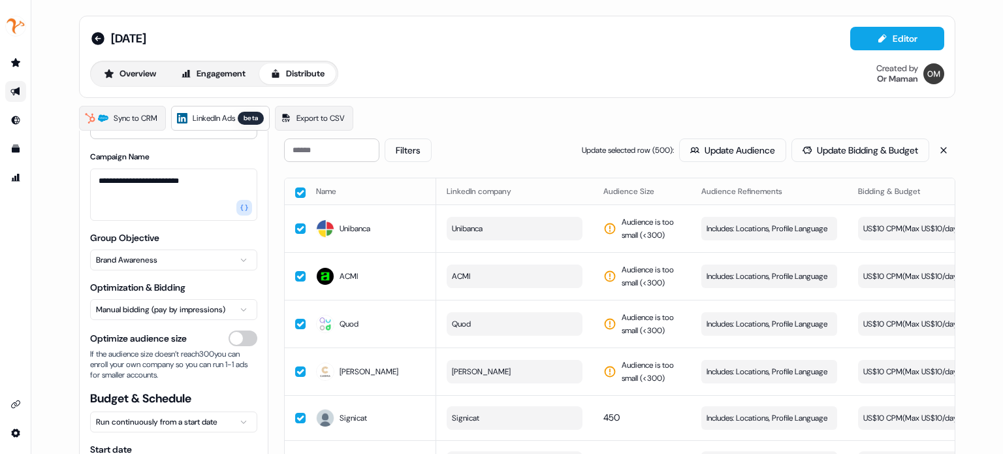
click at [299, 191] on button "button" at bounding box center [300, 192] width 10 height 10
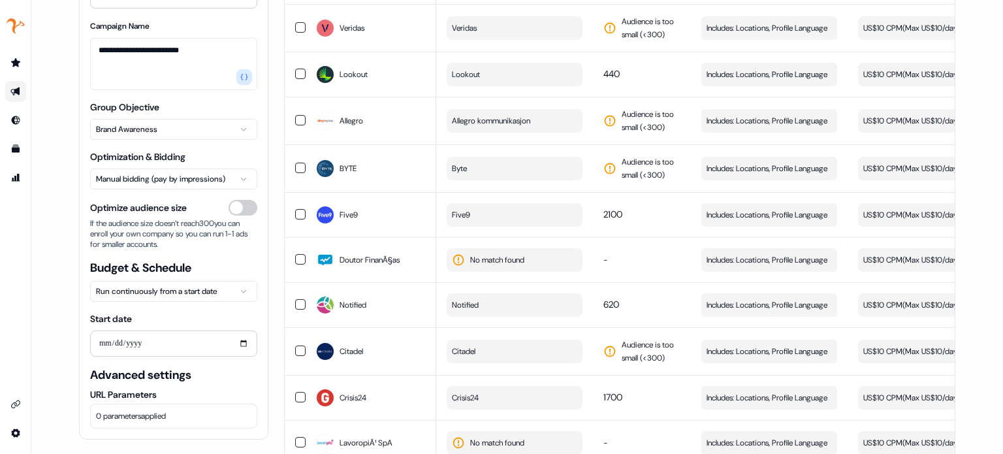
scroll to position [582, 0]
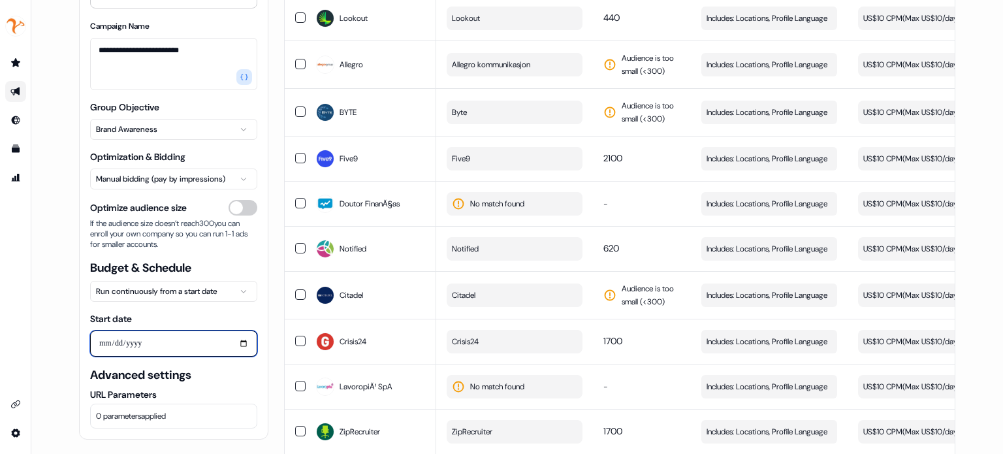
click at [240, 342] on input "Start date" at bounding box center [173, 343] width 167 height 26
type input "**********"
click at [204, 318] on div "**********" at bounding box center [173, 334] width 167 height 44
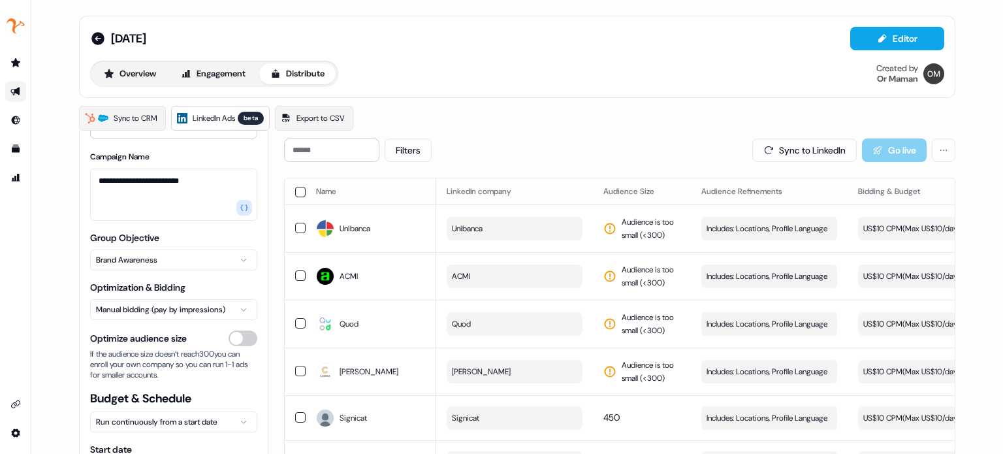
scroll to position [0, 0]
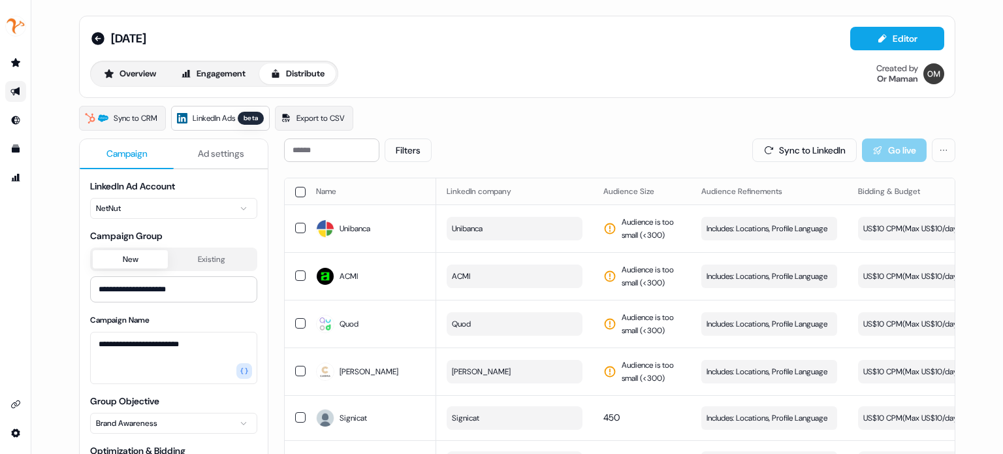
click at [216, 159] on span "Ad settings" at bounding box center [221, 153] width 46 height 13
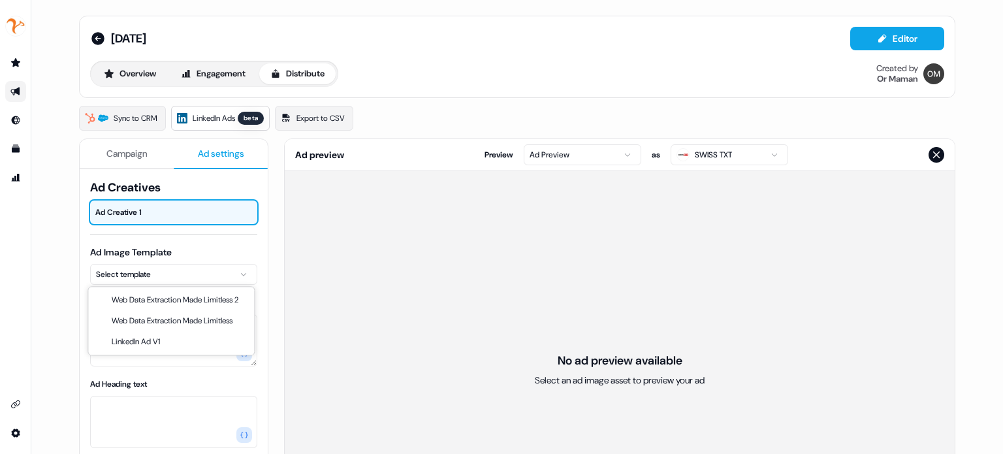
click at [198, 270] on html "For the best experience switch devices to a bigger screen. Go to Userled.io 10.…" at bounding box center [501, 227] width 1003 height 454
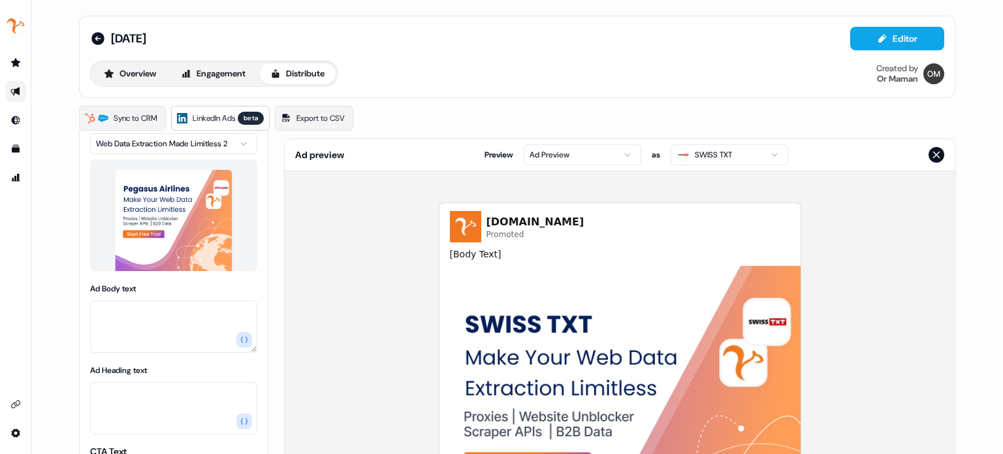
scroll to position [131, 0]
click at [151, 313] on textarea "Ad Body text" at bounding box center [173, 326] width 167 height 52
paste textarea "**********"
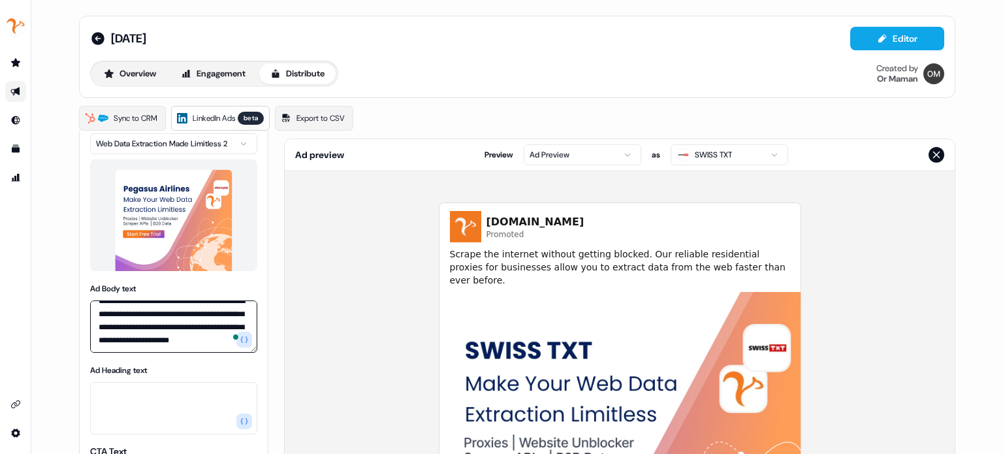
scroll to position [6, 0]
click at [243, 340] on icon "button" at bounding box center [244, 339] width 8 height 6
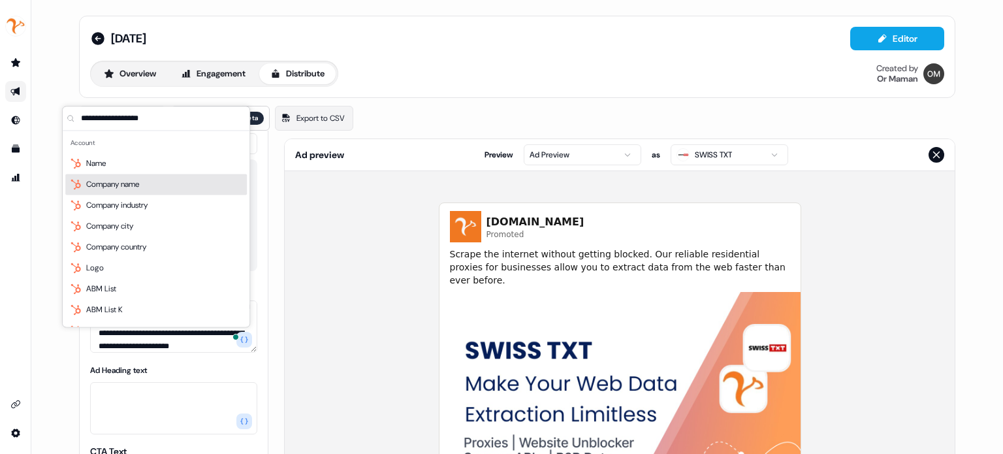
click at [156, 176] on div "Company name" at bounding box center [156, 184] width 182 height 21
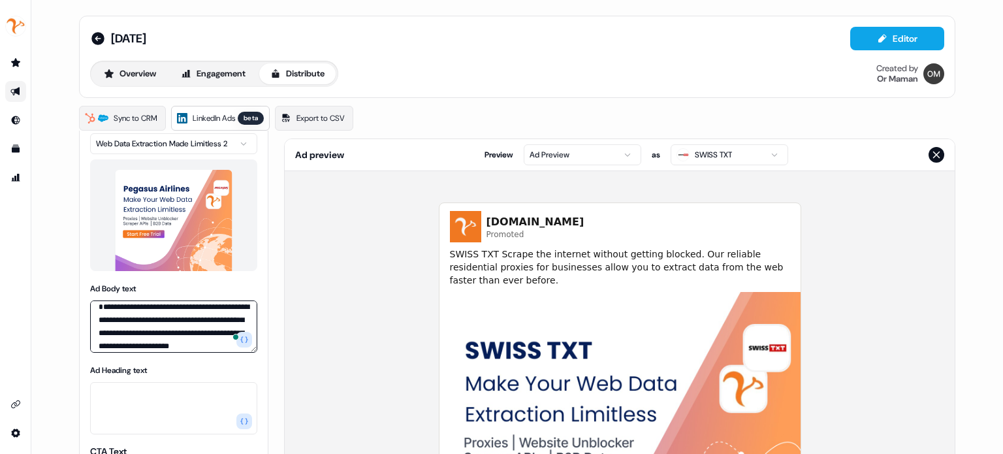
click at [168, 313] on textarea "**********" at bounding box center [173, 326] width 167 height 52
click at [94, 308] on textarea "**********" at bounding box center [173, 326] width 167 height 52
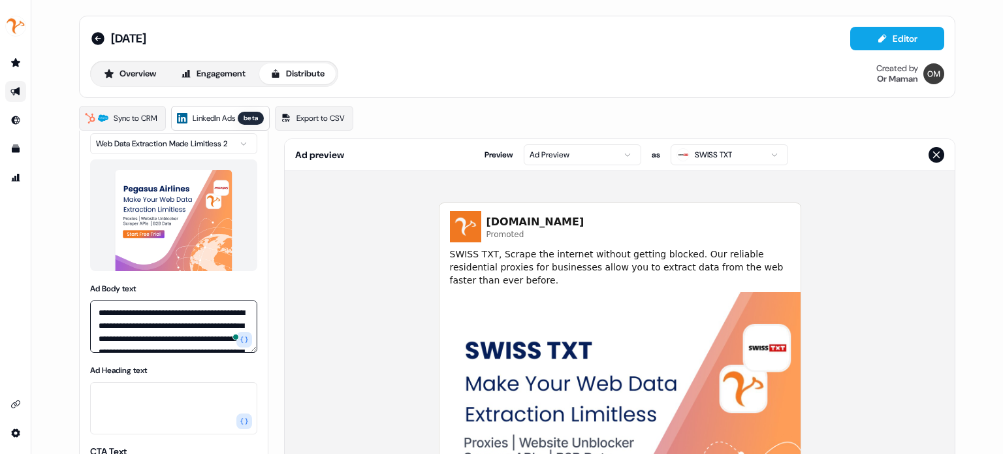
type textarea "**********"
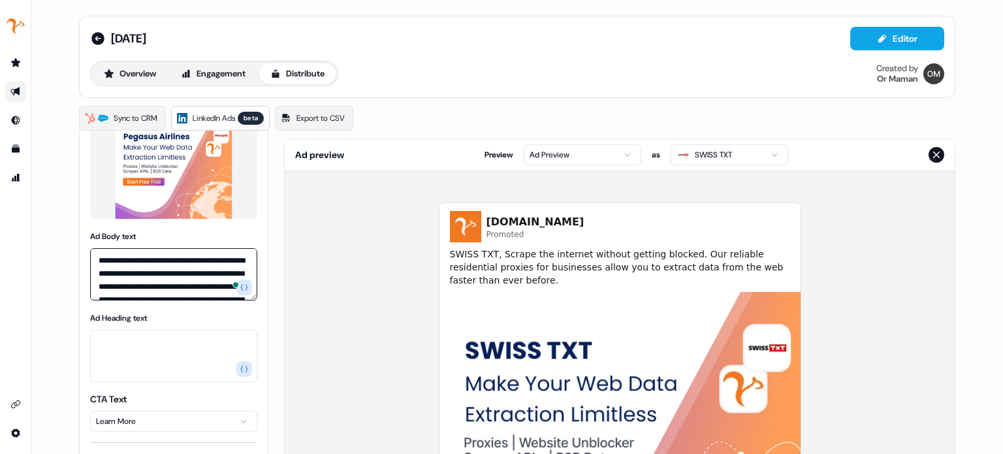
scroll to position [185, 0]
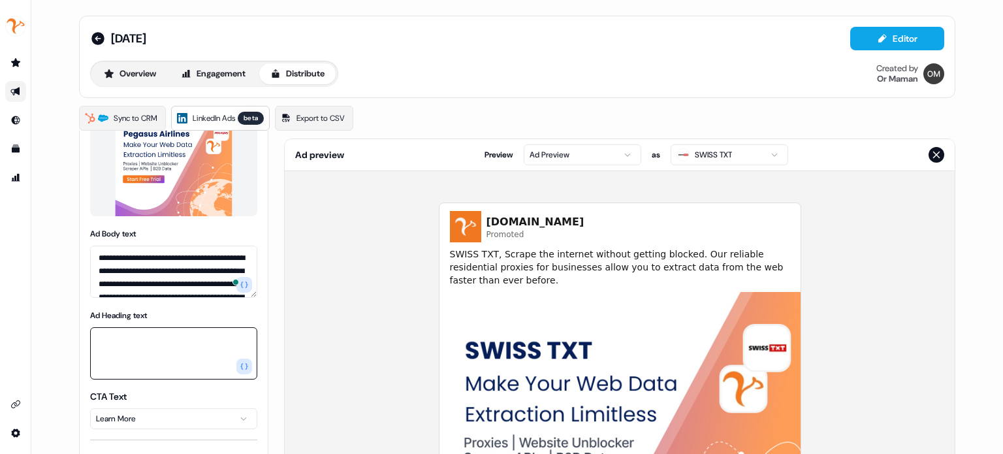
click at [150, 341] on textarea "Ad Heading text" at bounding box center [173, 353] width 167 height 52
paste textarea "**********"
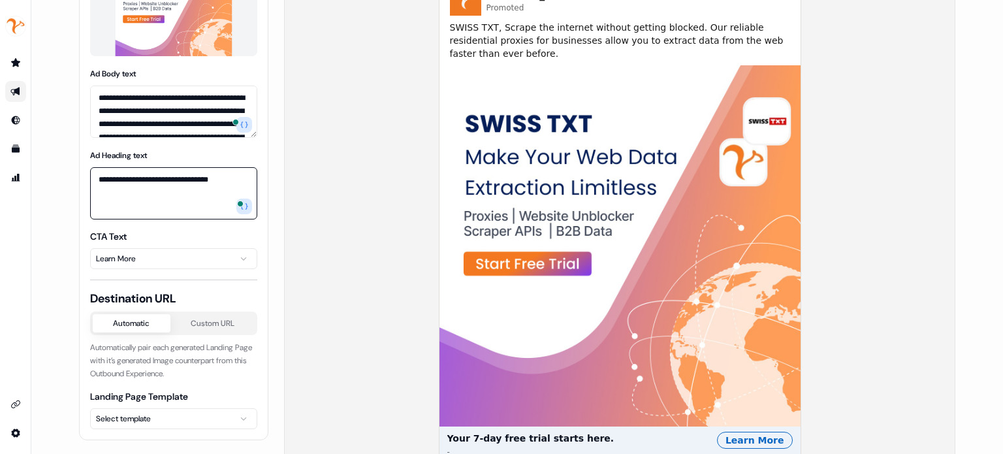
scroll to position [227, 0]
type textarea "**********"
click at [157, 424] on html "**********" at bounding box center [501, 227] width 1003 height 454
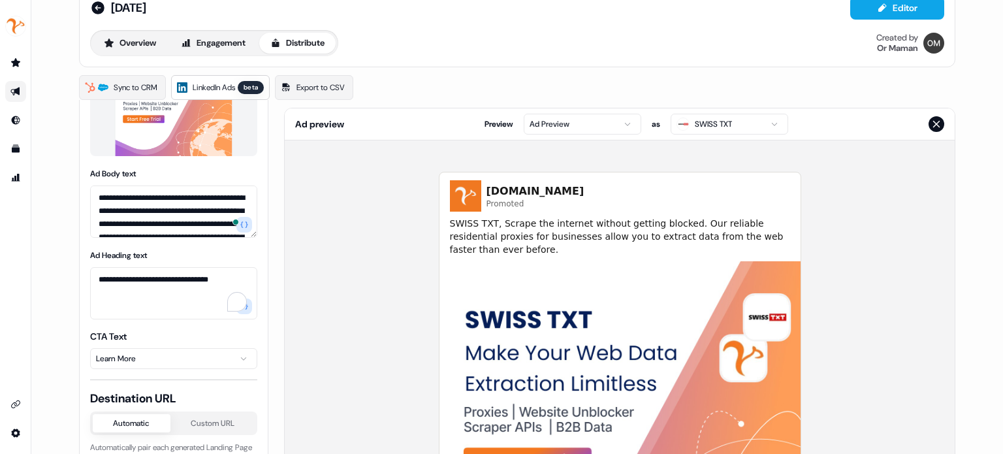
scroll to position [12, 0]
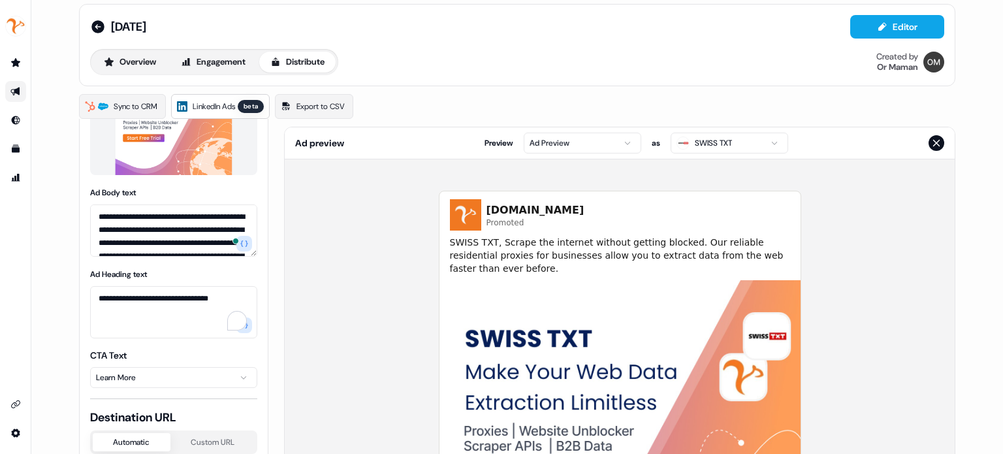
click at [298, 292] on div "[DOMAIN_NAME] Promoted SWISS TXT, Scrape the internet without getting blocked. …" at bounding box center [620, 434] width 670 height 550
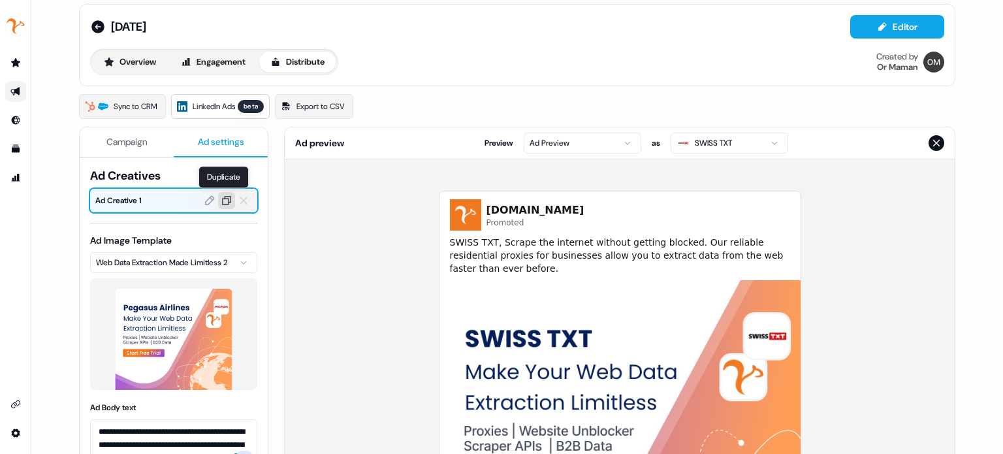
click at [227, 200] on icon at bounding box center [226, 200] width 9 height 9
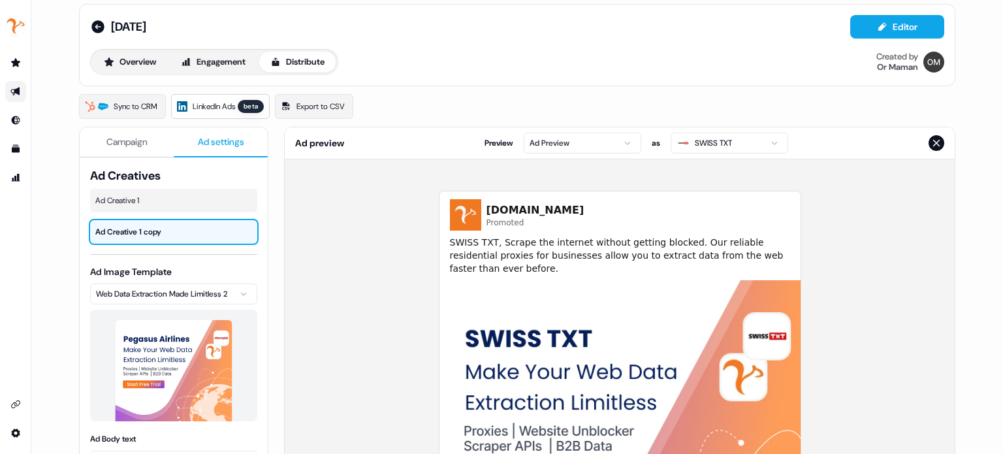
click at [178, 301] on html "**********" at bounding box center [501, 227] width 1003 height 454
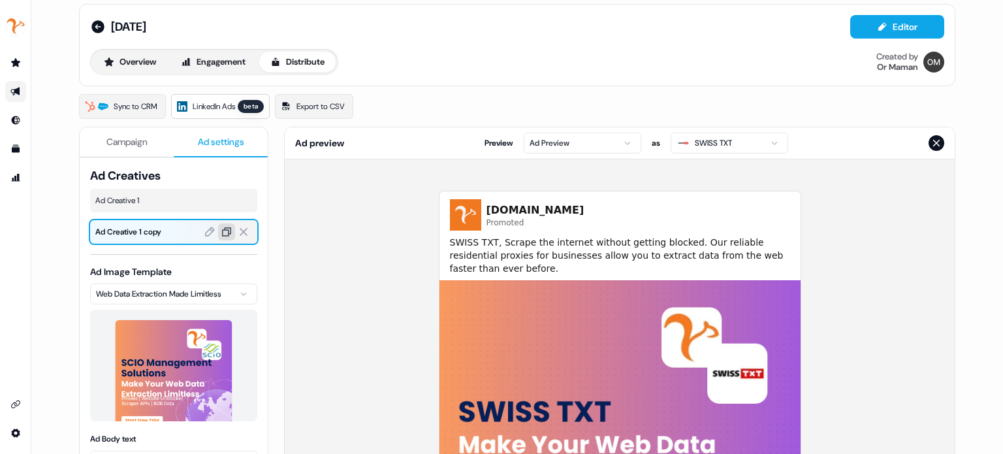
click at [229, 229] on icon at bounding box center [227, 232] width 12 height 12
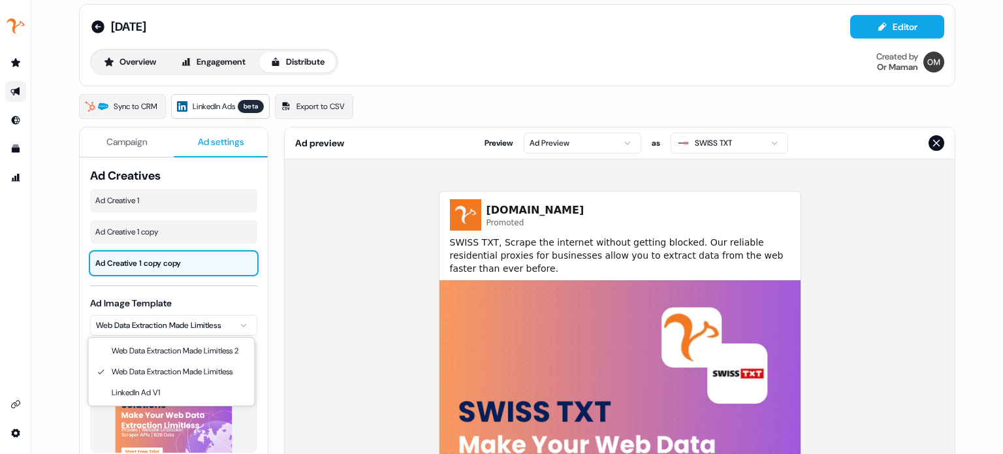
click at [206, 322] on html "**********" at bounding box center [501, 227] width 1003 height 454
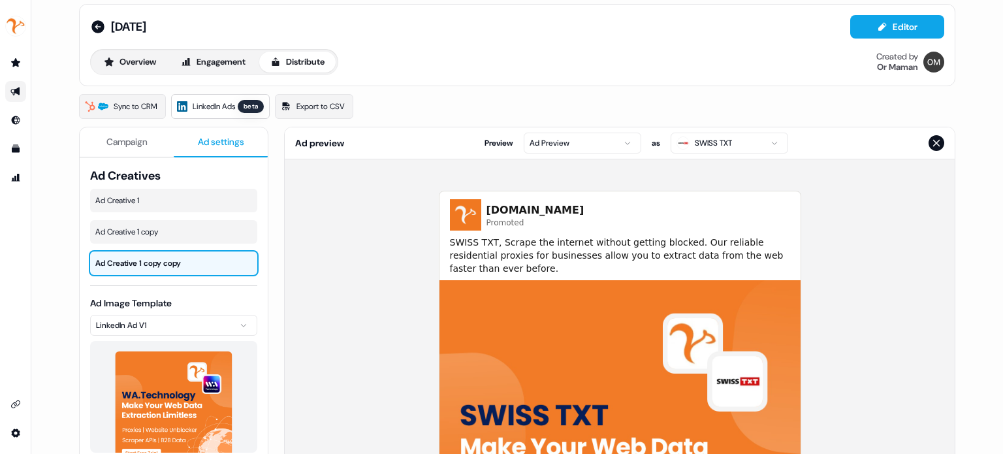
click at [346, 297] on div "[DOMAIN_NAME] Promoted SWISS TXT, Scrape the internet without getting blocked. …" at bounding box center [620, 434] width 670 height 550
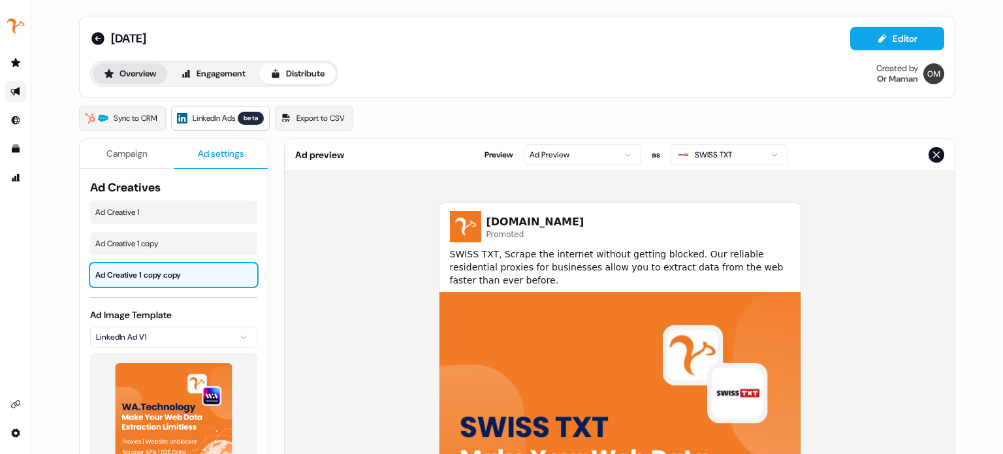
click at [133, 70] on button "Overview" at bounding box center [130, 73] width 74 height 21
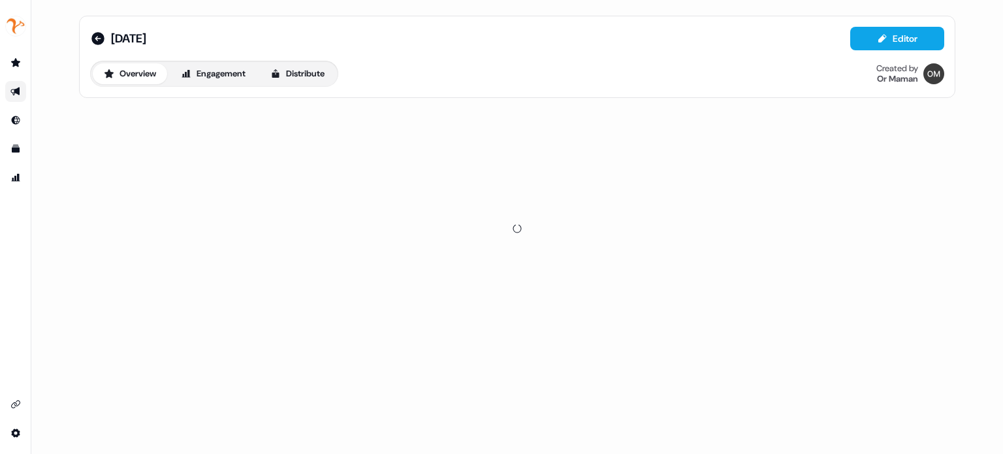
click at [462, 54] on div "[DATE] Editor Overview Engagement Distribute Created by Or Maman" at bounding box center [517, 57] width 854 height 60
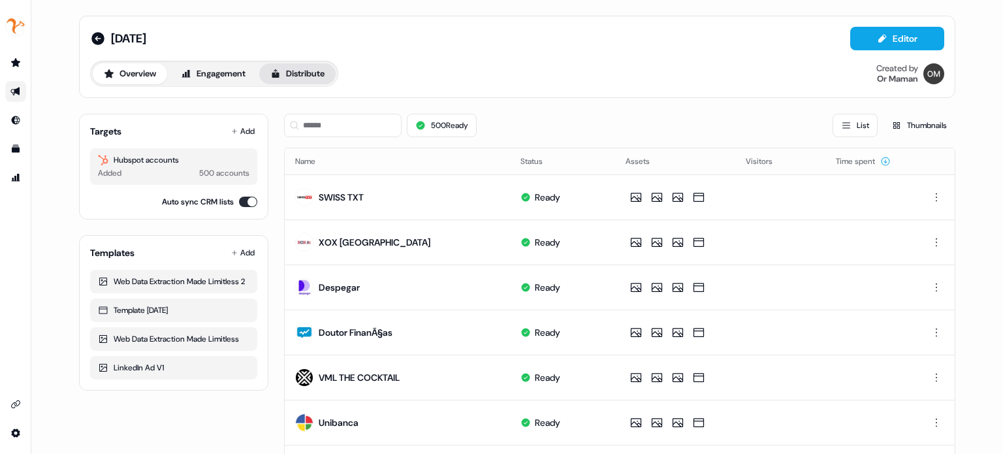
click at [298, 69] on button "Distribute" at bounding box center [297, 73] width 76 height 21
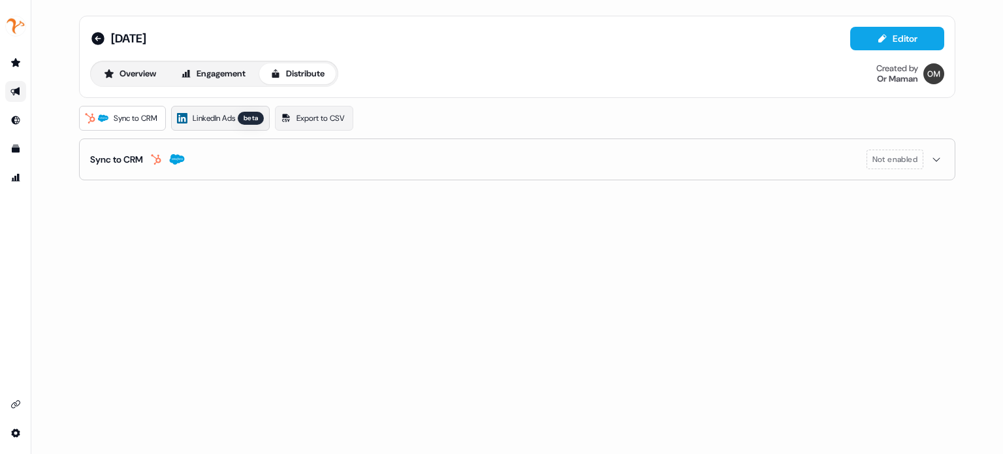
click at [249, 110] on link "LinkedIn Ads beta" at bounding box center [220, 118] width 99 height 25
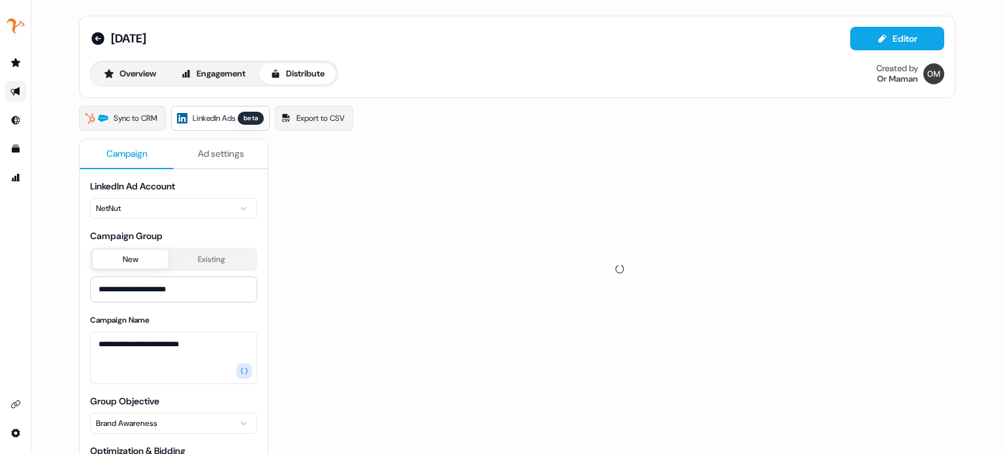
click at [537, 88] on div "[DATE] Editor Overview Engagement Distribute Created by Or Maman" at bounding box center [517, 57] width 876 height 82
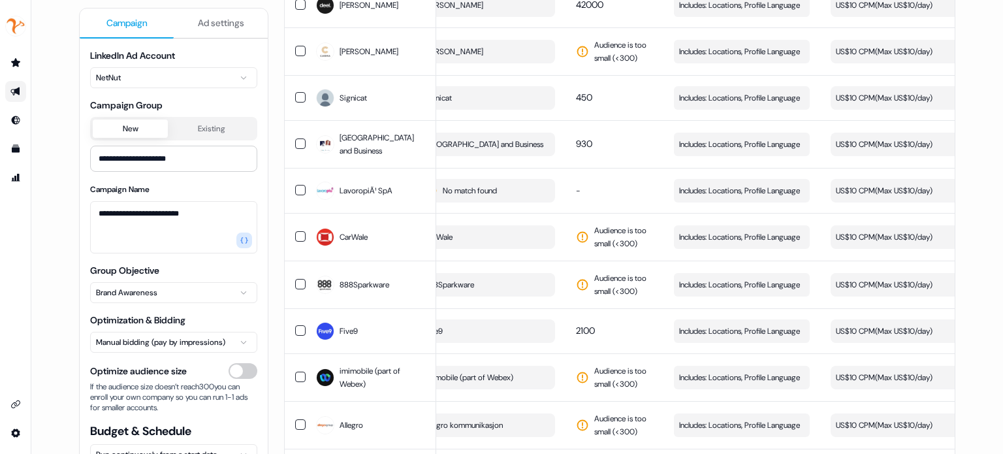
scroll to position [163, 0]
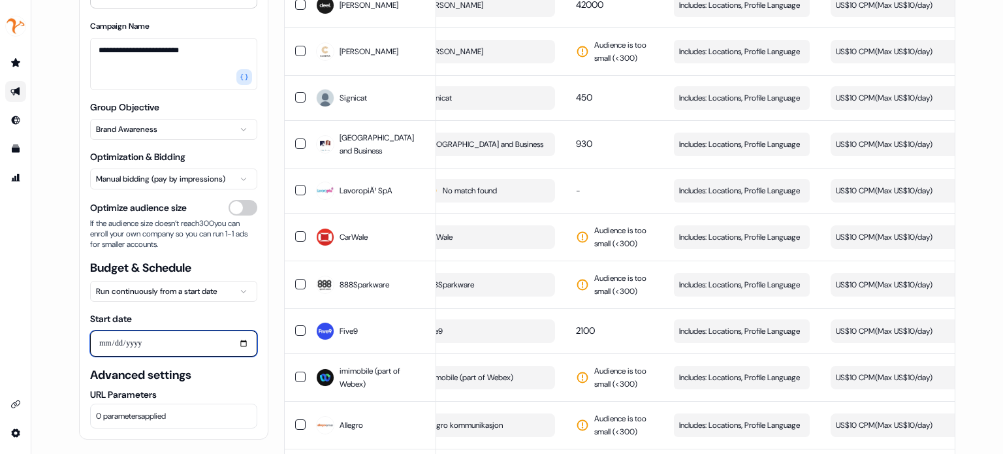
click at [236, 349] on input "Start date" at bounding box center [173, 343] width 167 height 26
click at [246, 346] on input "Start date" at bounding box center [173, 343] width 167 height 26
type input "**********"
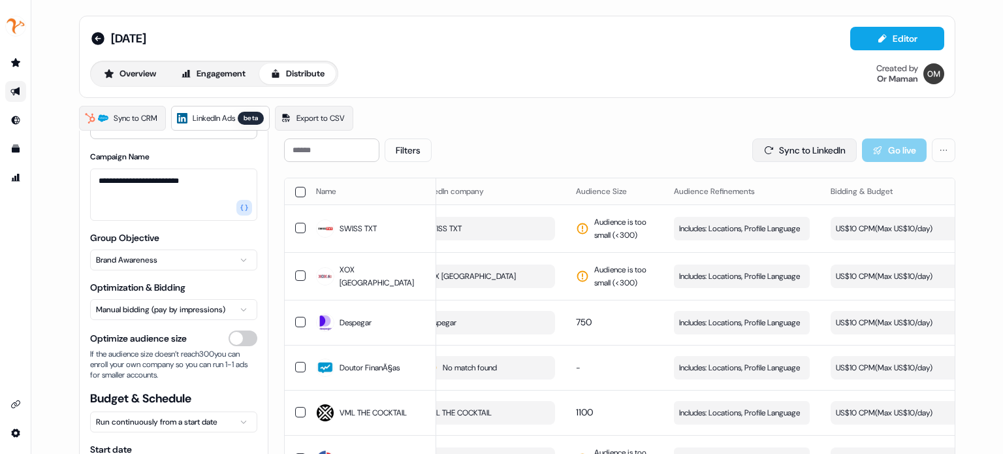
click at [763, 155] on button "Sync to LinkedIn" at bounding box center [804, 150] width 104 height 24
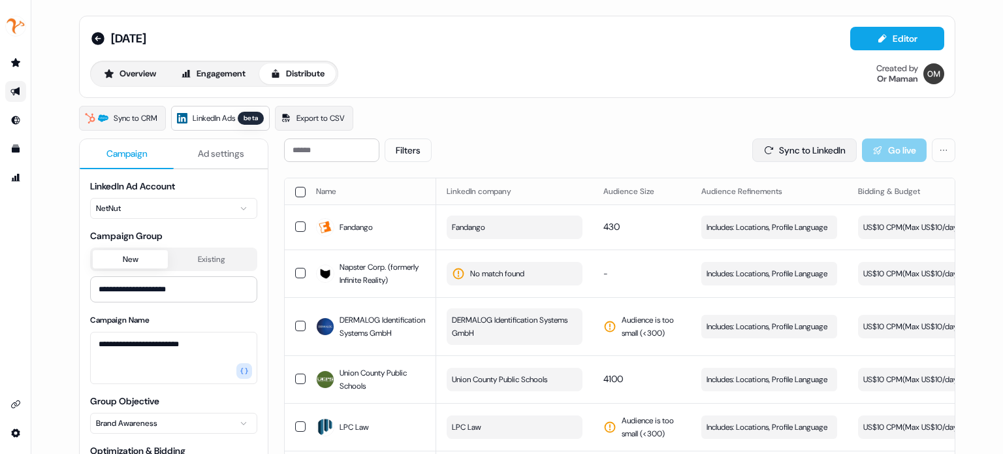
click at [771, 150] on button "Sync to LinkedIn" at bounding box center [804, 150] width 104 height 24
click at [759, 156] on button "Sync to LinkedIn" at bounding box center [804, 150] width 104 height 24
click at [674, 128] on div "Sync to CRM LinkedIn Ads beta Export to CSV" at bounding box center [517, 118] width 876 height 25
click at [817, 144] on button "Sync to LinkedIn" at bounding box center [804, 150] width 104 height 24
click at [692, 118] on div "Sync to CRM LinkedIn Ads beta Export to CSV" at bounding box center [517, 118] width 876 height 25
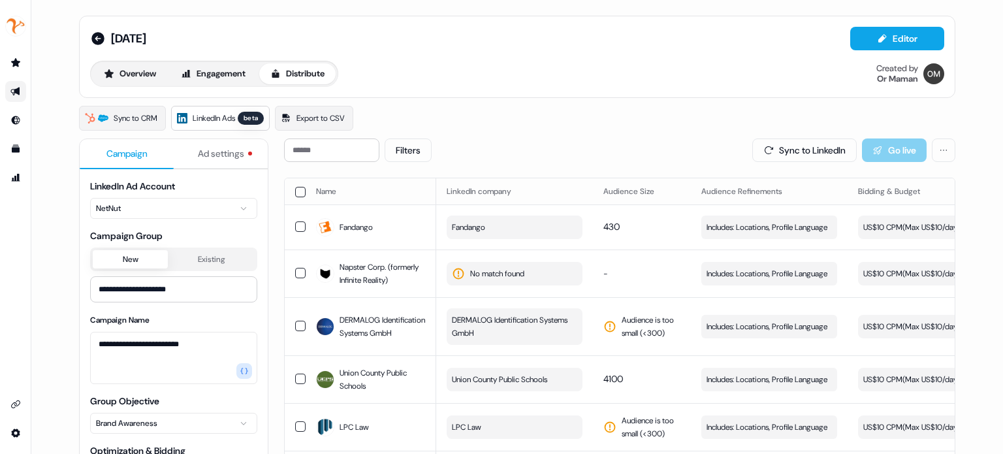
click at [661, 117] on div "Sync to CRM LinkedIn Ads beta Export to CSV" at bounding box center [517, 118] width 876 height 25
click at [552, 145] on div "Filters Sync to LinkedIn Go live" at bounding box center [619, 150] width 671 height 24
click at [622, 138] on div "Filters Sync to LinkedIn Go live" at bounding box center [619, 150] width 671 height 24
click at [773, 140] on button "Sync to LinkedIn" at bounding box center [804, 150] width 104 height 24
click at [218, 156] on span "Ad settings" at bounding box center [221, 153] width 46 height 13
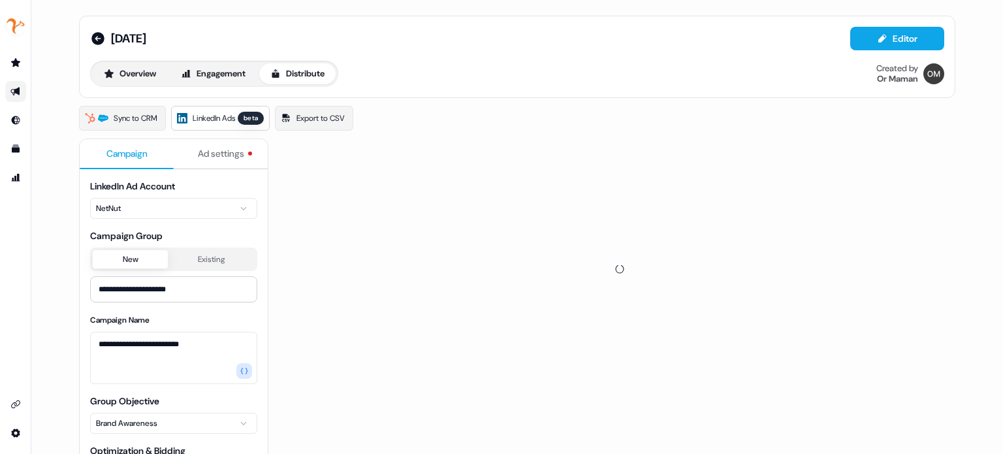
click at [145, 154] on span "Campaign" at bounding box center [126, 153] width 41 height 13
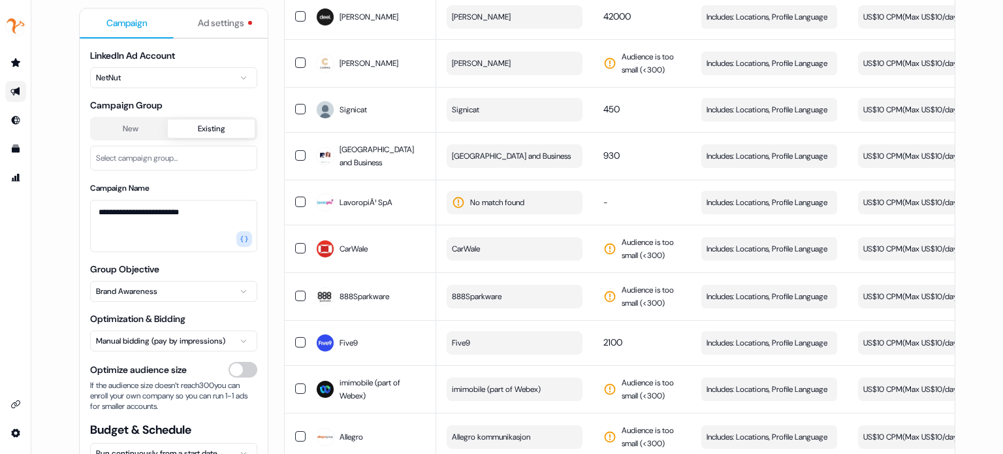
click at [221, 131] on button "Existing" at bounding box center [211, 128] width 87 height 18
click at [142, 127] on button "New" at bounding box center [130, 128] width 75 height 18
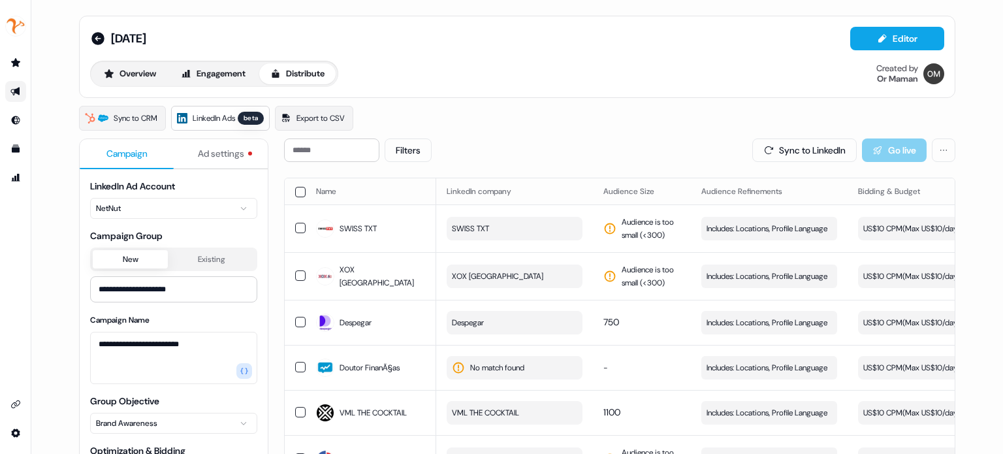
click at [206, 153] on span "Ad settings" at bounding box center [221, 153] width 46 height 13
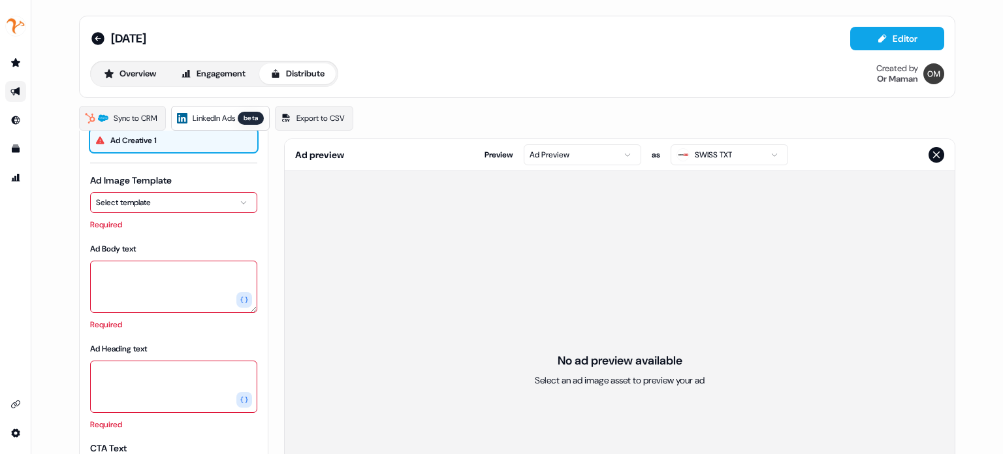
scroll to position [74, 0]
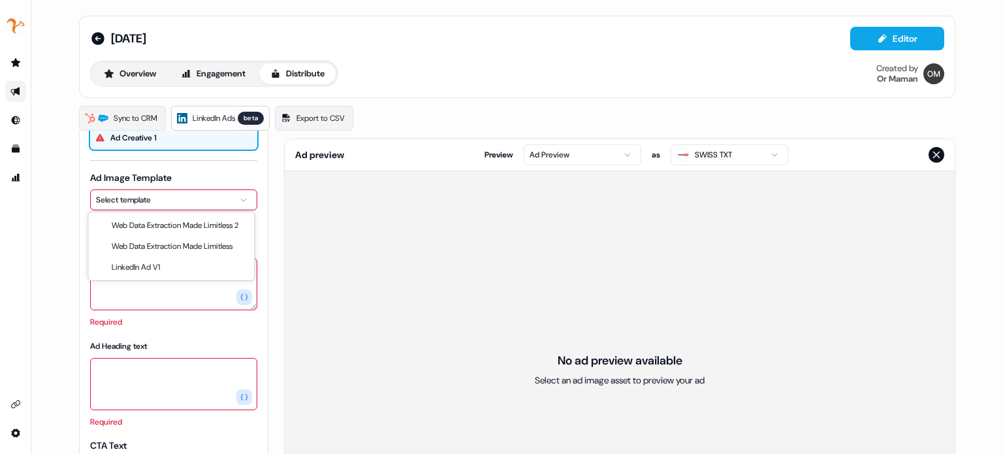
click at [154, 195] on html "For the best experience switch devices to a bigger screen. Go to Userled.io 10.…" at bounding box center [501, 227] width 1003 height 454
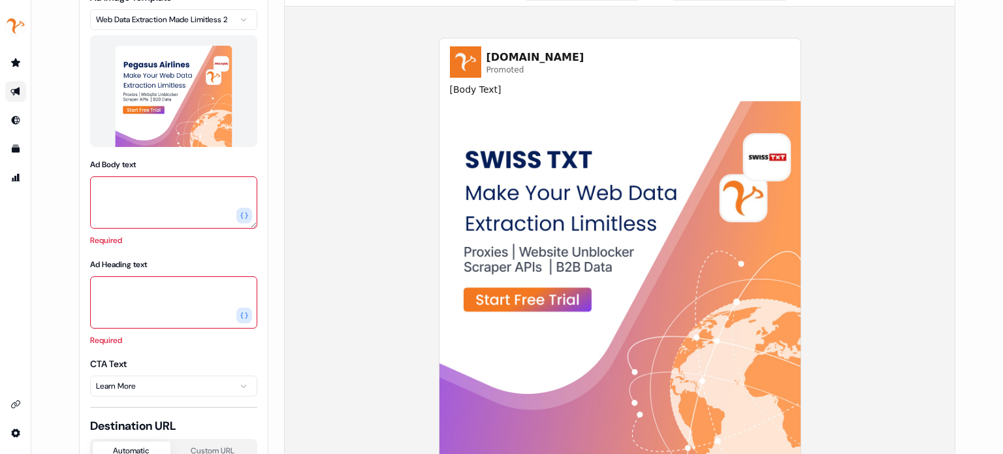
scroll to position [110, 0]
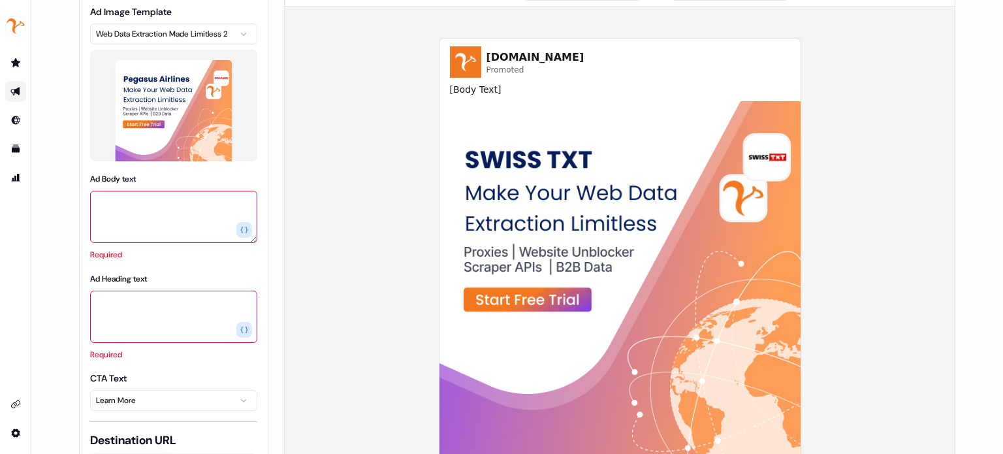
click at [169, 206] on textarea "Ad Body text" at bounding box center [173, 217] width 167 height 52
paste textarea "**********"
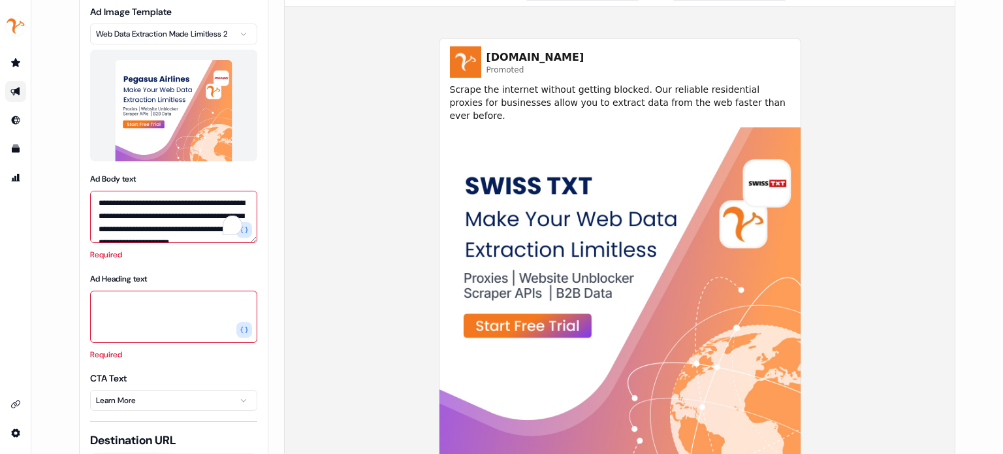
scroll to position [18, 0]
click at [115, 205] on textarea "**********" at bounding box center [173, 217] width 167 height 52
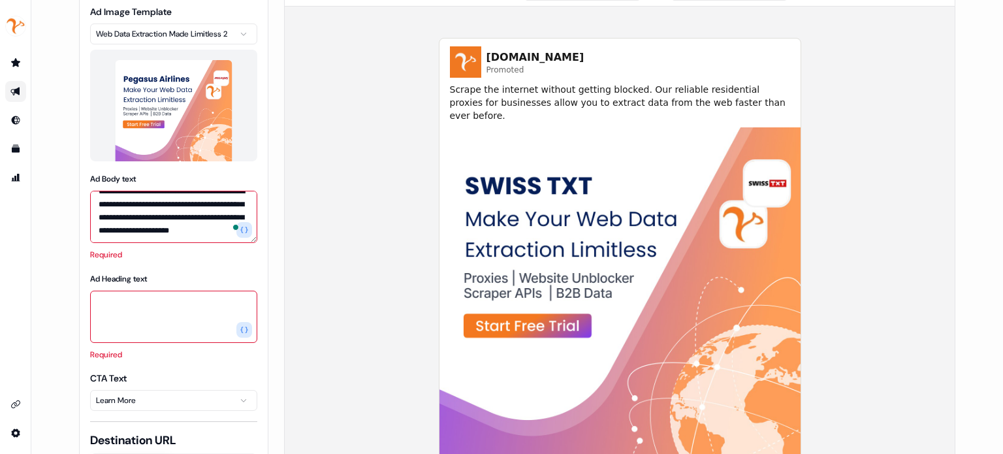
scroll to position [6, 0]
click at [239, 330] on div "Ad Heading text Required" at bounding box center [173, 316] width 167 height 89
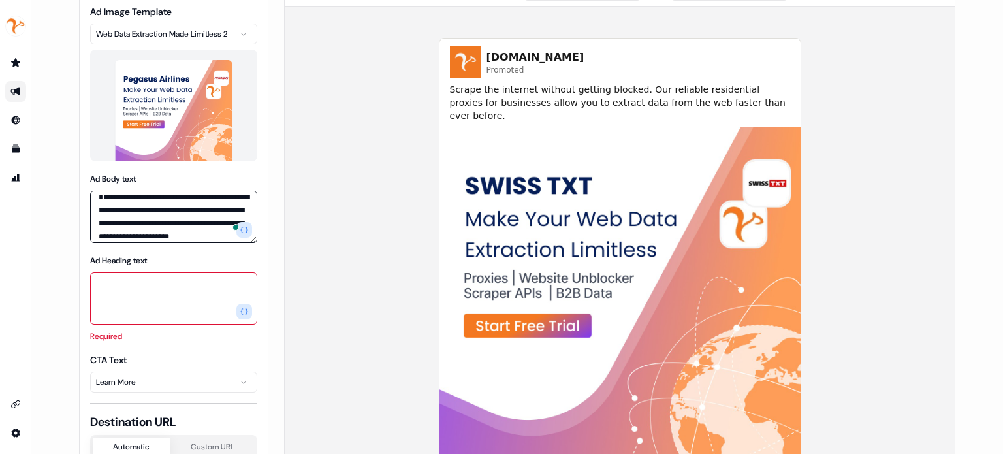
click at [206, 225] on textarea "**********" at bounding box center [173, 217] width 167 height 52
click at [243, 231] on icon "button" at bounding box center [244, 230] width 8 height 8
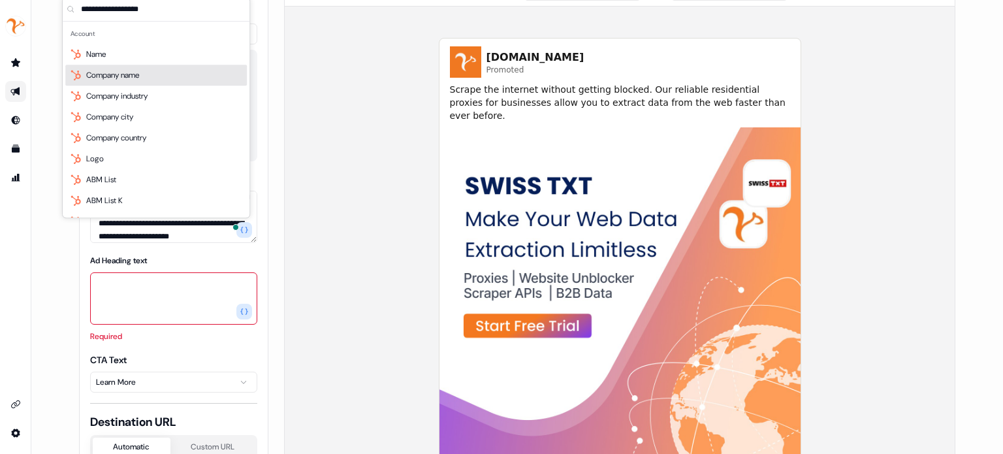
click at [136, 75] on span "Company name" at bounding box center [112, 75] width 53 height 13
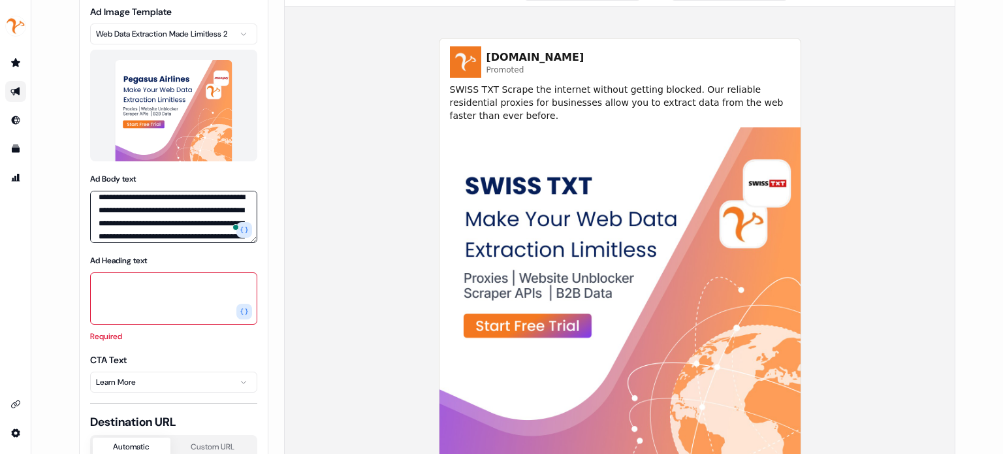
click at [242, 191] on textarea "**********" at bounding box center [173, 217] width 167 height 52
type textarea "**********"
click at [176, 280] on textarea "Ad Heading text" at bounding box center [173, 298] width 167 height 52
paste textarea "**********"
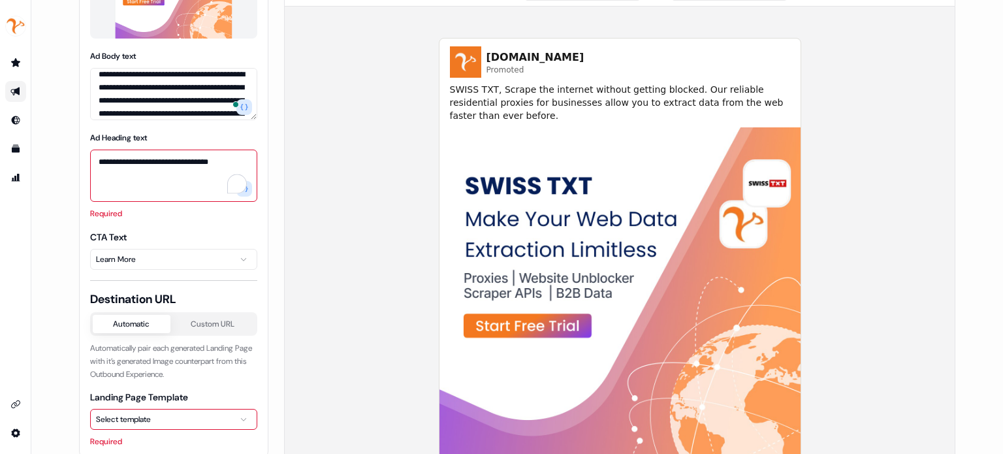
scroll to position [233, 0]
type textarea "**********"
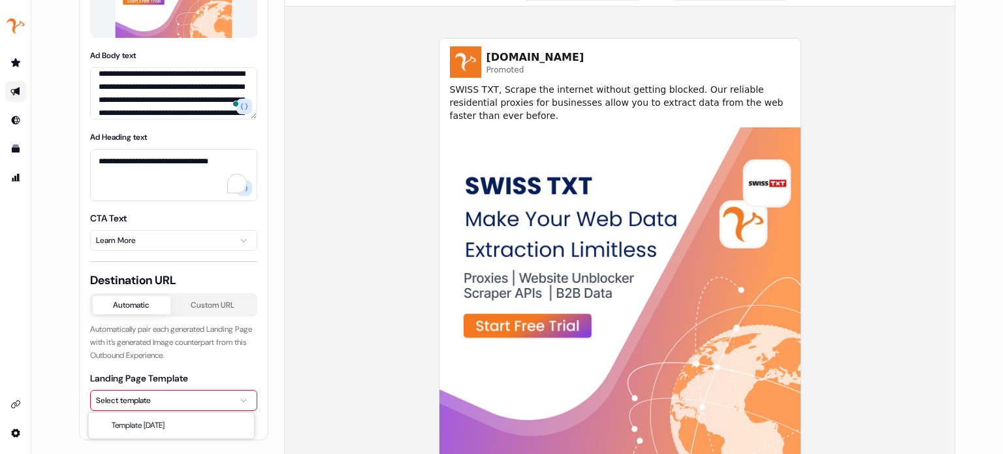
click at [154, 419] on body "**********" at bounding box center [501, 227] width 1003 height 454
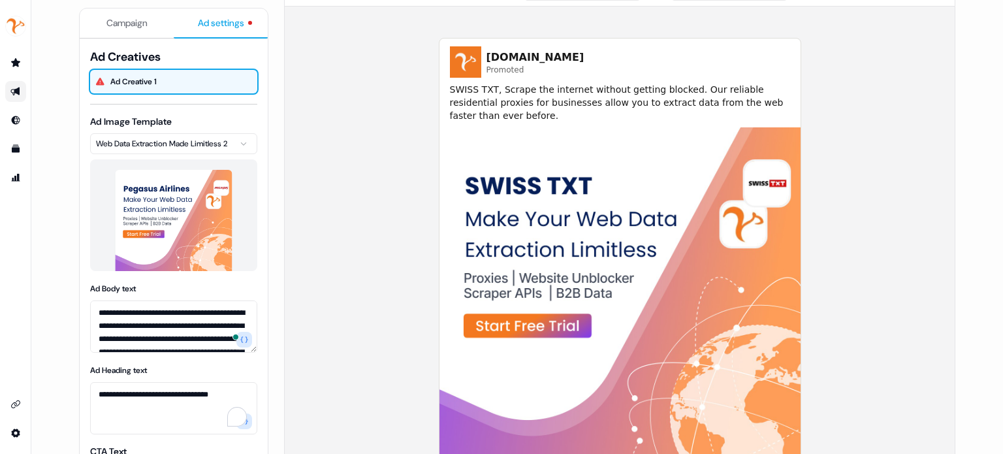
scroll to position [0, 0]
click at [206, 82] on icon at bounding box center [210, 82] width 12 height 12
type input "**********"
click at [215, 98] on div "**********" at bounding box center [173, 400] width 167 height 702
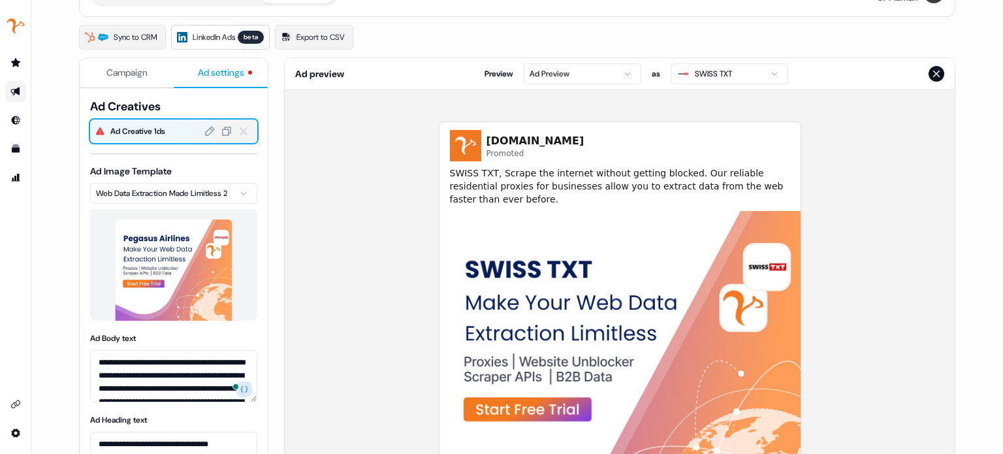
scroll to position [81, 0]
click at [159, 133] on span "Ad Creative 1ds" at bounding box center [181, 131] width 142 height 13
click at [125, 150] on div "**********" at bounding box center [173, 450] width 167 height 702
click at [230, 133] on icon at bounding box center [227, 131] width 12 height 12
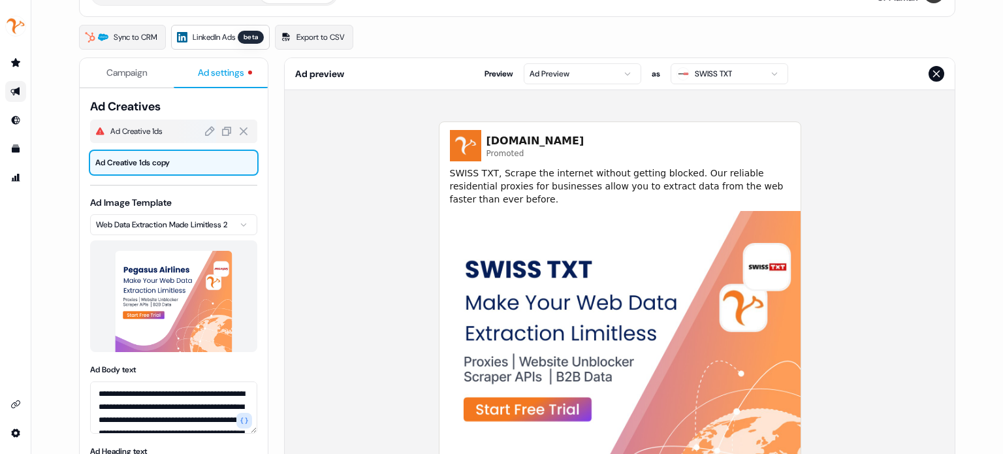
click at [146, 135] on span "Ad Creative 1ds" at bounding box center [181, 131] width 142 height 13
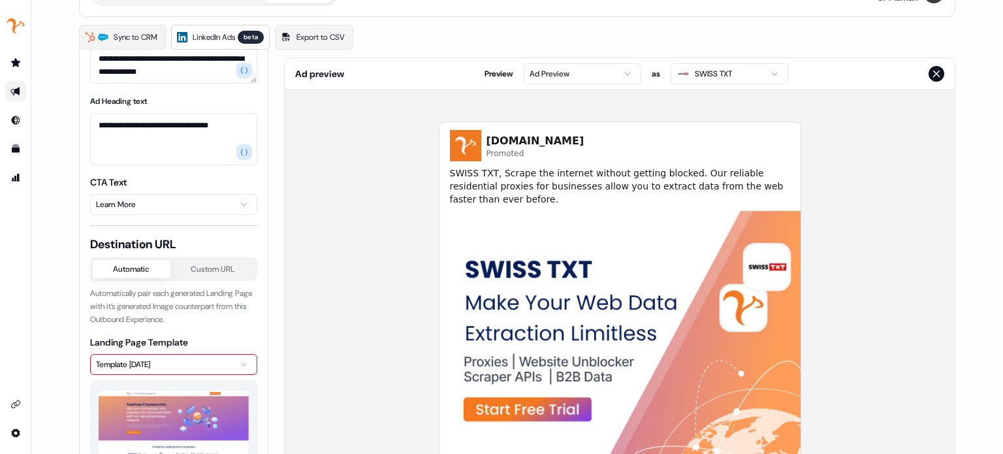
scroll to position [0, 0]
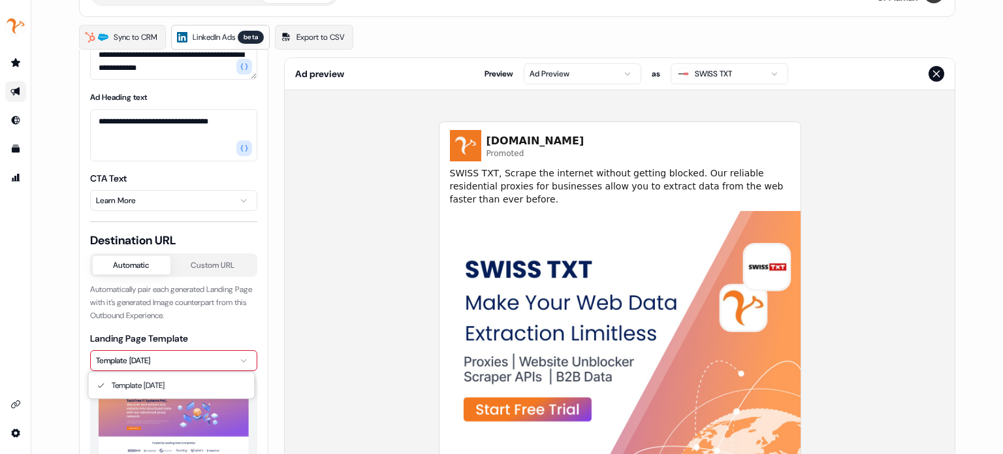
click at [175, 364] on html "**********" at bounding box center [501, 227] width 1003 height 454
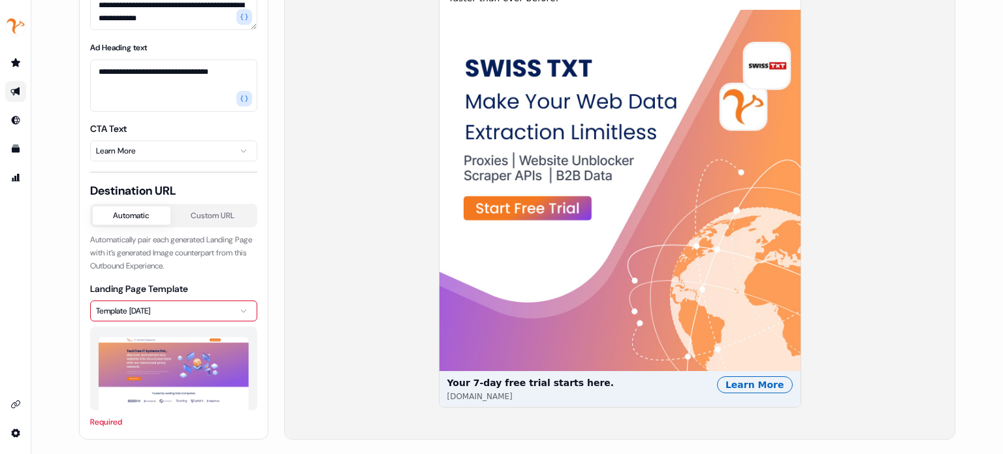
click at [147, 384] on img at bounding box center [174, 379] width 150 height 85
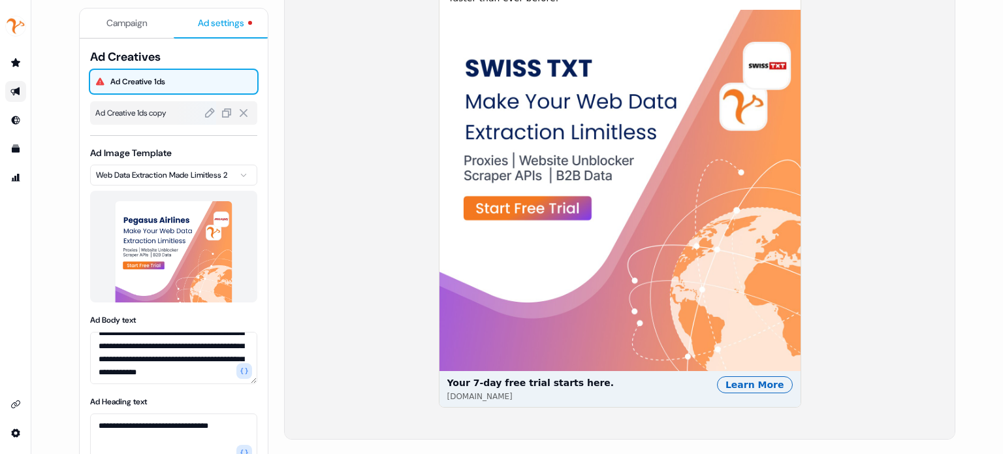
click at [170, 101] on div "Ad Creative 1ds copy" at bounding box center [173, 113] width 167 height 24
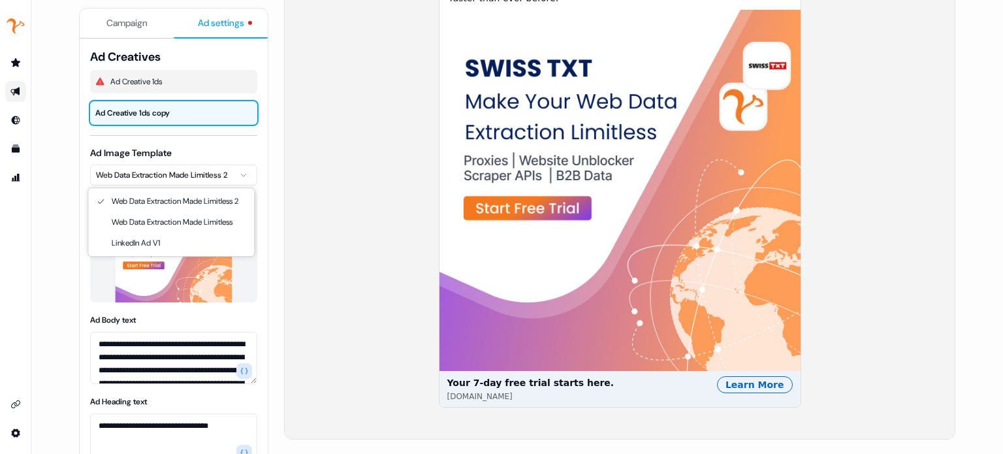
click at [183, 172] on html "**********" at bounding box center [501, 227] width 1003 height 454
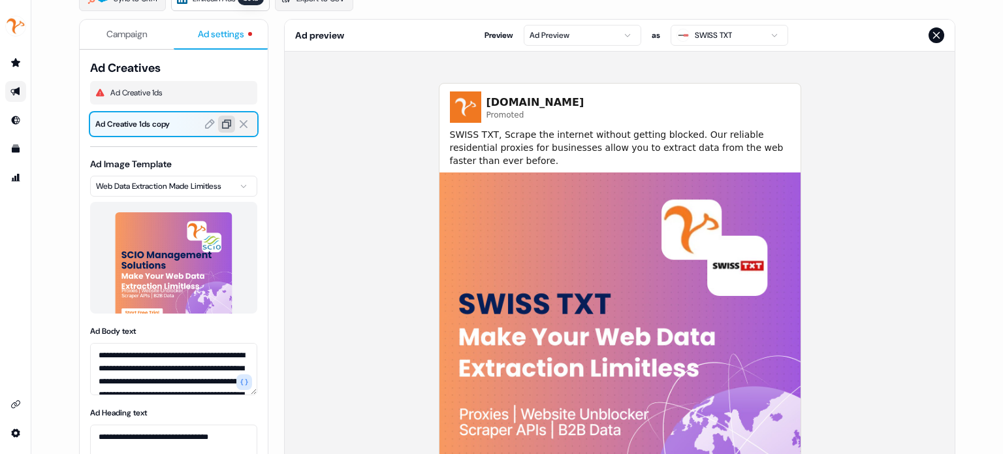
click at [225, 122] on icon at bounding box center [227, 124] width 12 height 12
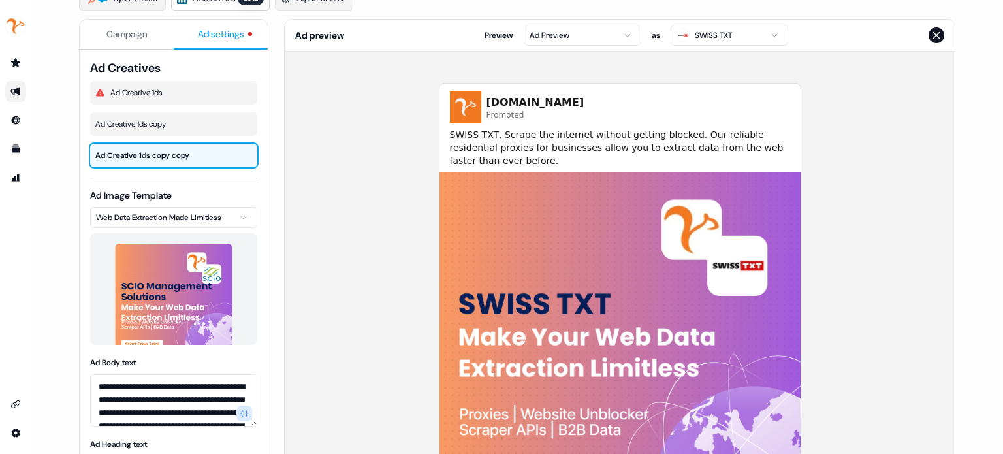
scroll to position [20, 0]
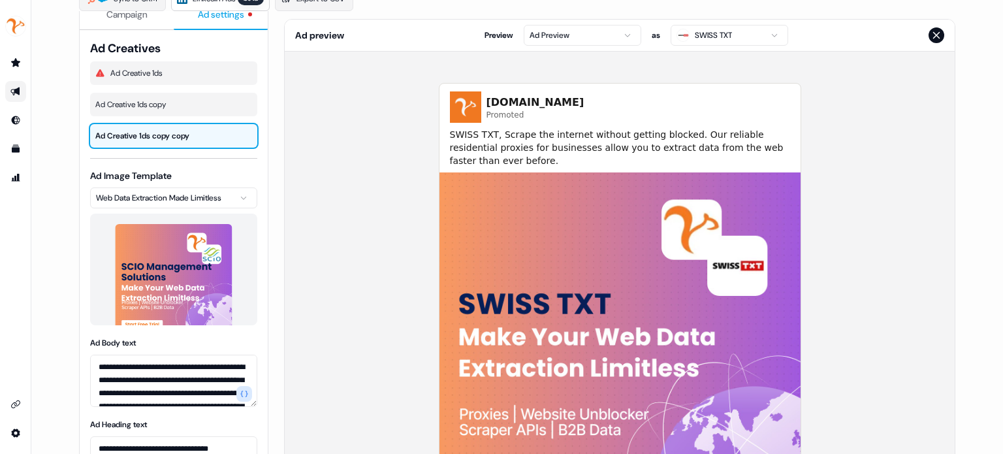
click at [183, 200] on html "**********" at bounding box center [501, 227] width 1003 height 454
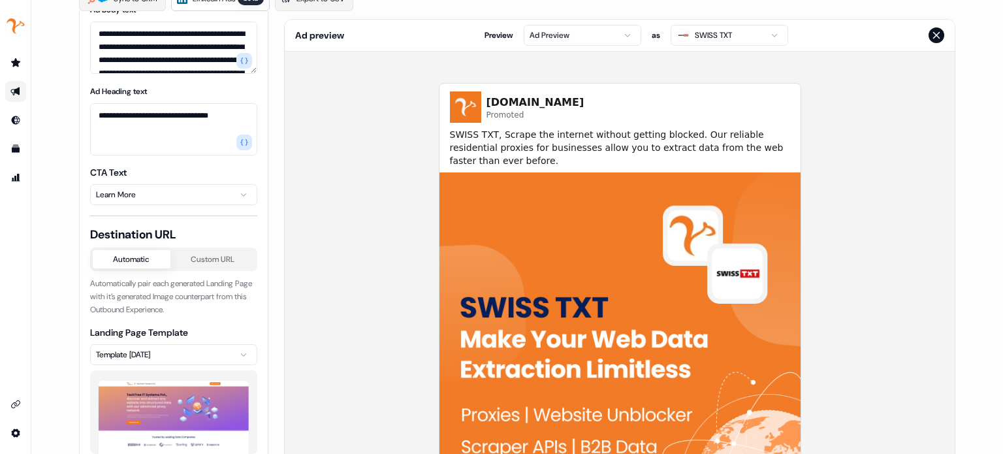
scroll to position [367, 0]
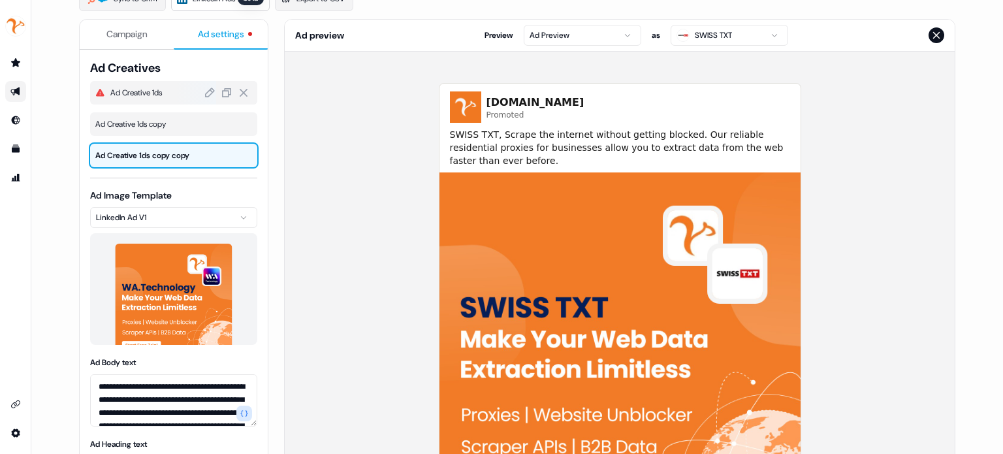
click at [180, 93] on div at bounding box center [195, 93] width 41 height 24
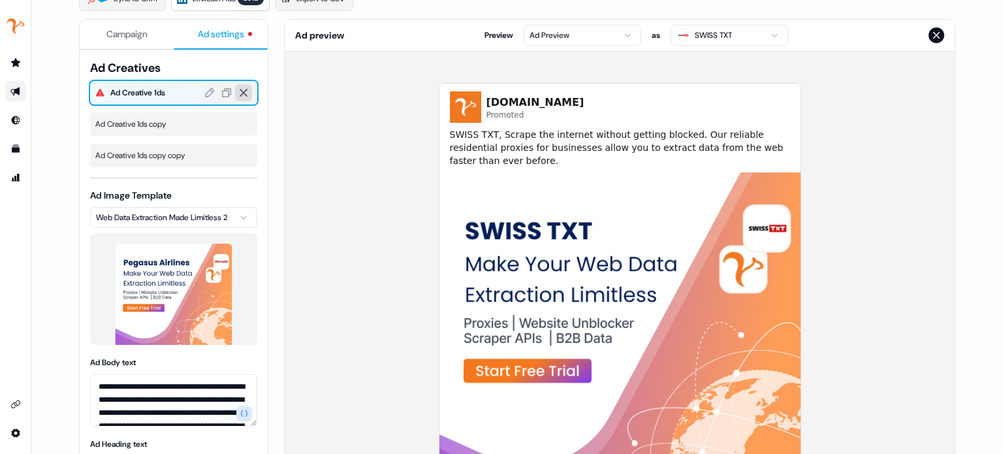
click at [243, 88] on icon at bounding box center [244, 93] width 12 height 12
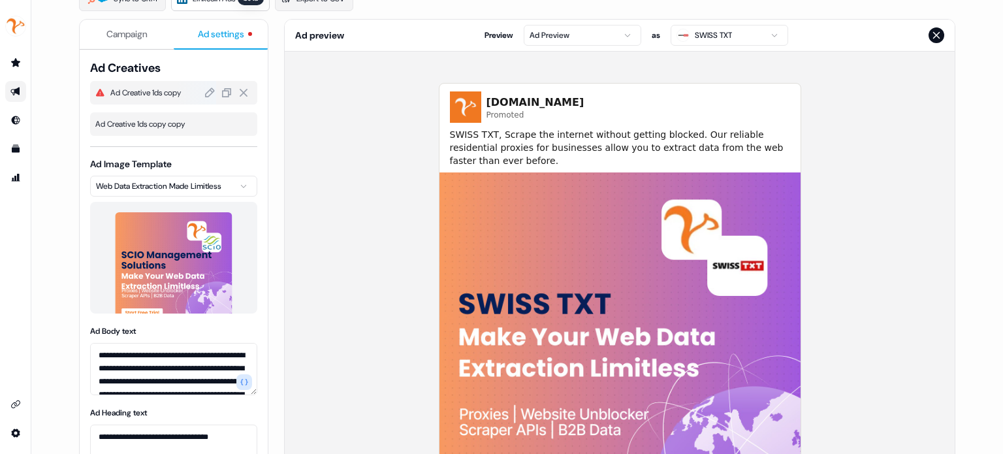
click at [162, 95] on span "Ad Creative 1ds copy" at bounding box center [181, 92] width 142 height 13
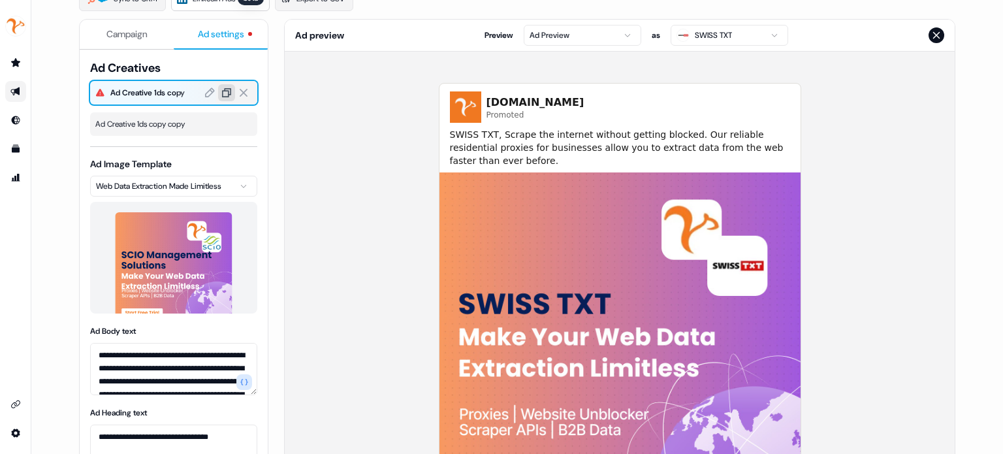
click at [225, 93] on icon at bounding box center [227, 93] width 12 height 12
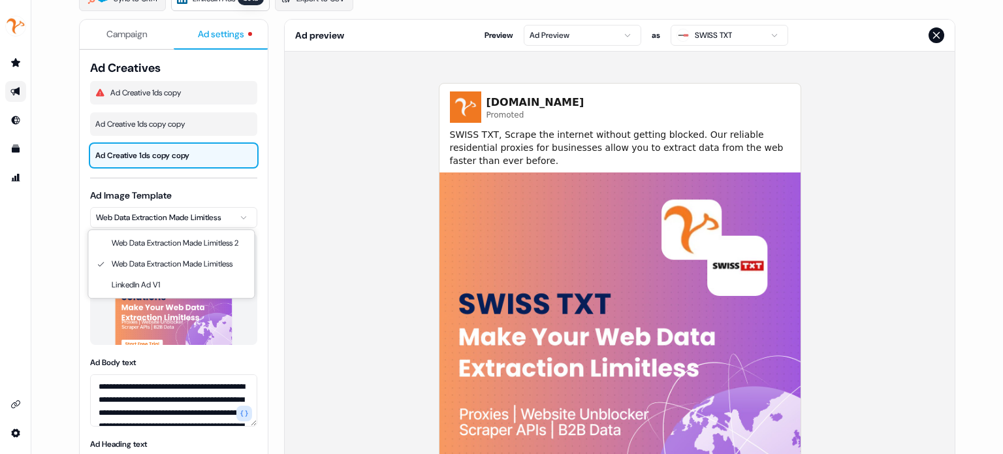
click at [166, 221] on html "**********" at bounding box center [501, 227] width 1003 height 454
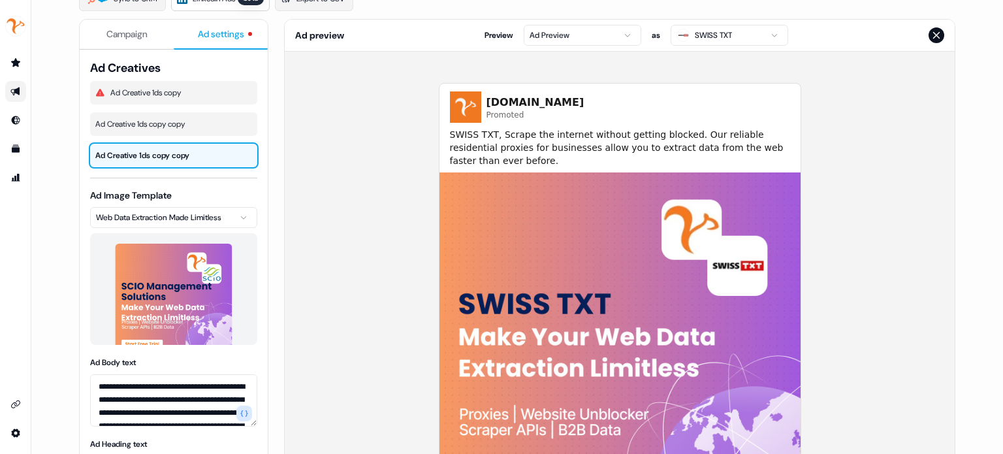
click at [138, 122] on html "**********" at bounding box center [501, 227] width 1003 height 454
click at [138, 122] on span "Ad Creative 1ds copy copy" at bounding box center [173, 124] width 157 height 13
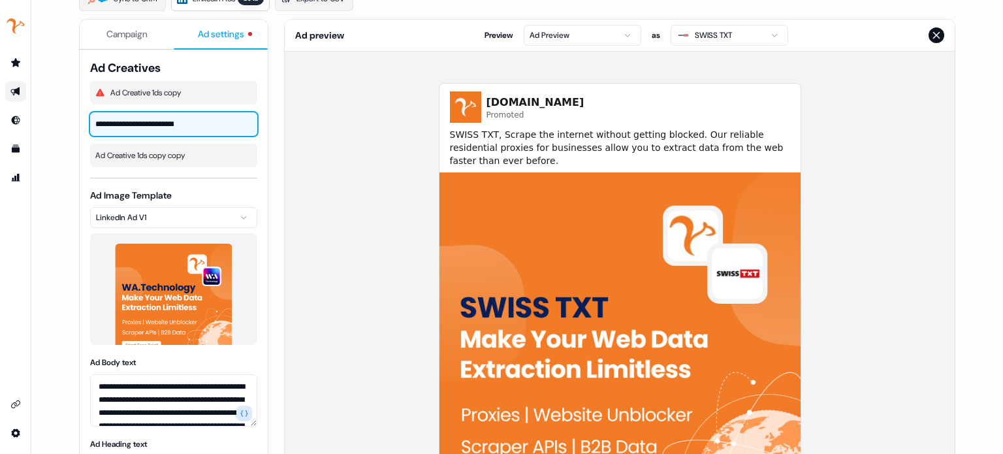
scroll to position [0, 13]
click at [142, 215] on html "**********" at bounding box center [501, 227] width 1003 height 454
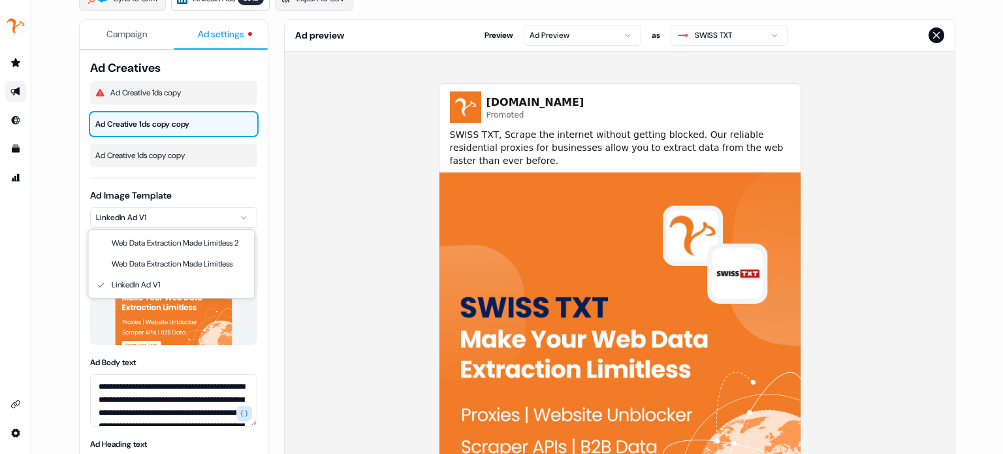
click at [142, 215] on html "**********" at bounding box center [501, 227] width 1003 height 454
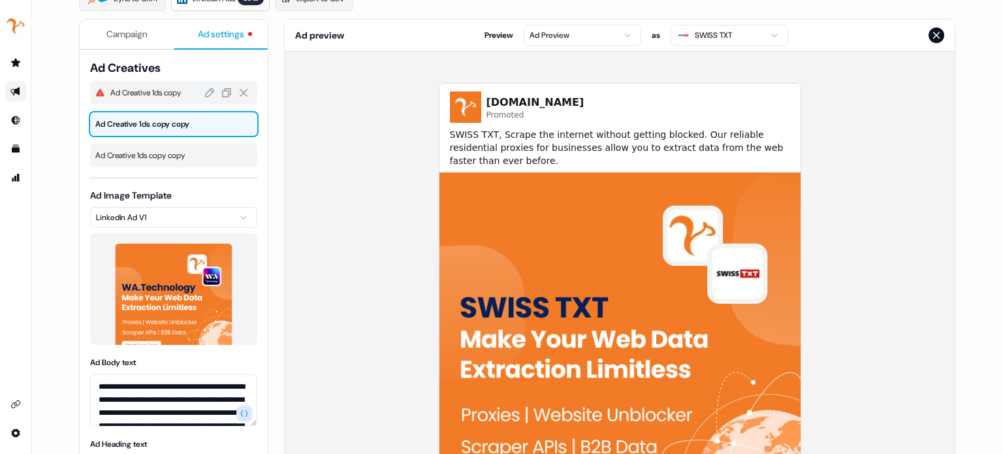
click at [151, 91] on span "Ad Creative 1ds copy" at bounding box center [181, 92] width 142 height 13
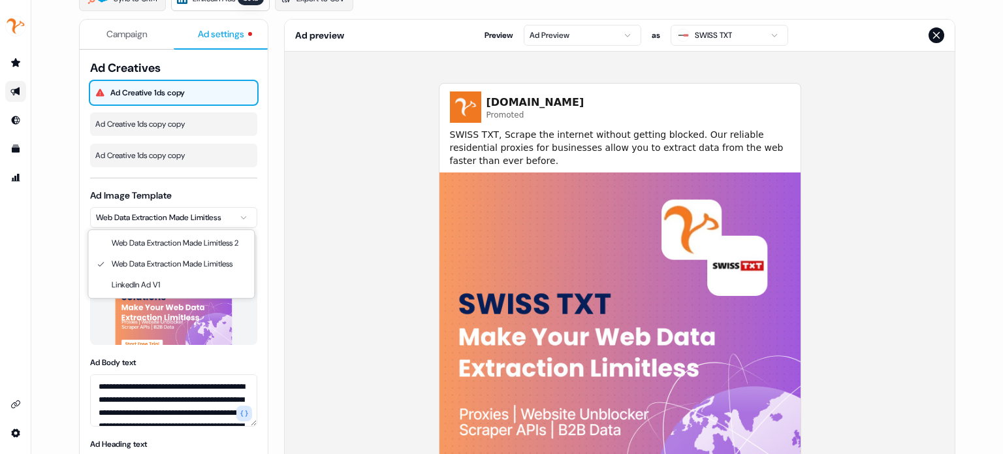
click at [148, 221] on html "**********" at bounding box center [501, 227] width 1003 height 454
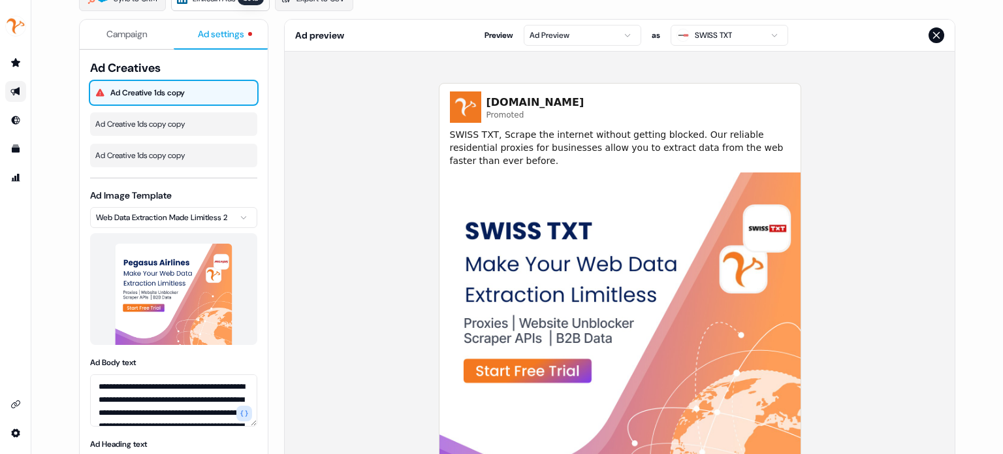
click at [222, 182] on div "**********" at bounding box center [173, 442] width 167 height 765
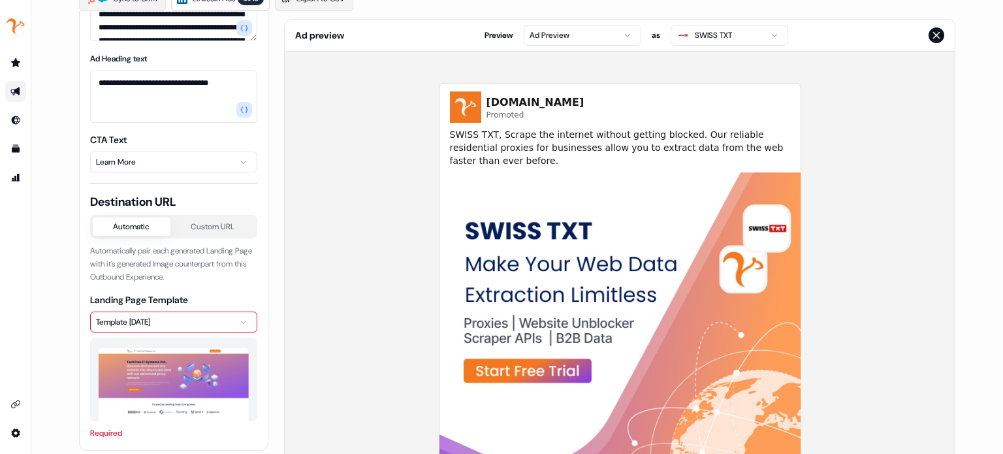
scroll to position [282, 0]
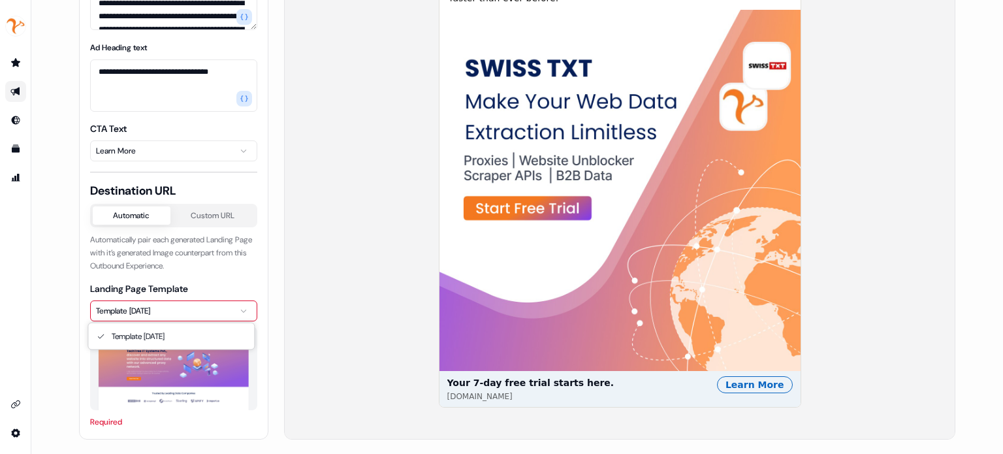
click at [183, 313] on html "**********" at bounding box center [501, 227] width 1003 height 454
click at [172, 341] on img at bounding box center [174, 379] width 150 height 85
click at [101, 417] on div "Required" at bounding box center [173, 421] width 167 height 13
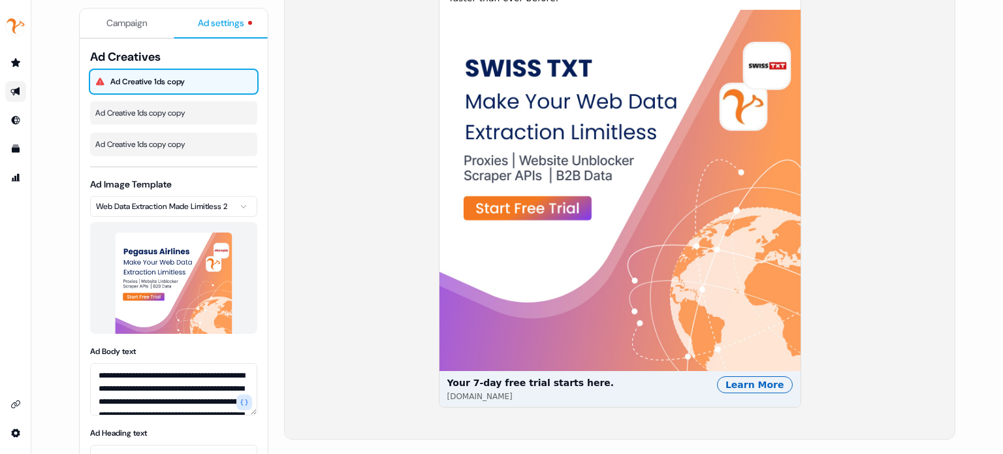
scroll to position [0, 0]
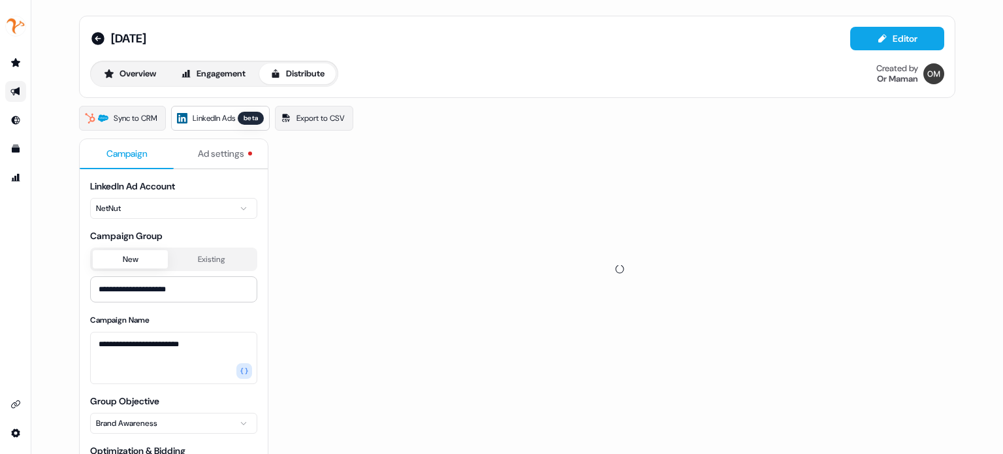
click at [128, 147] on span "Campaign" at bounding box center [126, 153] width 41 height 13
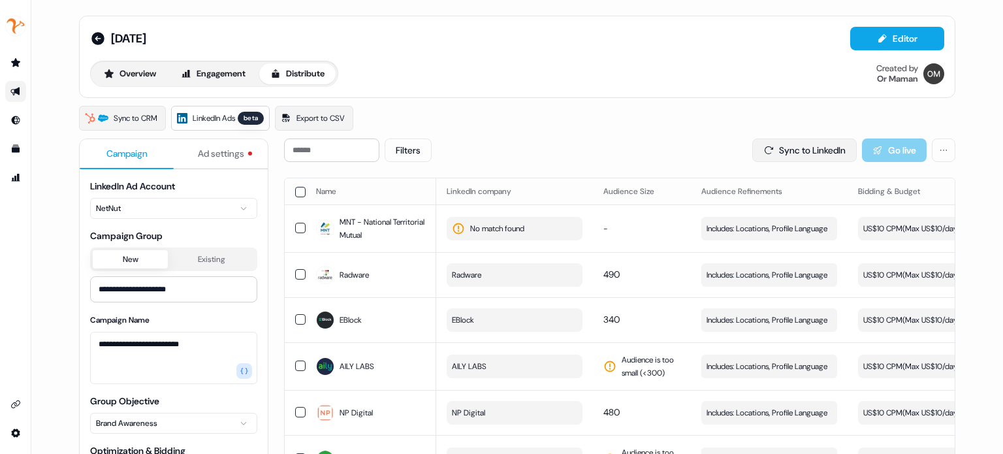
click at [786, 142] on button "Sync to LinkedIn" at bounding box center [804, 150] width 104 height 24
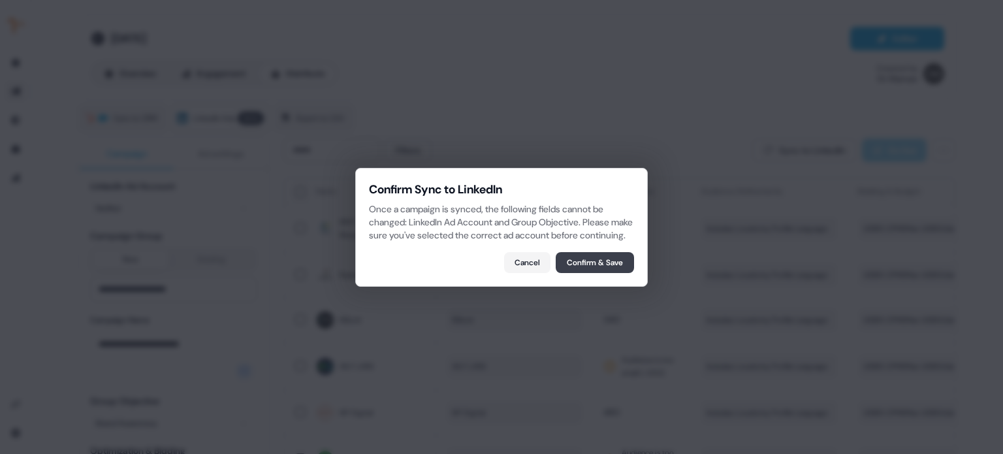
click at [582, 263] on button "Confirm & Save" at bounding box center [595, 262] width 78 height 21
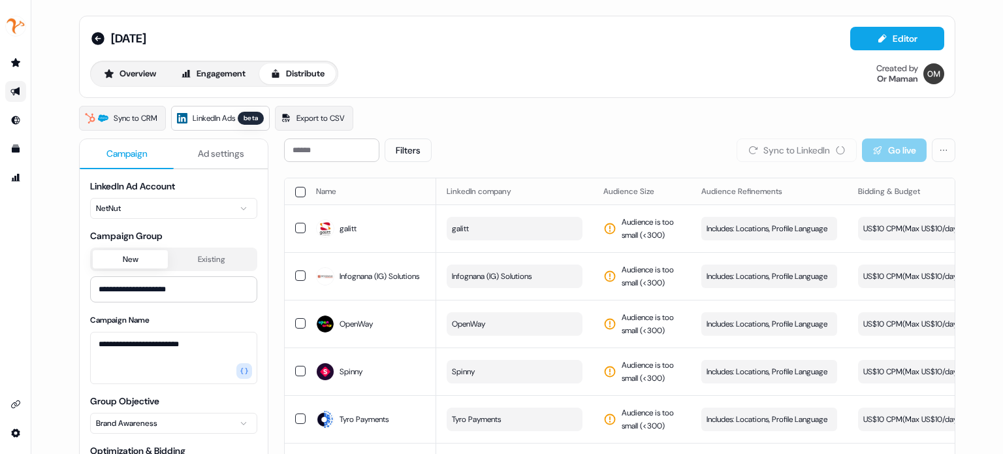
click at [605, 116] on div "Sync to CRM LinkedIn Ads beta Export to CSV" at bounding box center [517, 118] width 876 height 25
click at [705, 123] on div "Sync to CRM LinkedIn Ads beta Export to CSV" at bounding box center [517, 118] width 876 height 25
click at [609, 118] on div "Sync to CRM LinkedIn Ads beta Export to CSV" at bounding box center [517, 118] width 876 height 25
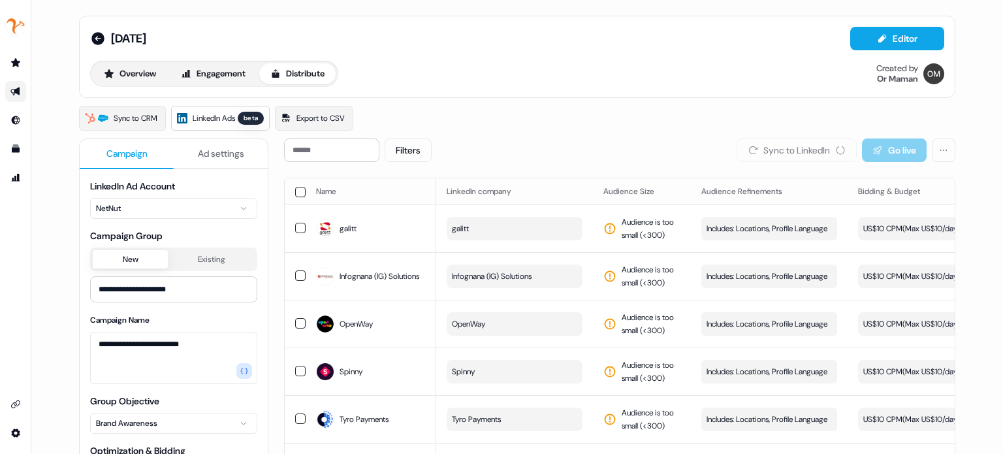
click at [506, 127] on div "Sync to CRM LinkedIn Ads beta Export to CSV" at bounding box center [517, 118] width 876 height 25
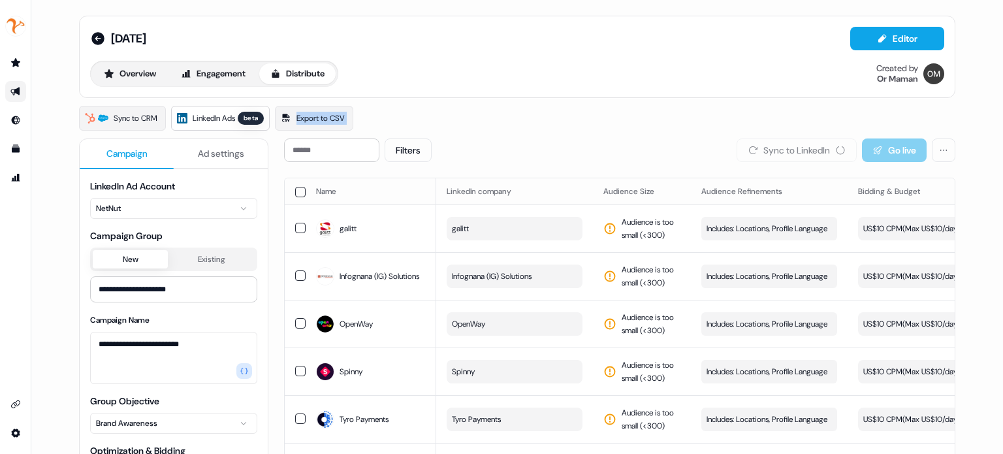
click at [506, 127] on div "Sync to CRM LinkedIn Ads beta Export to CSV" at bounding box center [517, 118] width 876 height 25
click at [707, 84] on div "Overview Engagement Distribute Created by Or Maman" at bounding box center [517, 74] width 854 height 26
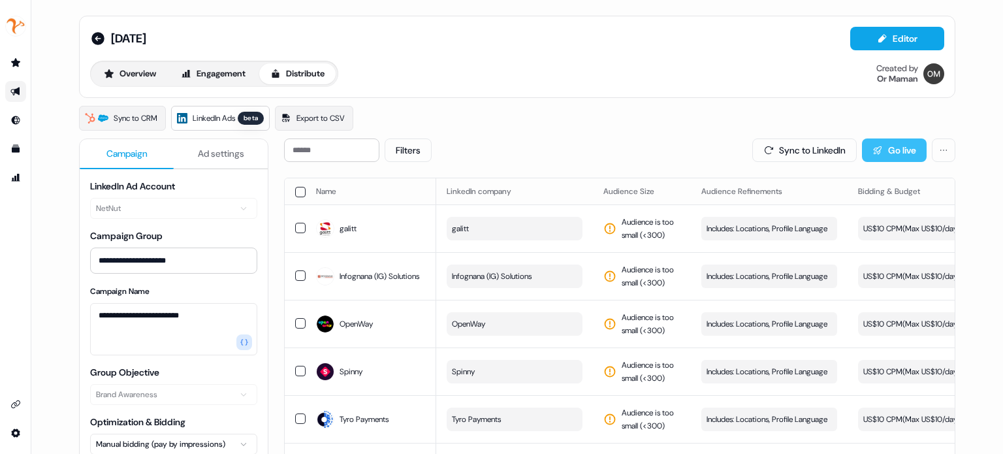
click at [866, 146] on button "Go live" at bounding box center [894, 150] width 65 height 24
